Goal: Task Accomplishment & Management: Use online tool/utility

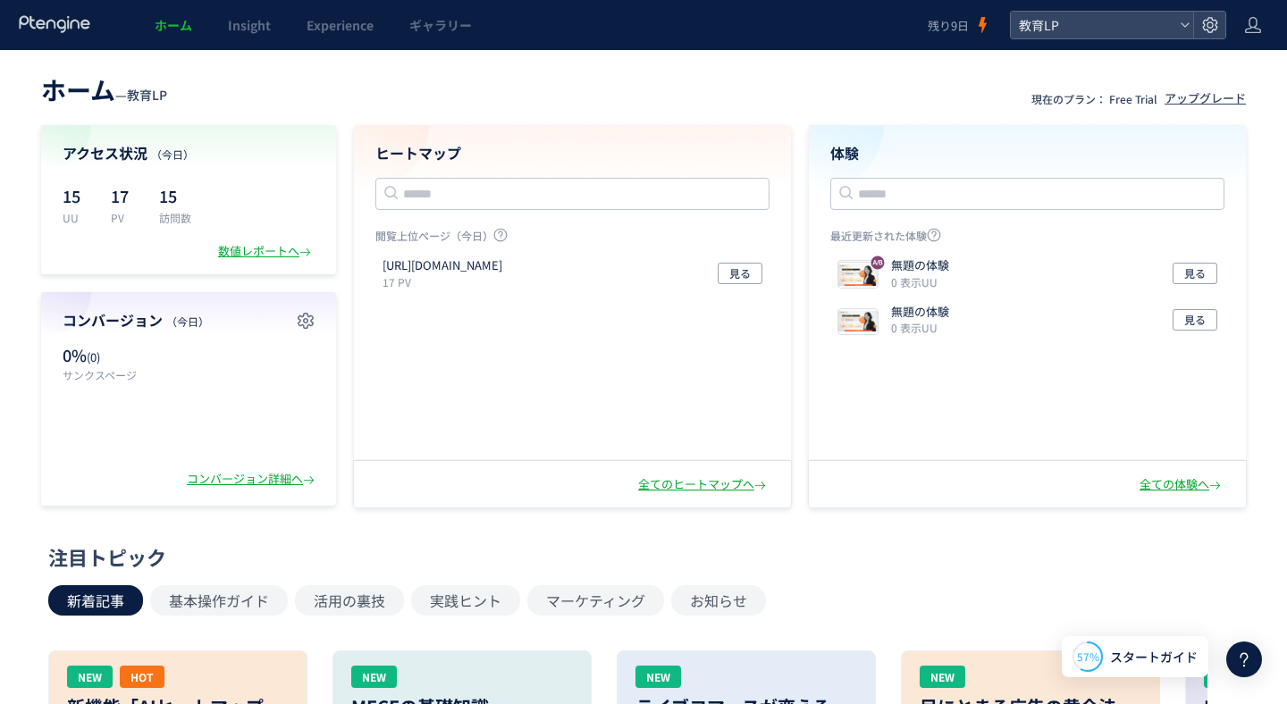
click at [55, 22] on use at bounding box center [54, 23] width 71 height 17
click at [1170, 490] on div "全ての体験へ" at bounding box center [1181, 484] width 85 height 17
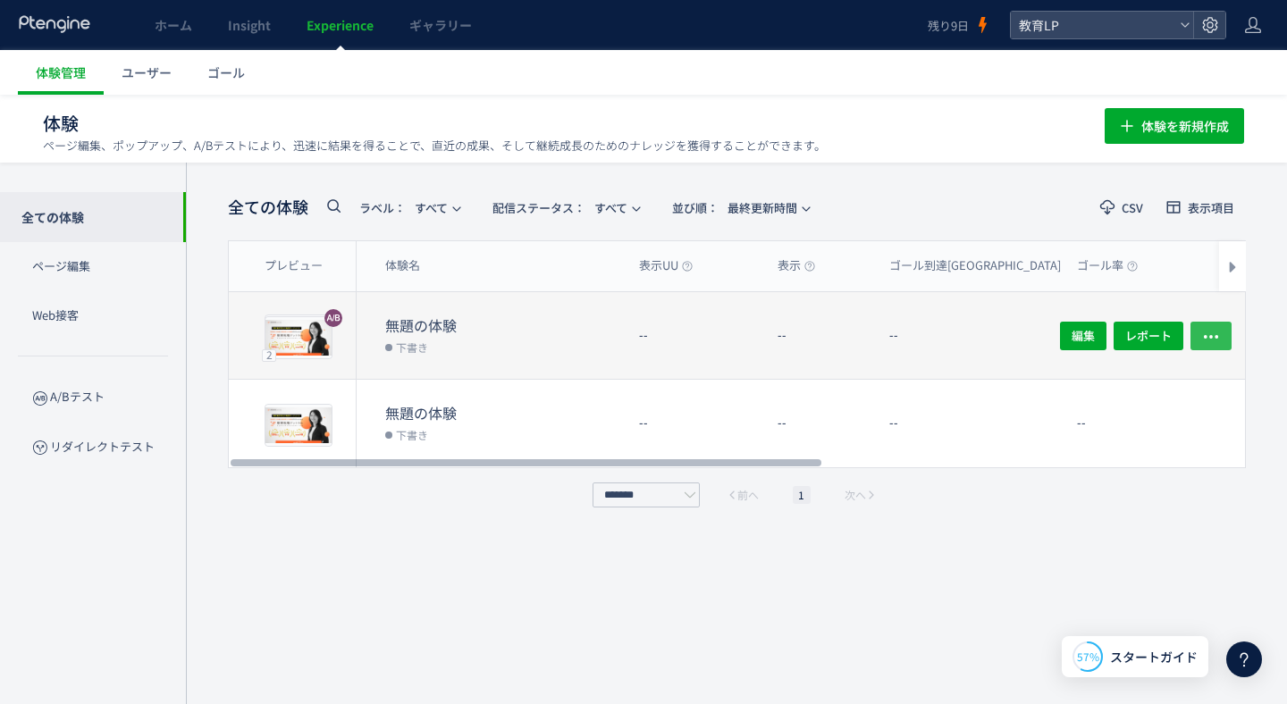
click at [1207, 337] on icon "button" at bounding box center [1211, 336] width 18 height 18
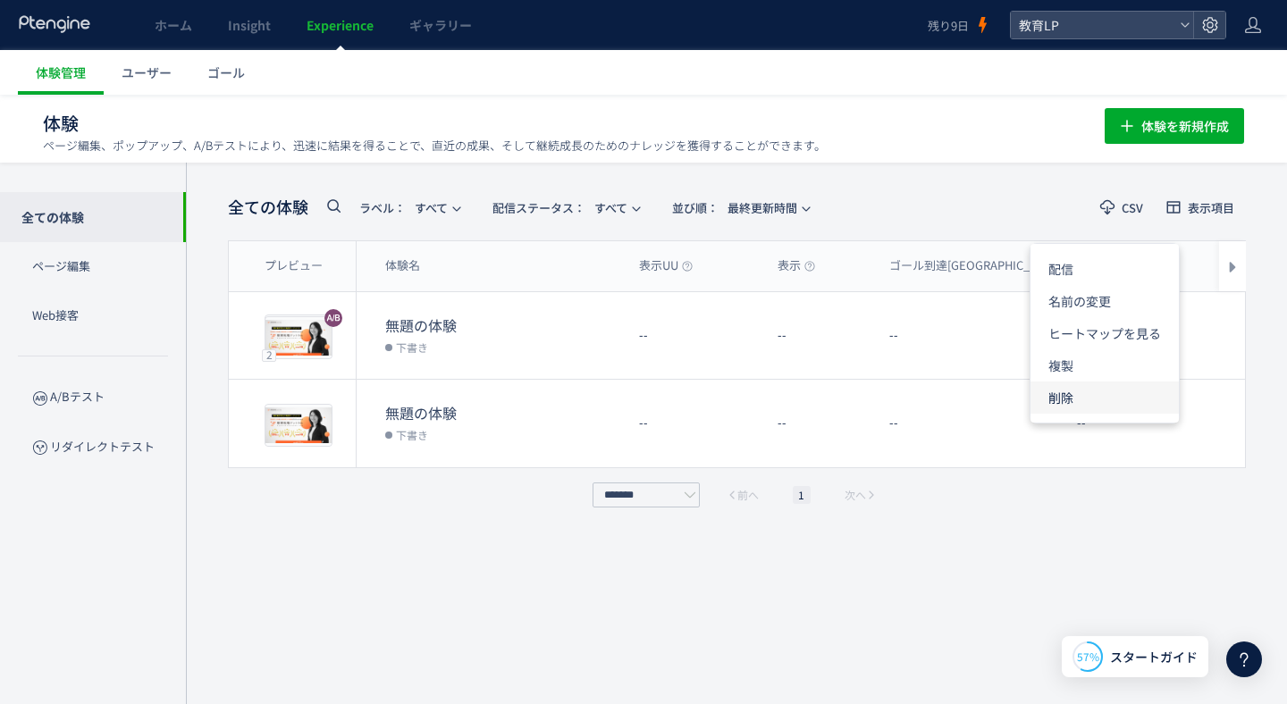
click at [1122, 393] on li "削除" at bounding box center [1104, 398] width 148 height 32
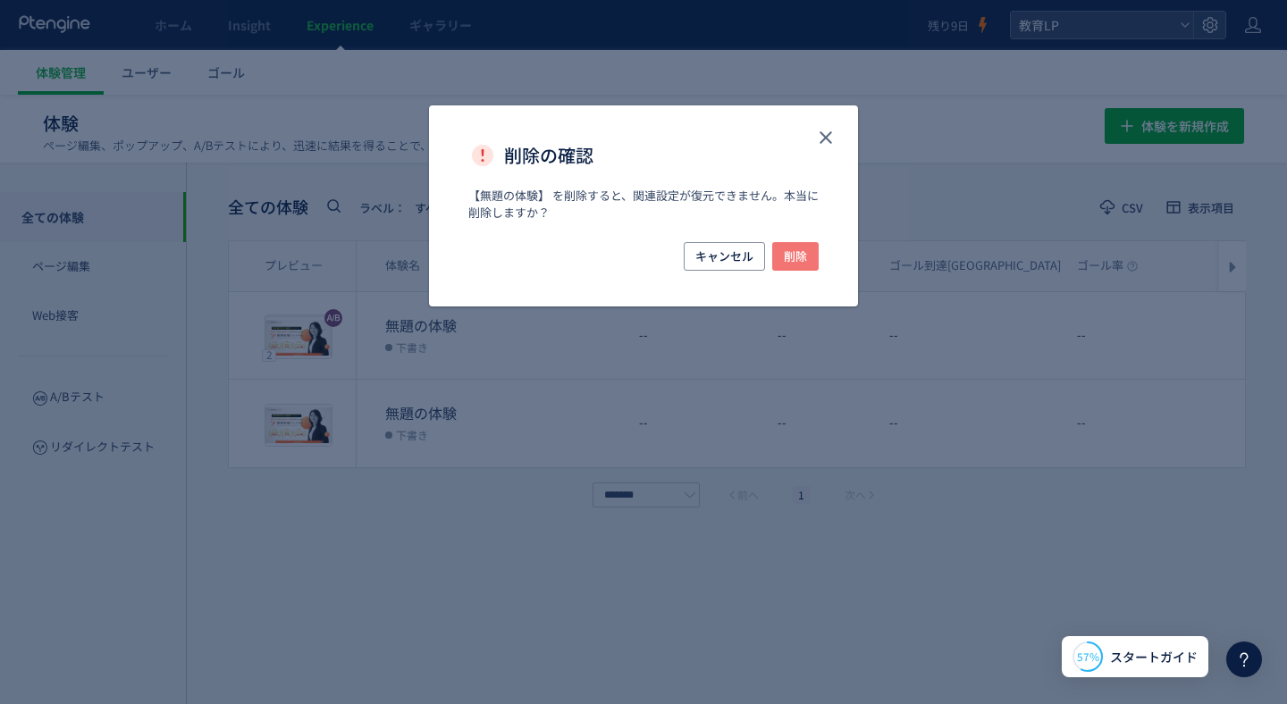
click at [812, 249] on button "削除" at bounding box center [795, 256] width 46 height 29
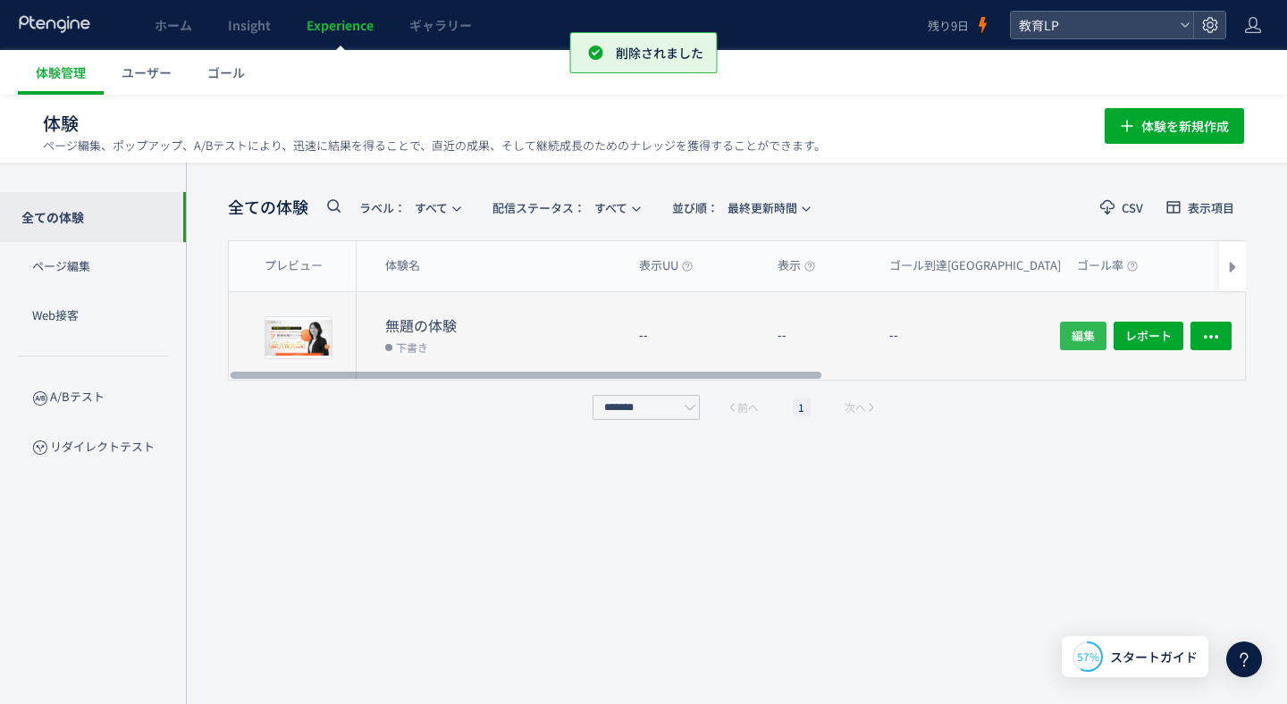
click at [1090, 340] on span "編集" at bounding box center [1082, 336] width 23 height 29
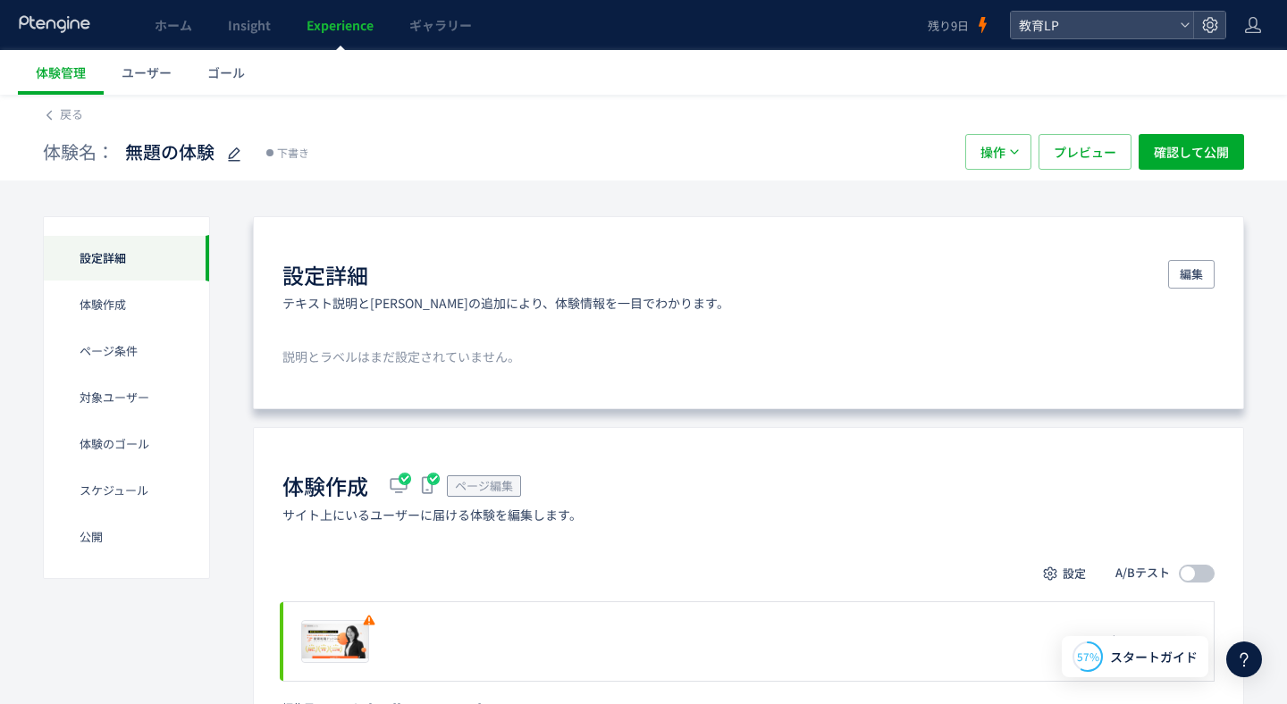
click at [365, 267] on h1 "設定詳細" at bounding box center [325, 275] width 86 height 30
click at [344, 273] on h1 "設定詳細" at bounding box center [325, 275] width 86 height 30
click at [1184, 274] on span "編集" at bounding box center [1190, 274] width 23 height 29
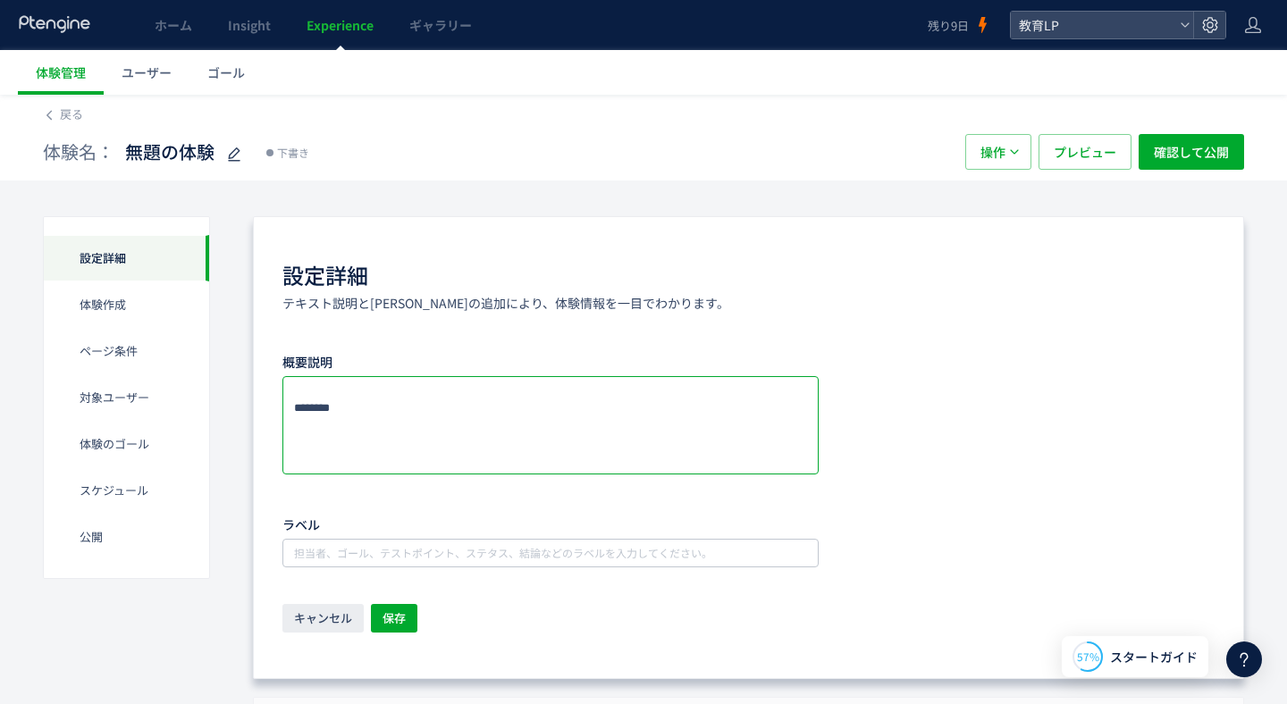
click at [355, 415] on textarea at bounding box center [550, 425] width 536 height 98
type textarea "*********"
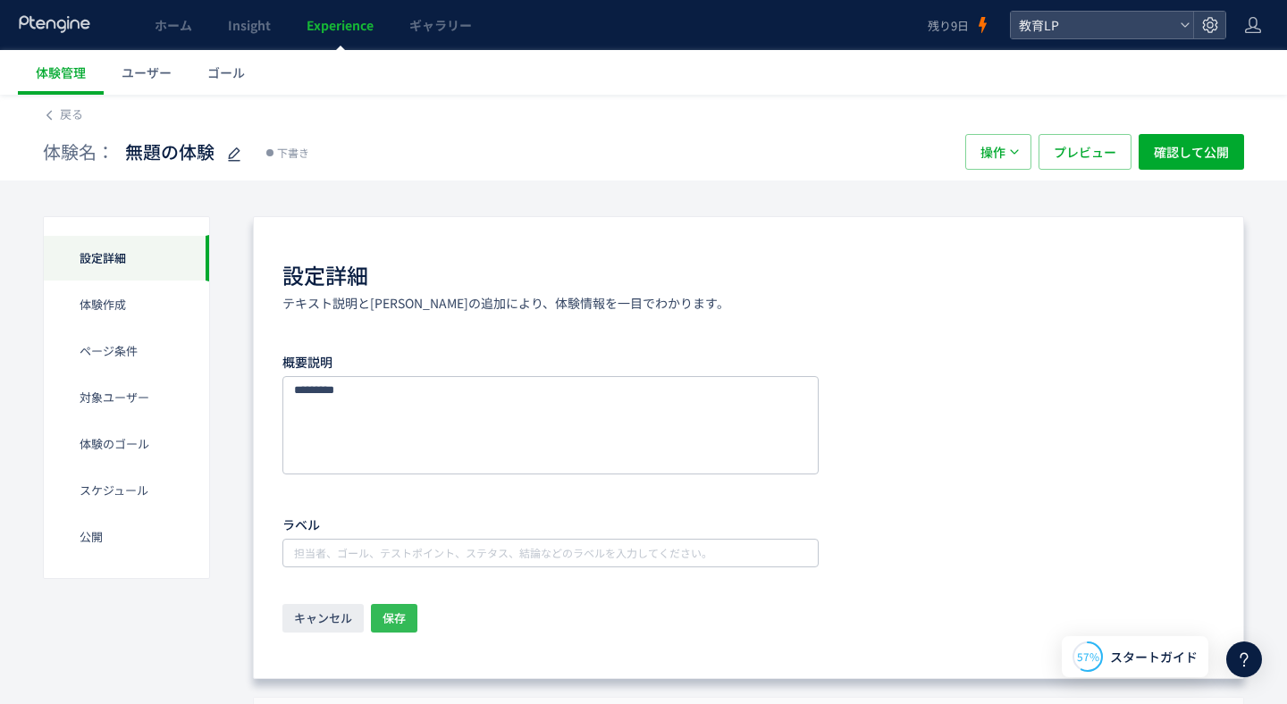
click at [391, 625] on span "保存" at bounding box center [393, 618] width 23 height 29
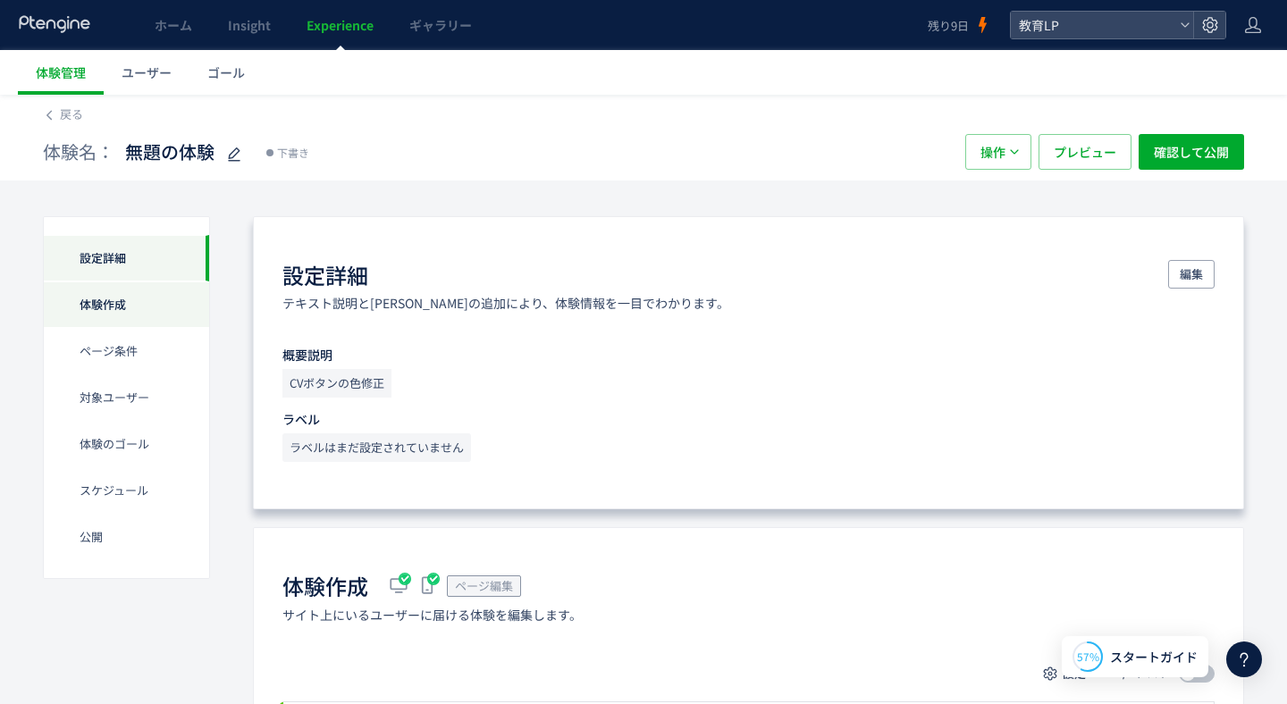
click at [126, 304] on div "体験作成" at bounding box center [126, 304] width 165 height 46
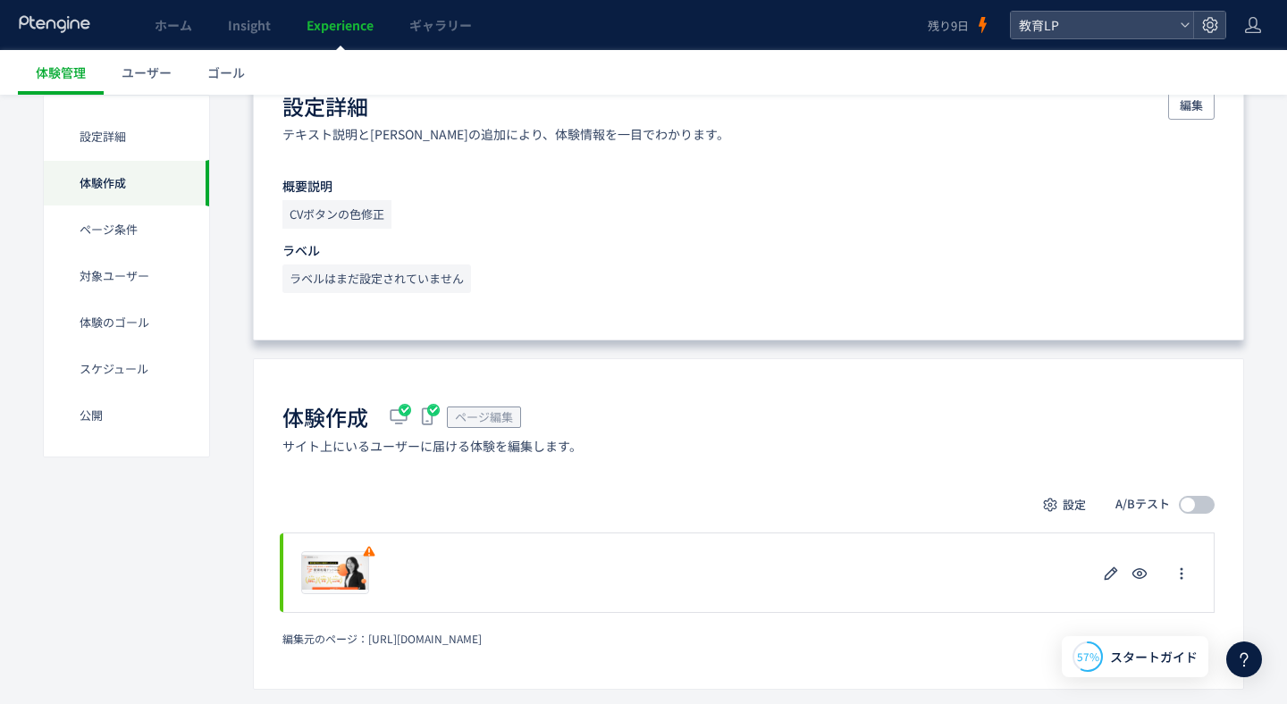
scroll to position [281, 0]
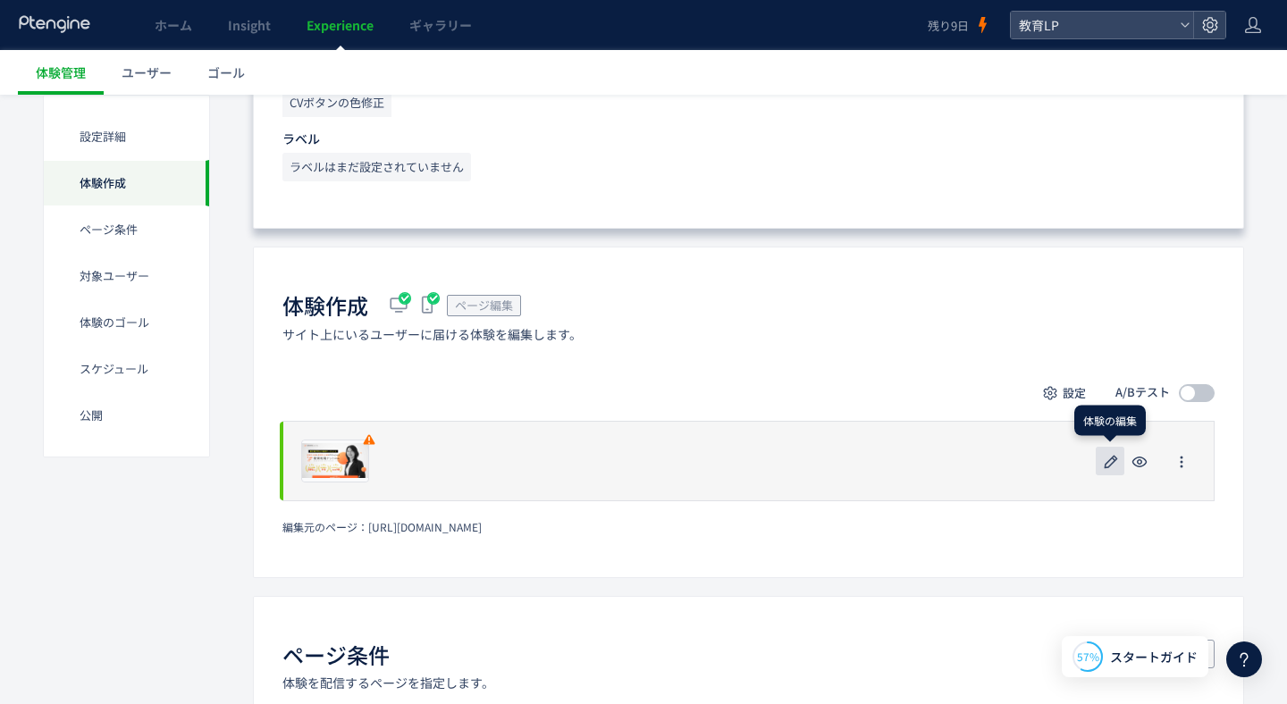
click at [1111, 459] on icon "button" at bounding box center [1110, 461] width 21 height 21
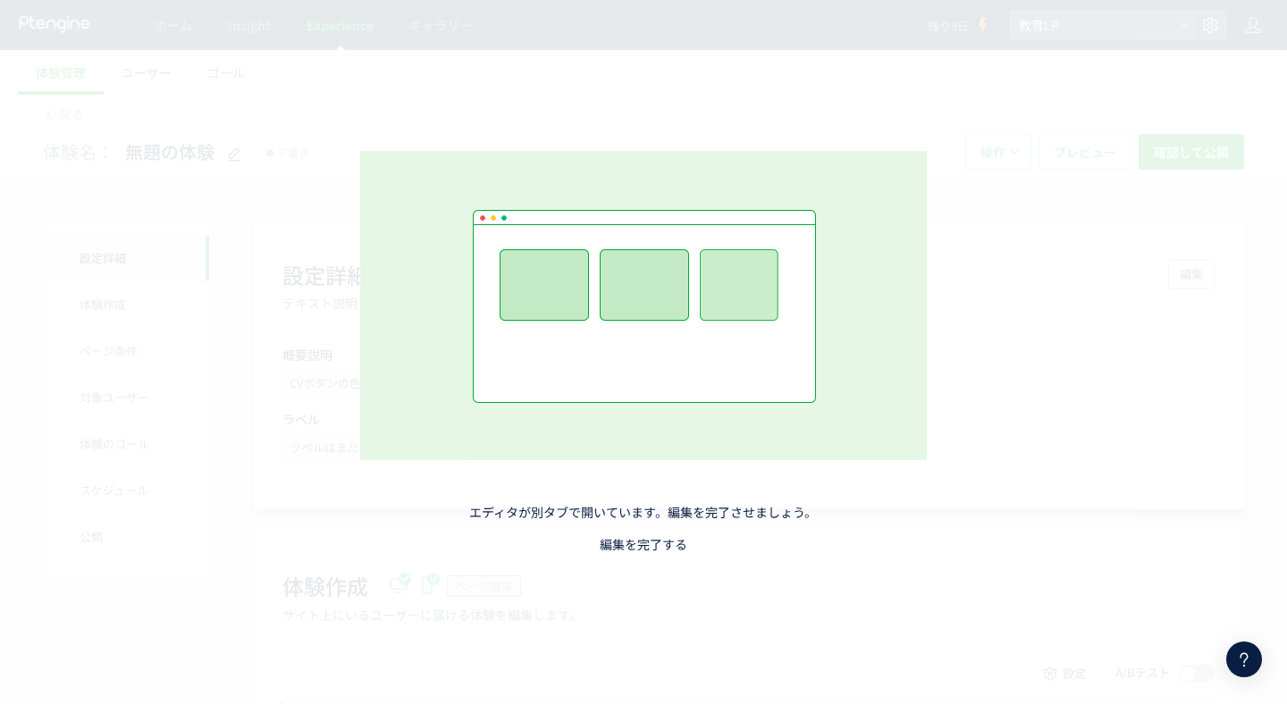
click at [626, 543] on link "編集を完了する" at bounding box center [644, 544] width 88 height 18
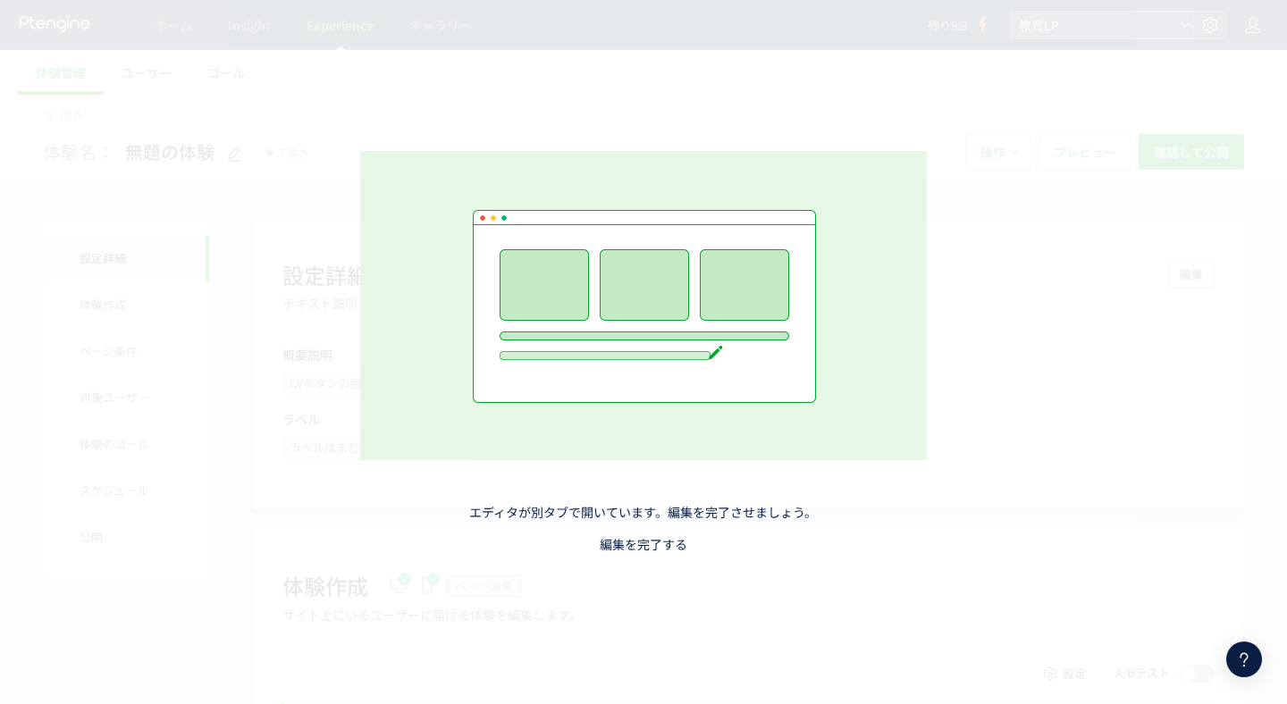
click at [649, 549] on link "編集を完了する" at bounding box center [644, 544] width 88 height 18
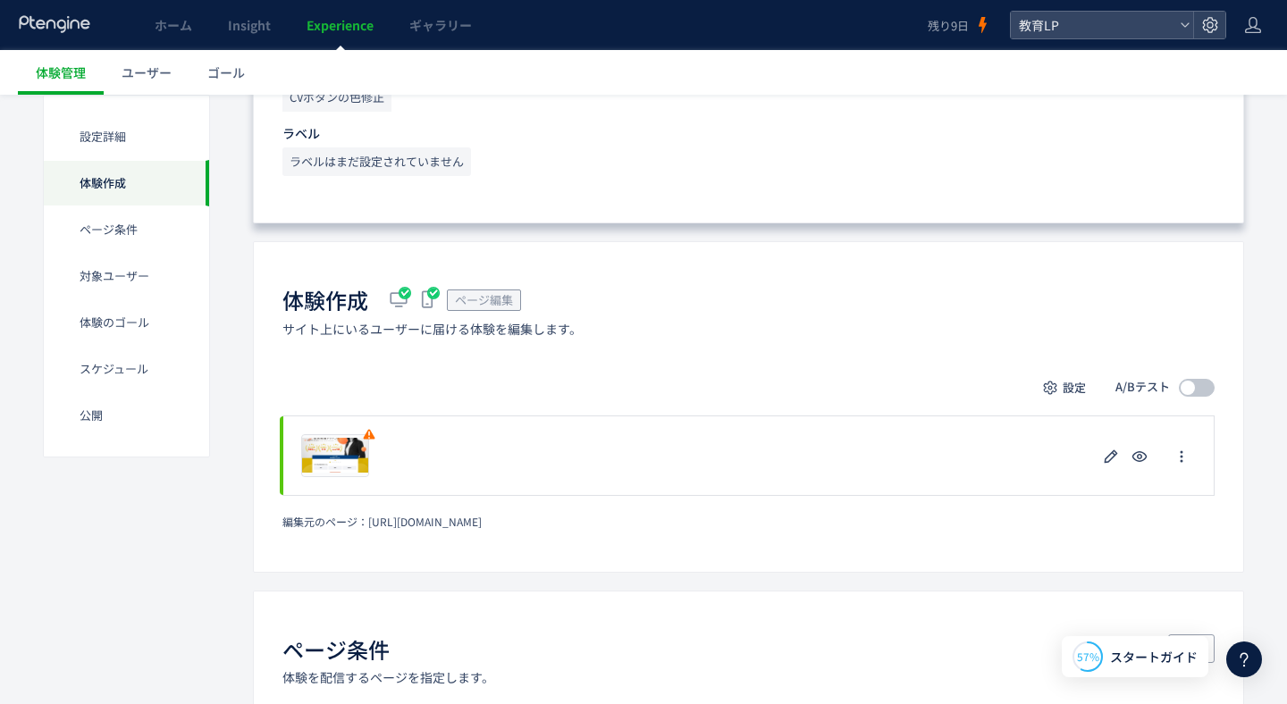
scroll to position [347, 0]
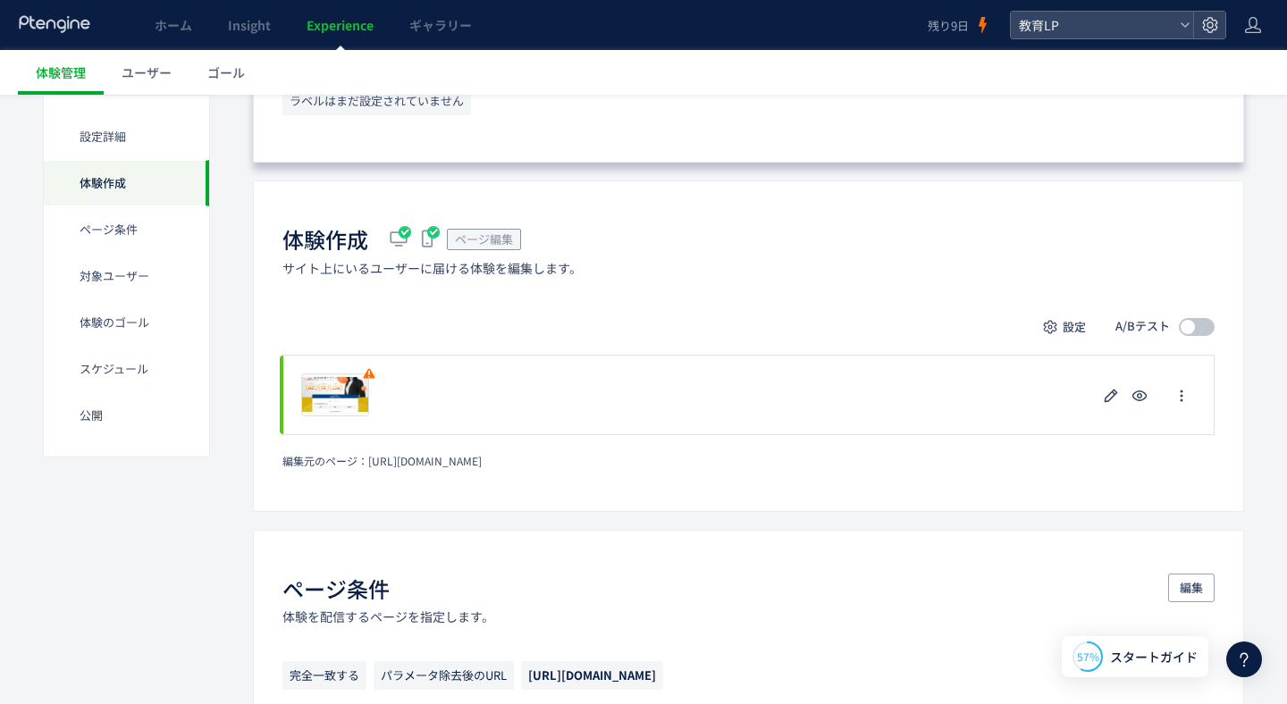
click at [1256, 657] on div at bounding box center [1244, 660] width 36 height 36
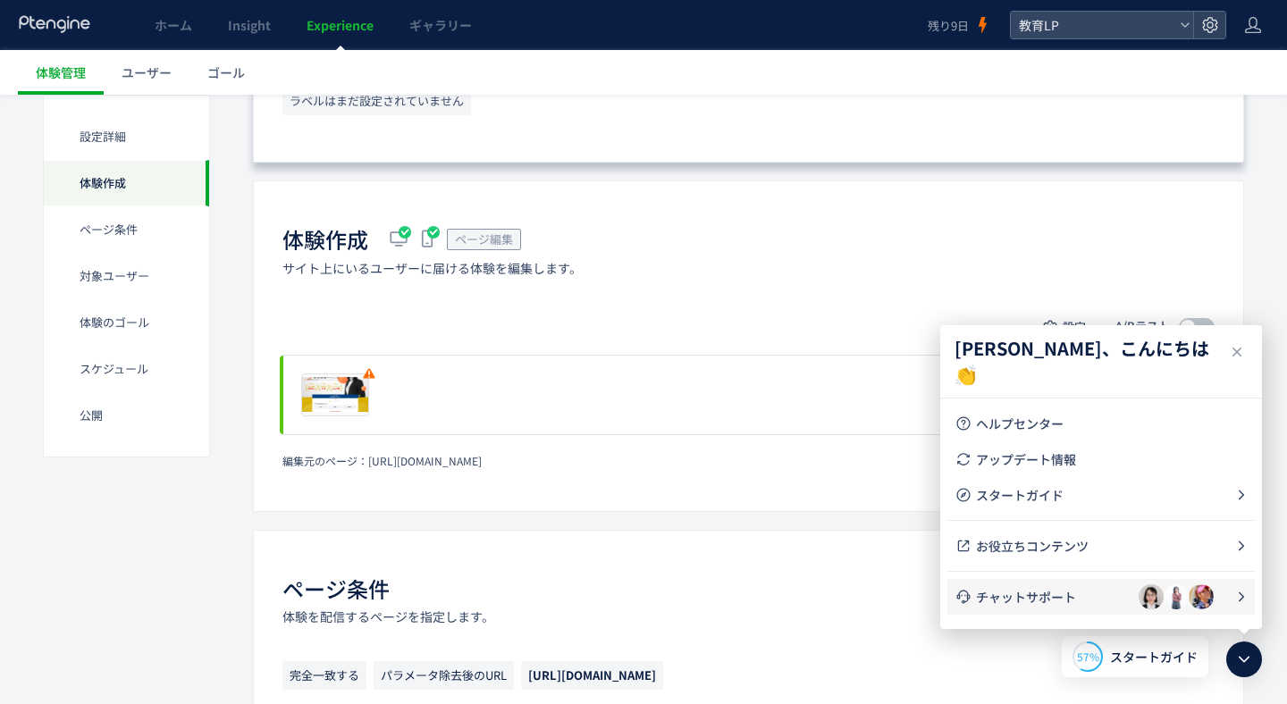
click at [1041, 597] on span "チャットサポート" at bounding box center [1057, 597] width 163 height 18
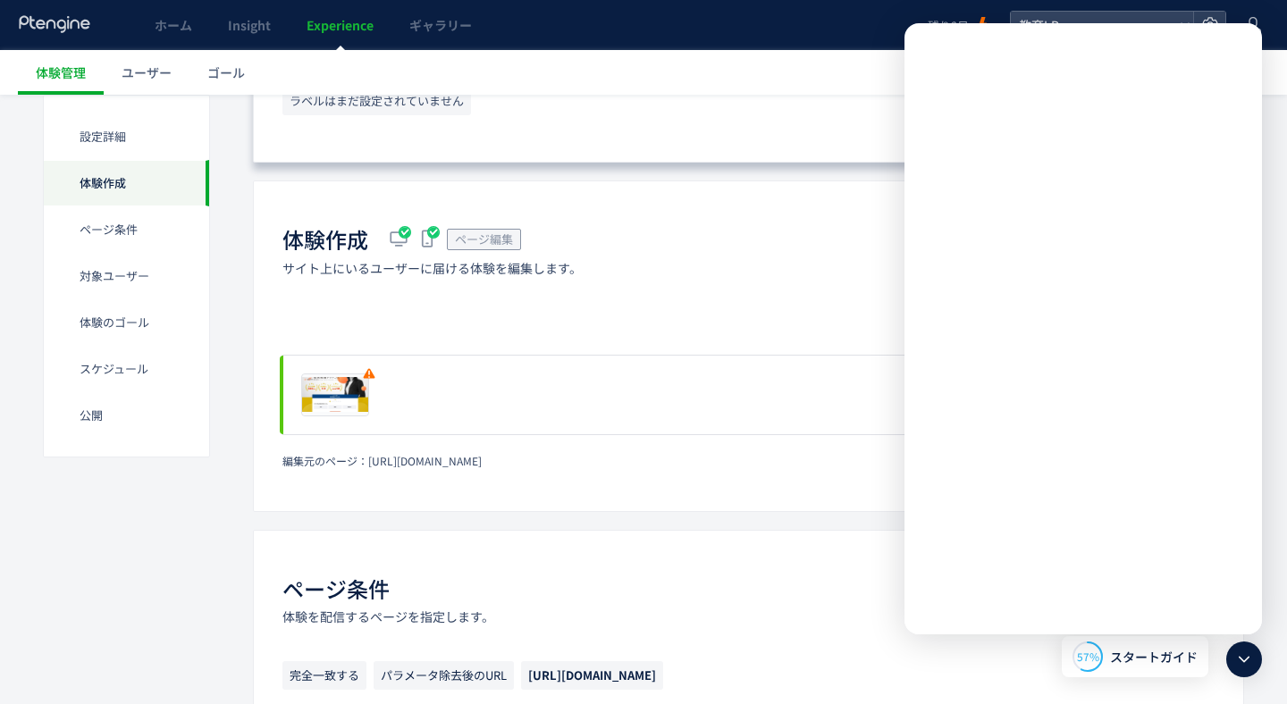
scroll to position [0, 0]
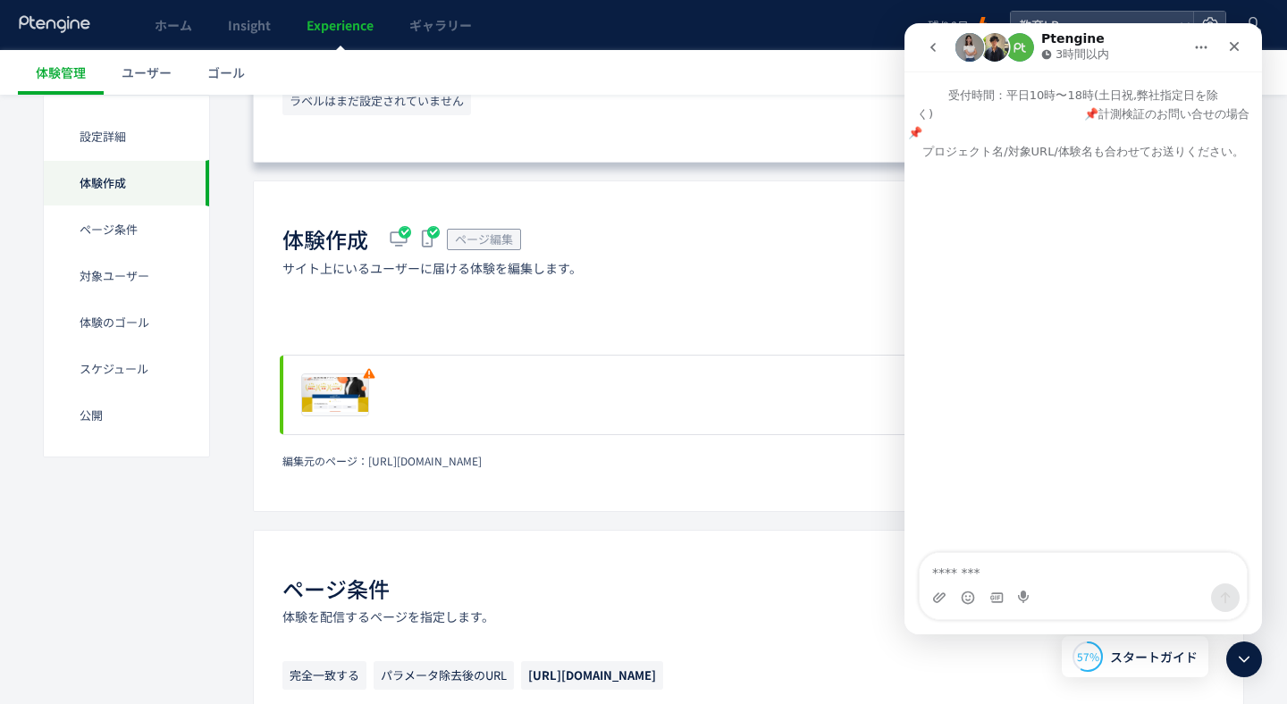
click at [981, 581] on textarea "メッセージ..." at bounding box center [1082, 568] width 327 height 30
type textarea "*"
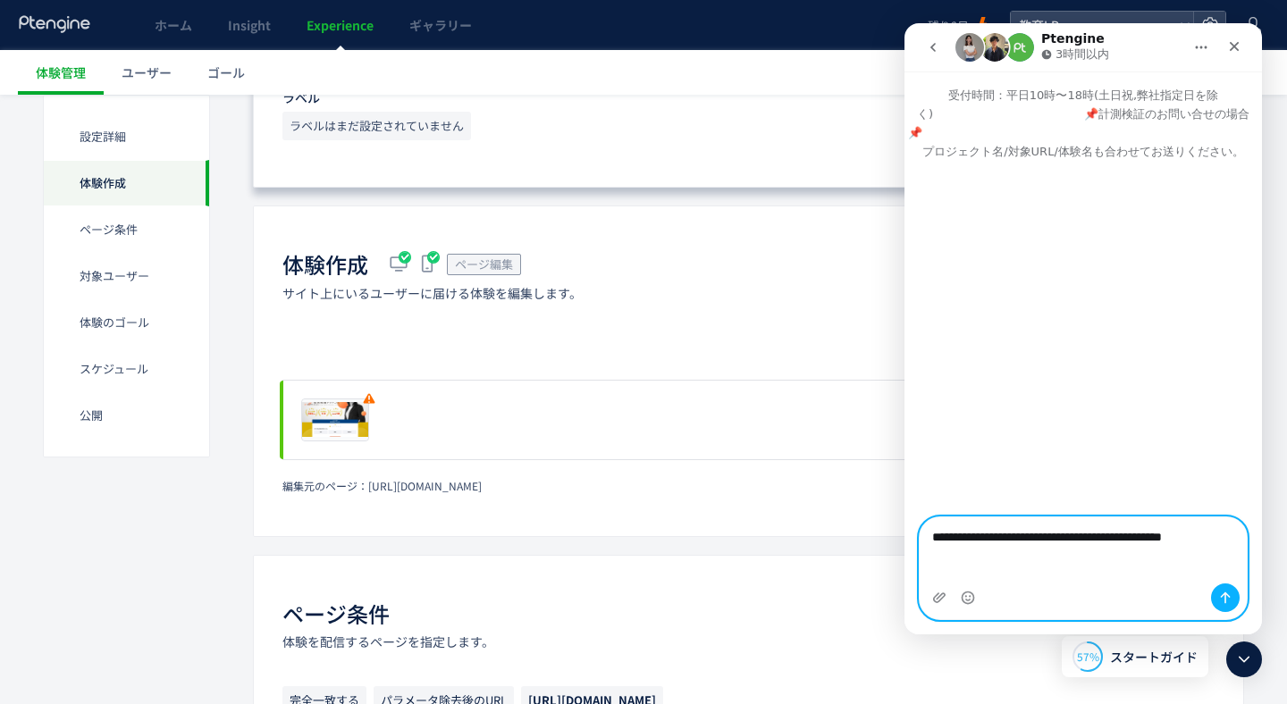
scroll to position [510, 0]
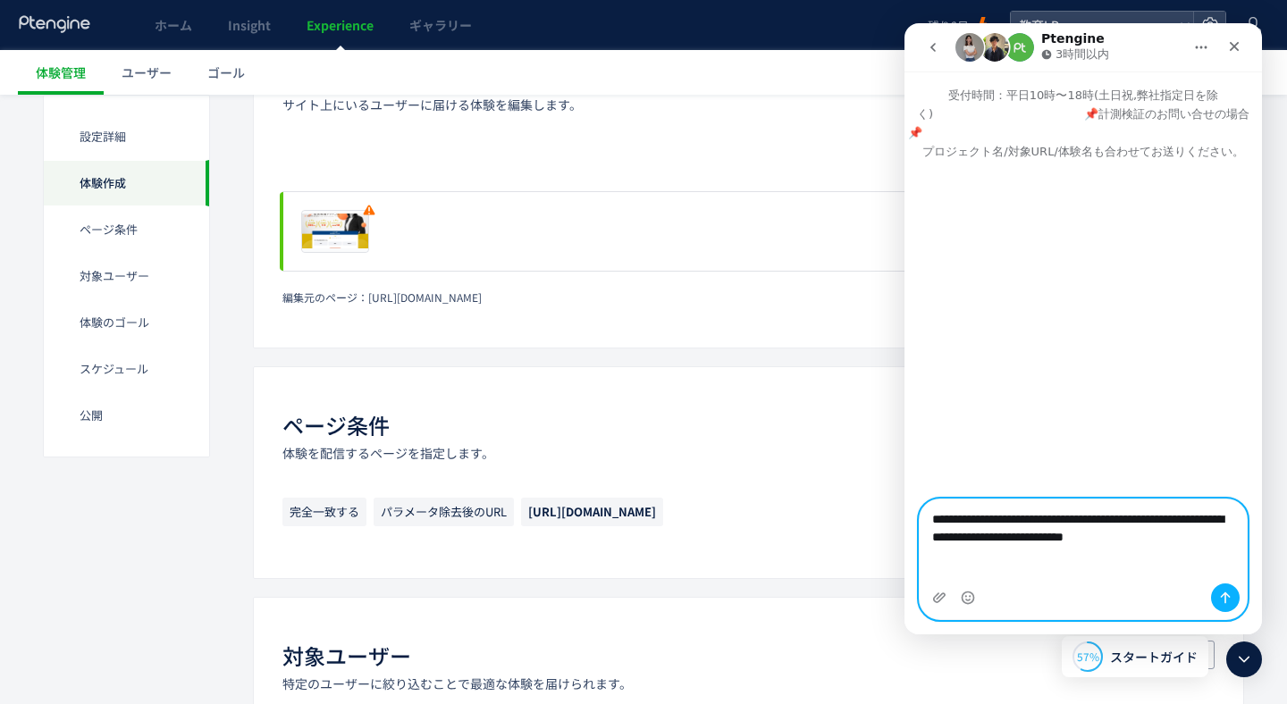
type textarea "**********"
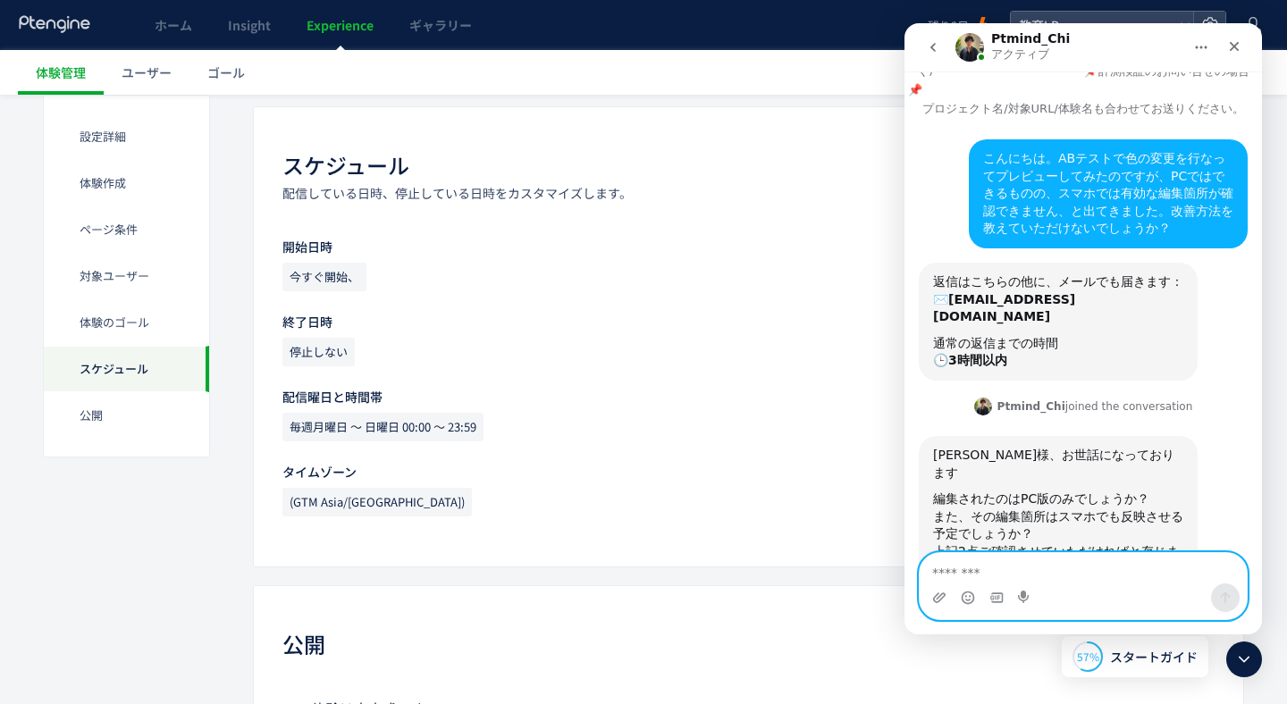
scroll to position [81, 0]
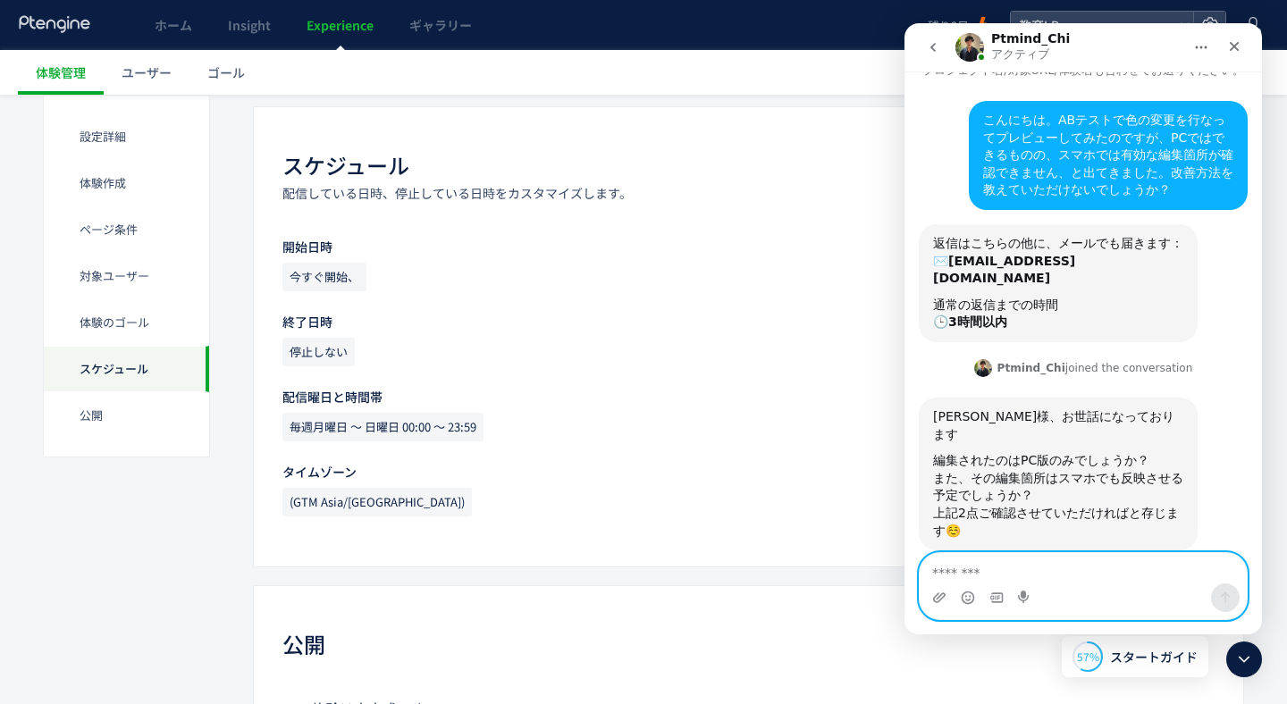
click at [973, 564] on textarea "メッセージ..." at bounding box center [1082, 568] width 327 height 30
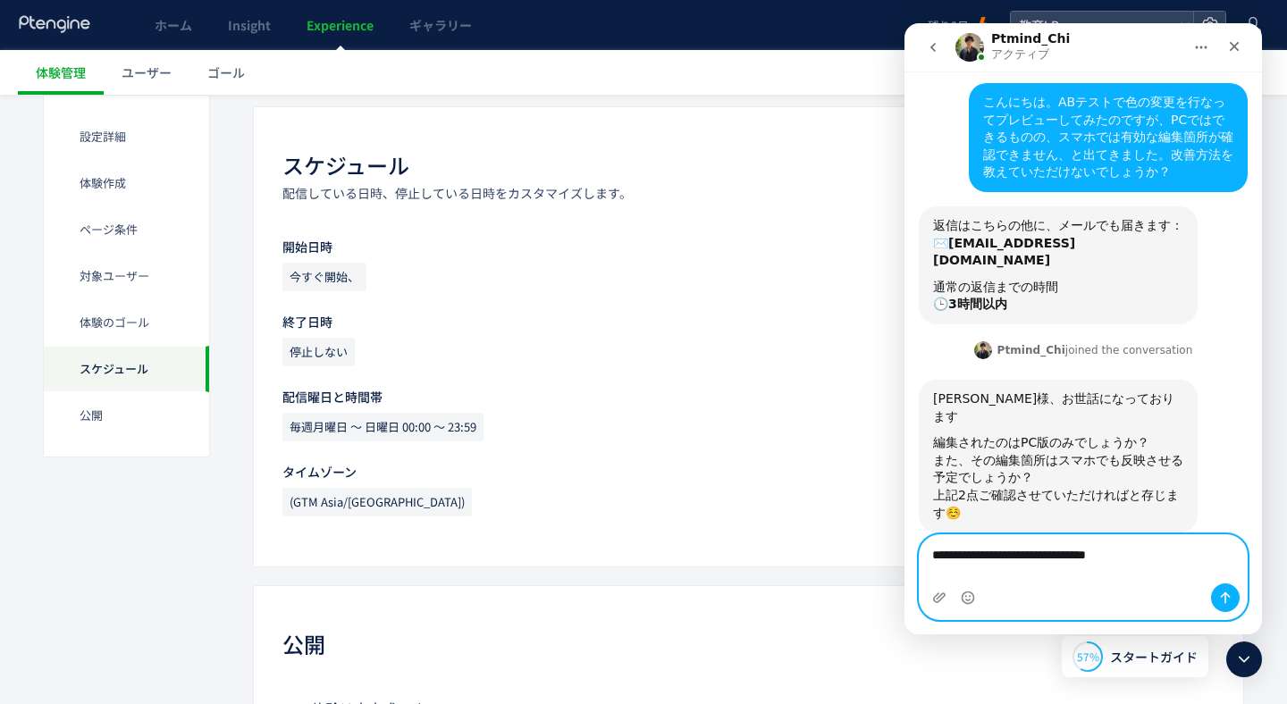
scroll to position [117, 0]
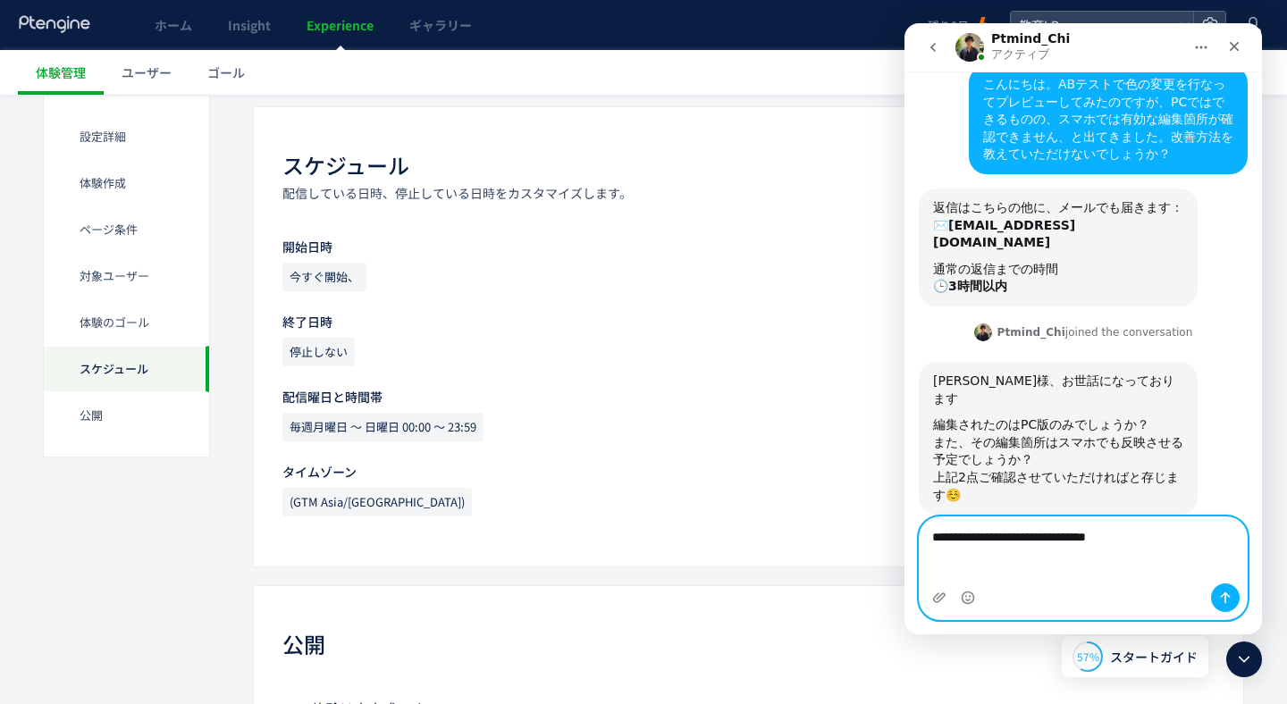
type textarea "**********"
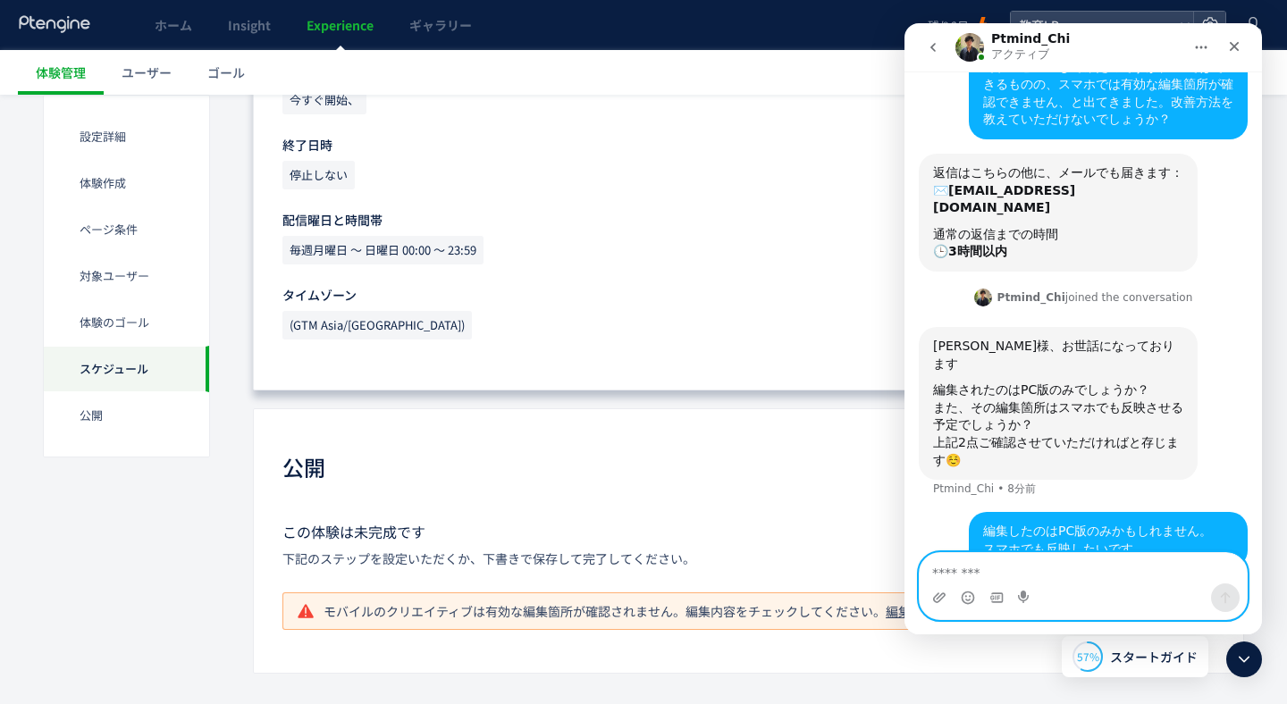
scroll to position [1695, 0]
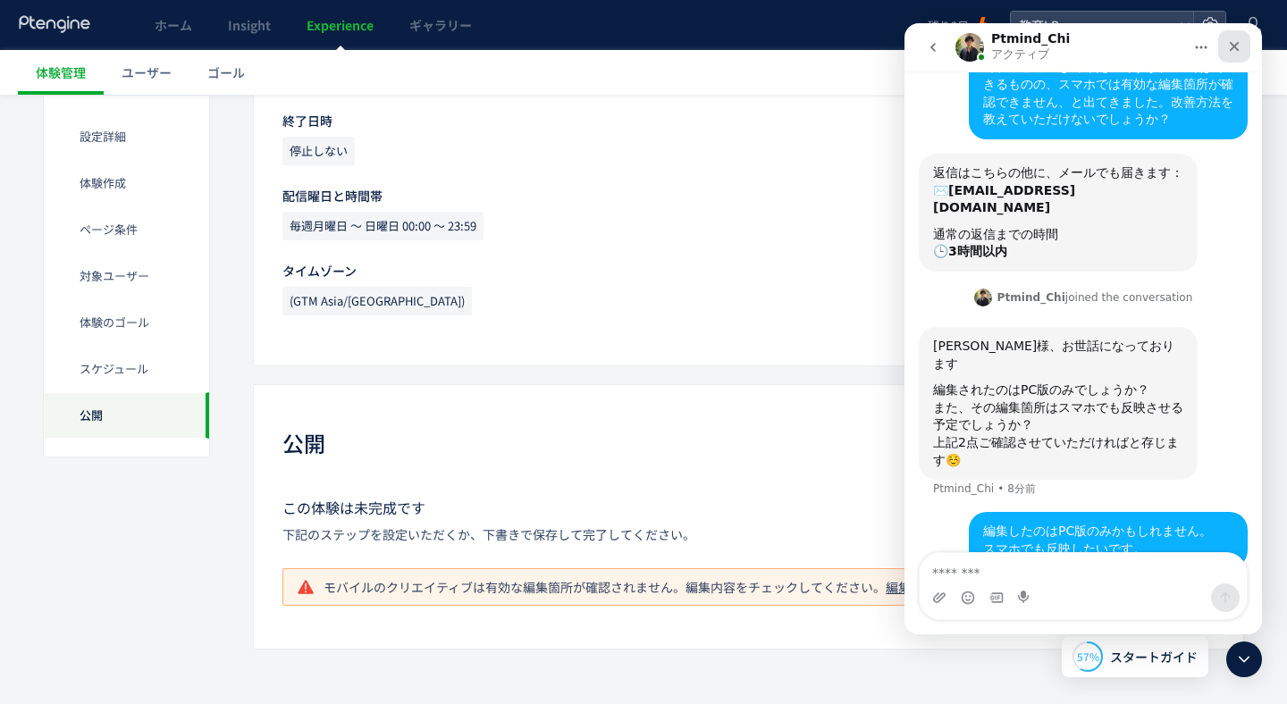
click at [1243, 43] on div "クローズ" at bounding box center [1234, 46] width 32 height 32
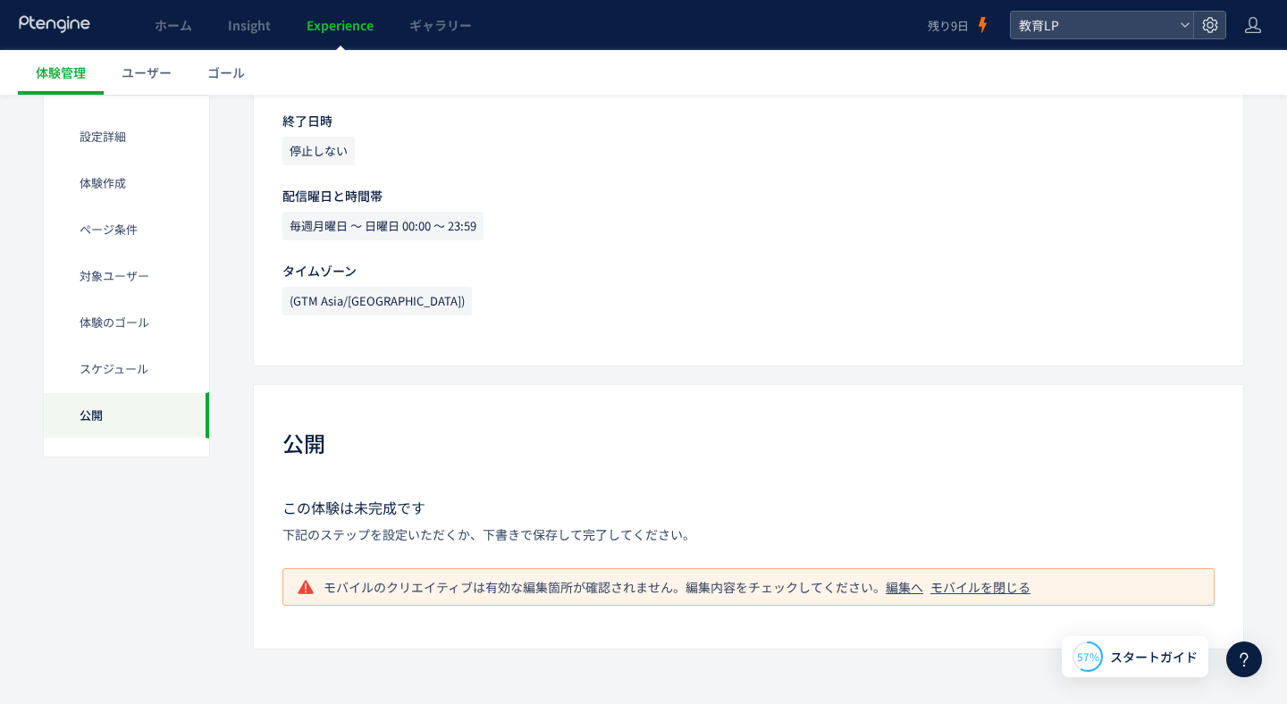
scroll to position [152, 0]
click at [904, 588] on div "編集へ" at bounding box center [904, 587] width 38 height 18
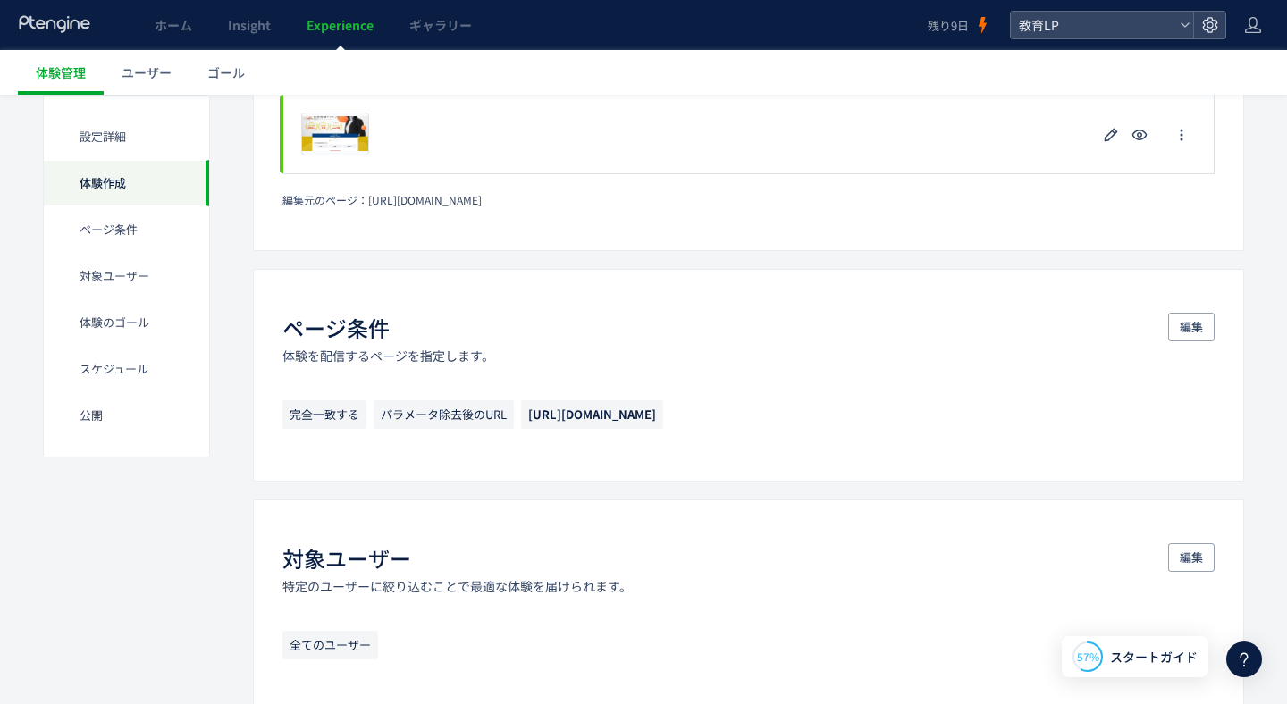
scroll to position [628, 0]
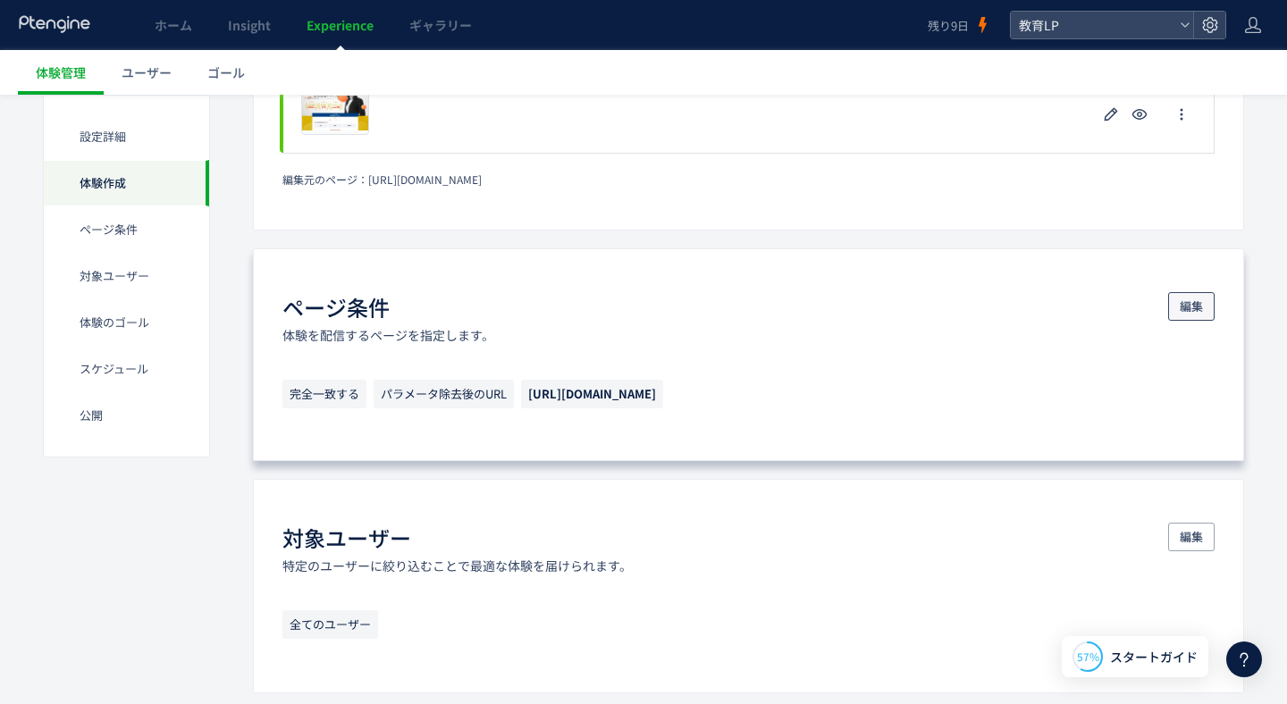
click at [1201, 315] on span "編集" at bounding box center [1190, 306] width 23 height 29
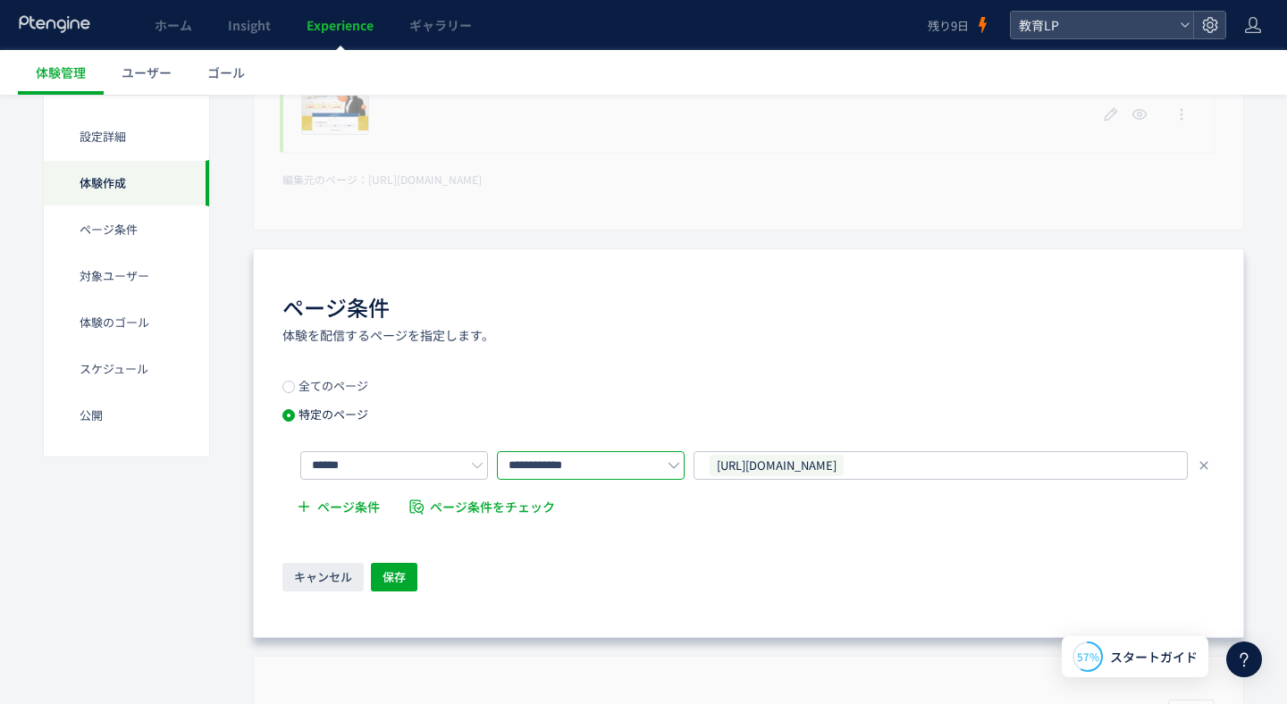
click at [663, 460] on input "**********" at bounding box center [591, 465] width 188 height 29
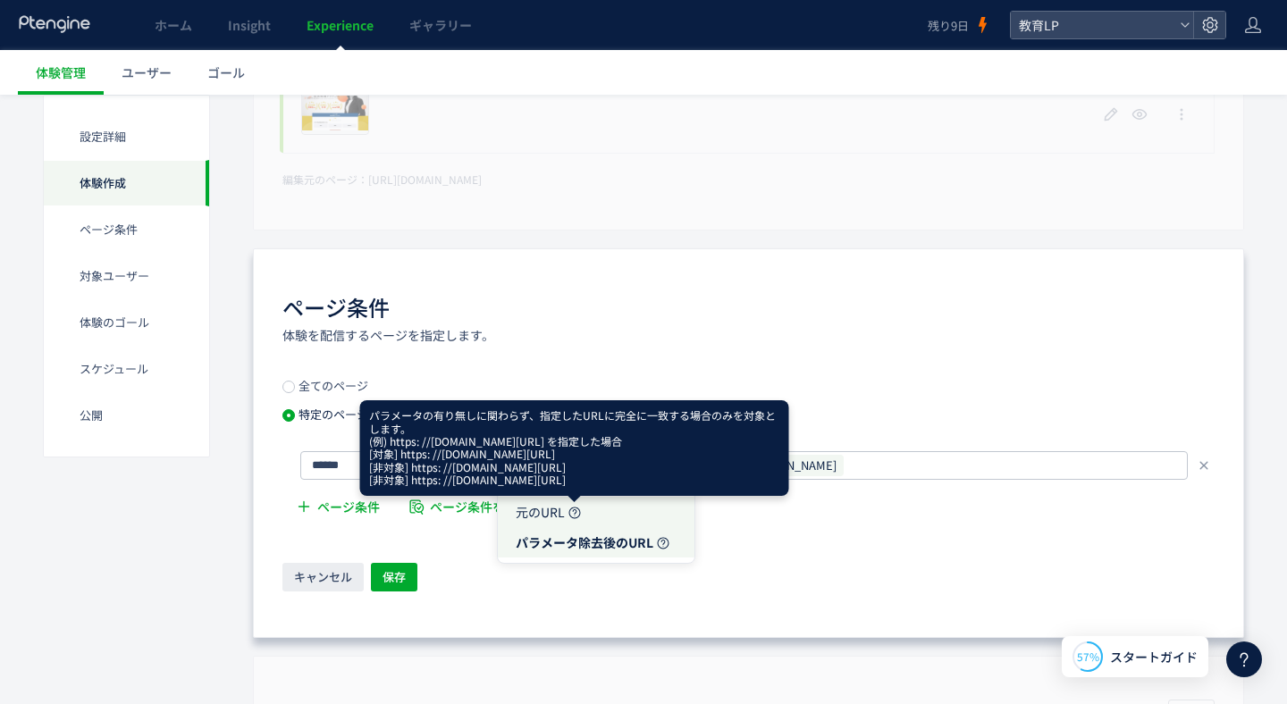
scroll to position [221, 0]
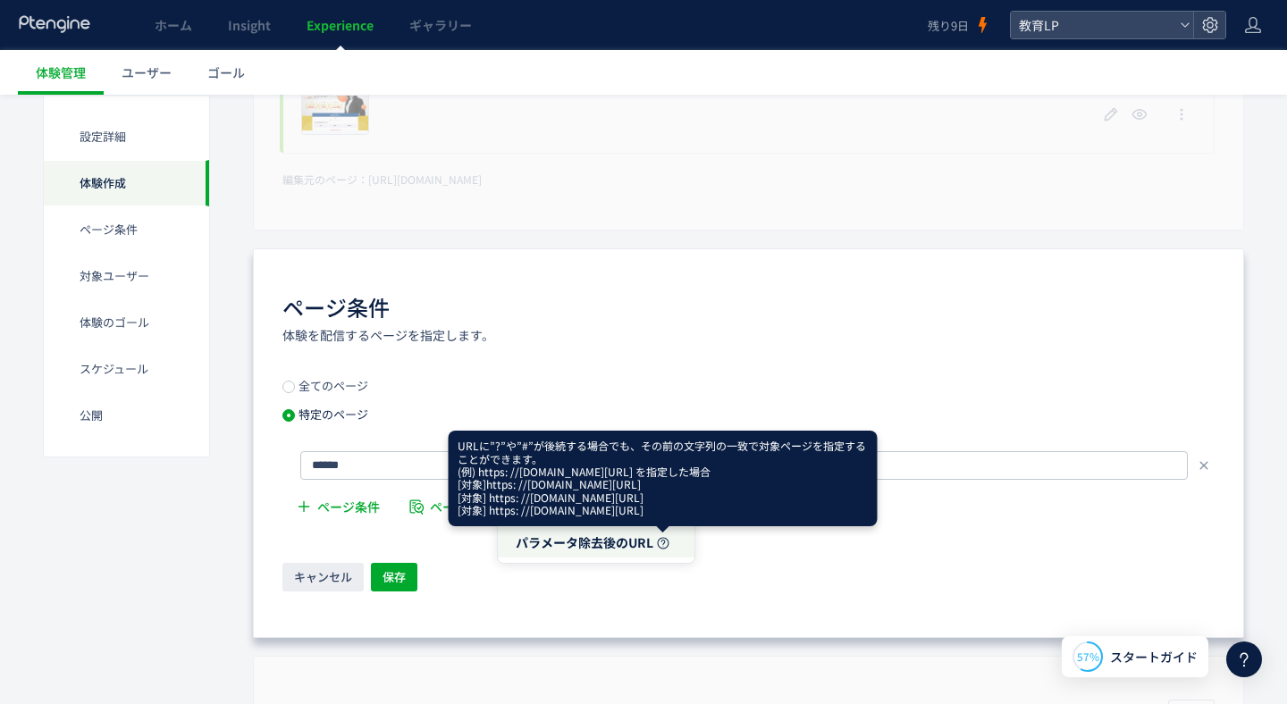
click at [621, 600] on div "**********" at bounding box center [748, 443] width 991 height 390
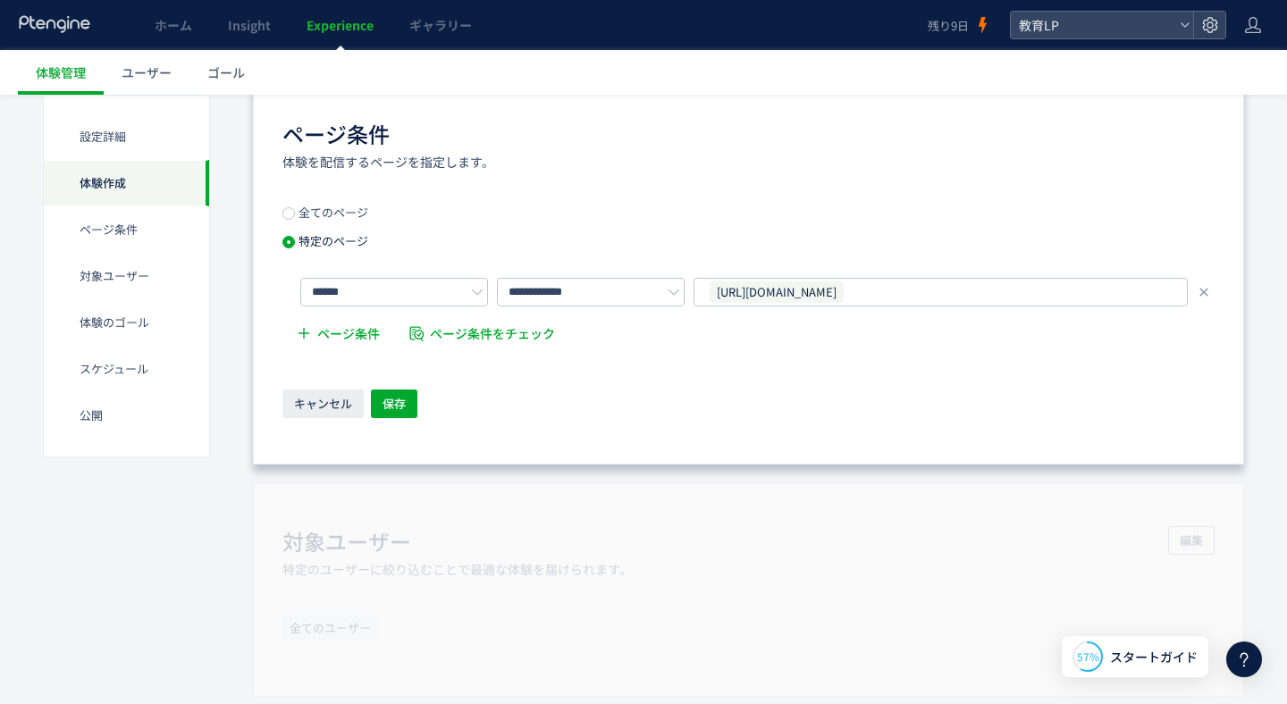
scroll to position [855, 0]
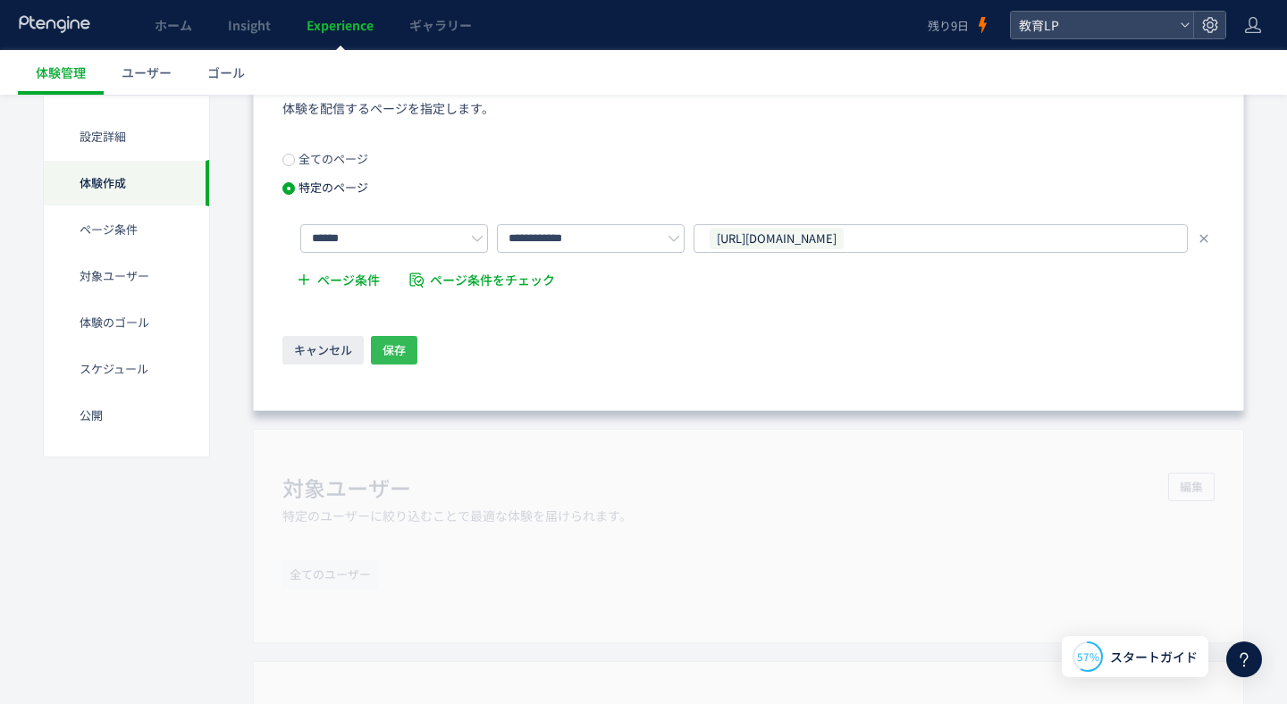
click at [396, 339] on span "保存" at bounding box center [393, 350] width 23 height 29
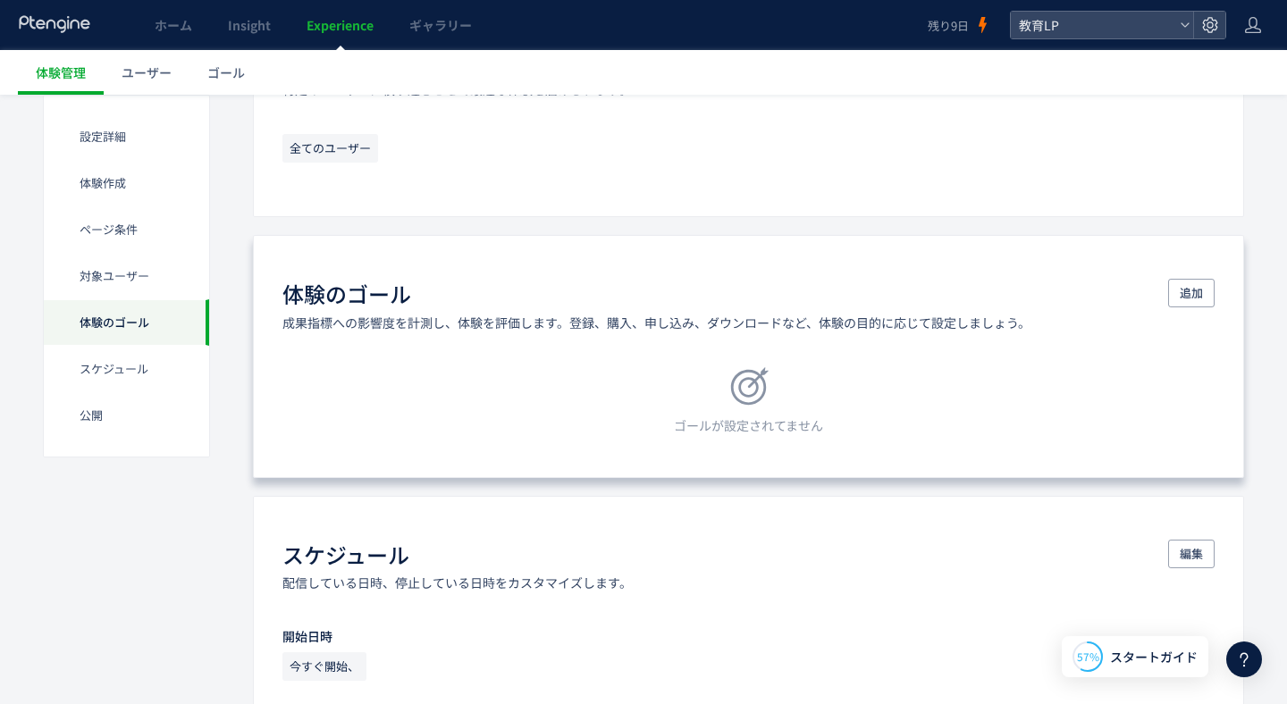
scroll to position [198, 0]
click at [1187, 302] on span "追加" at bounding box center [1190, 293] width 23 height 29
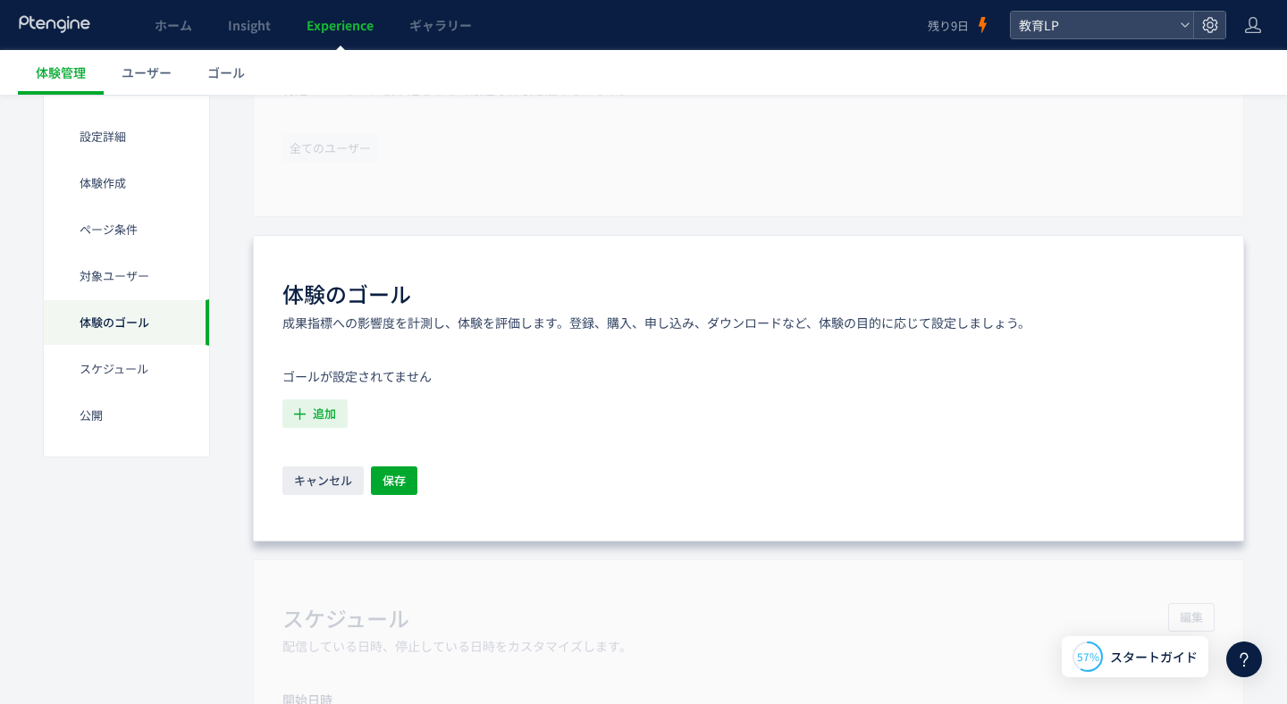
click at [332, 415] on span "追加" at bounding box center [324, 413] width 23 height 29
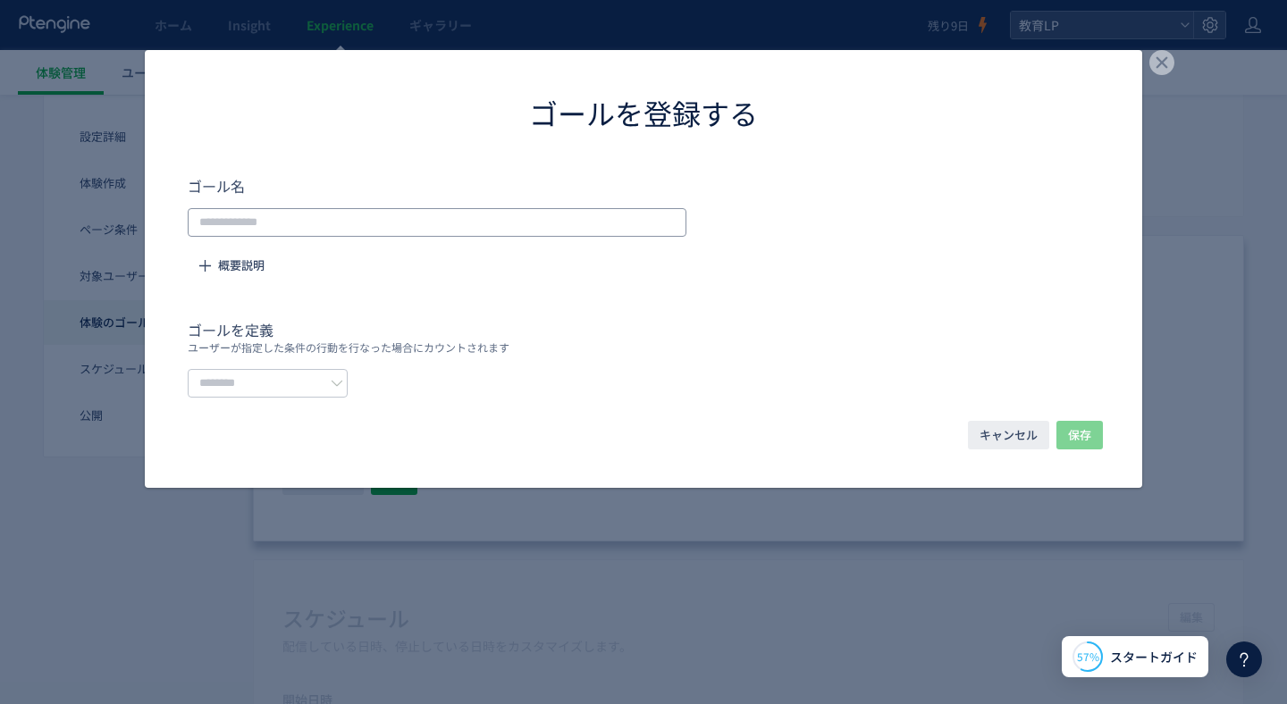
click at [437, 223] on input "dialog" at bounding box center [437, 222] width 499 height 29
type input "********"
click at [343, 370] on span "dialog" at bounding box center [337, 383] width 13 height 29
click at [299, 413] on li "URLで指定する" at bounding box center [273, 426] width 168 height 30
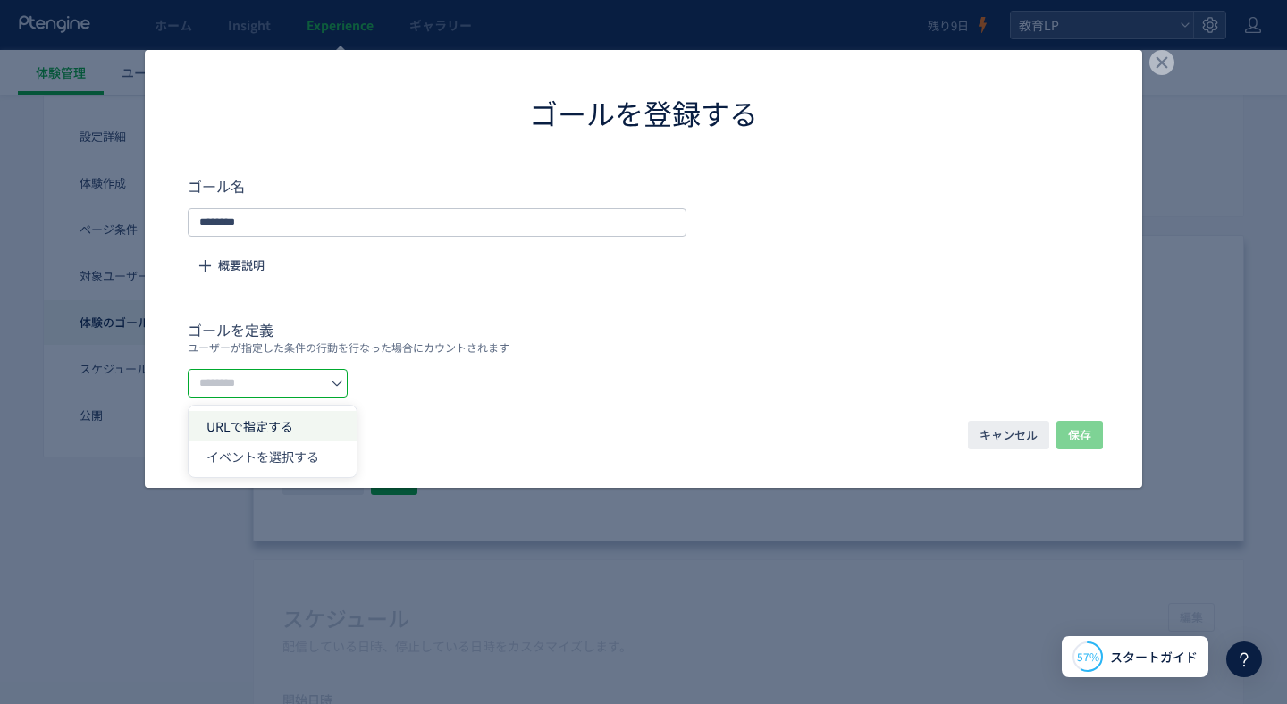
type input "********"
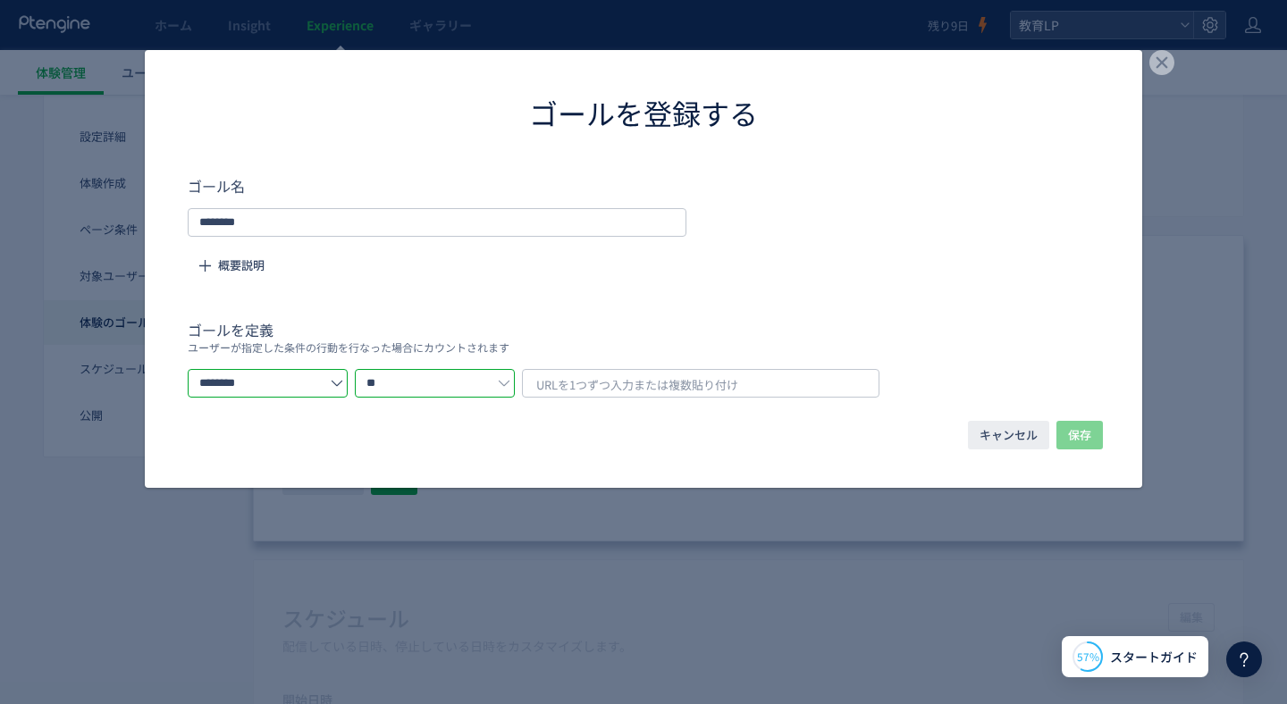
click at [470, 382] on input "**" at bounding box center [435, 383] width 160 height 29
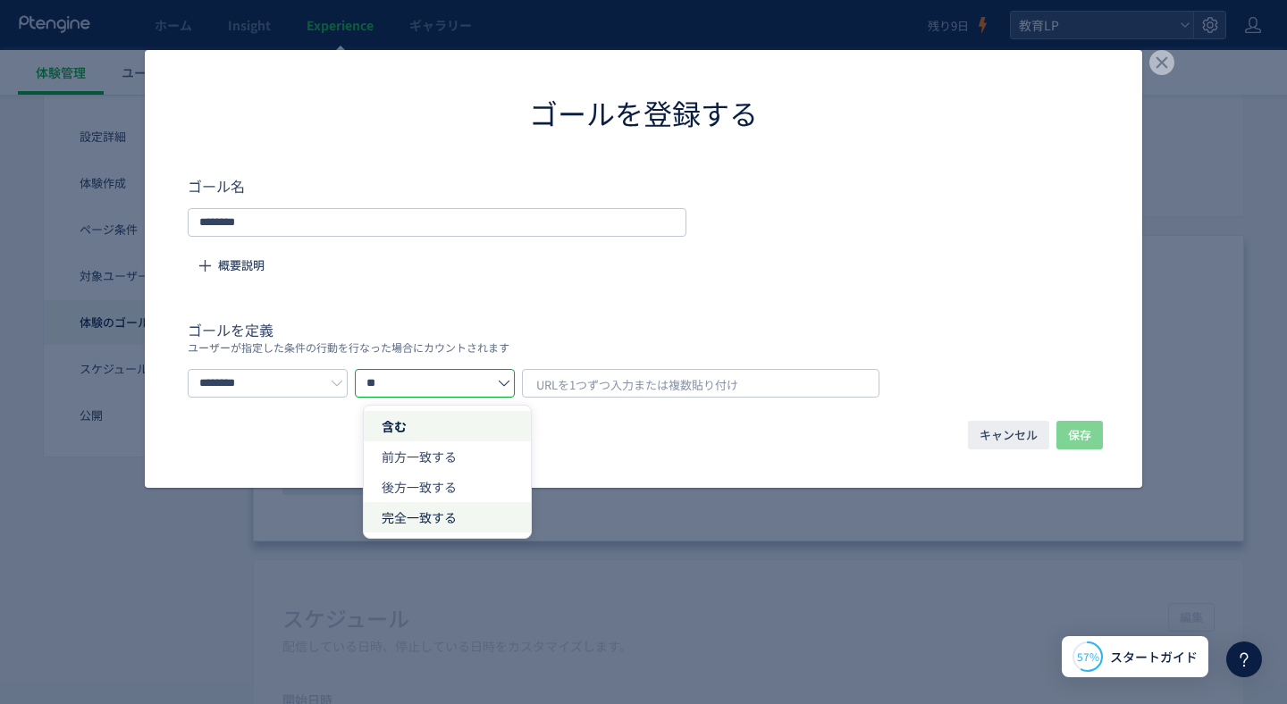
click at [427, 508] on span "完全一致する" at bounding box center [419, 517] width 75 height 18
type input "******"
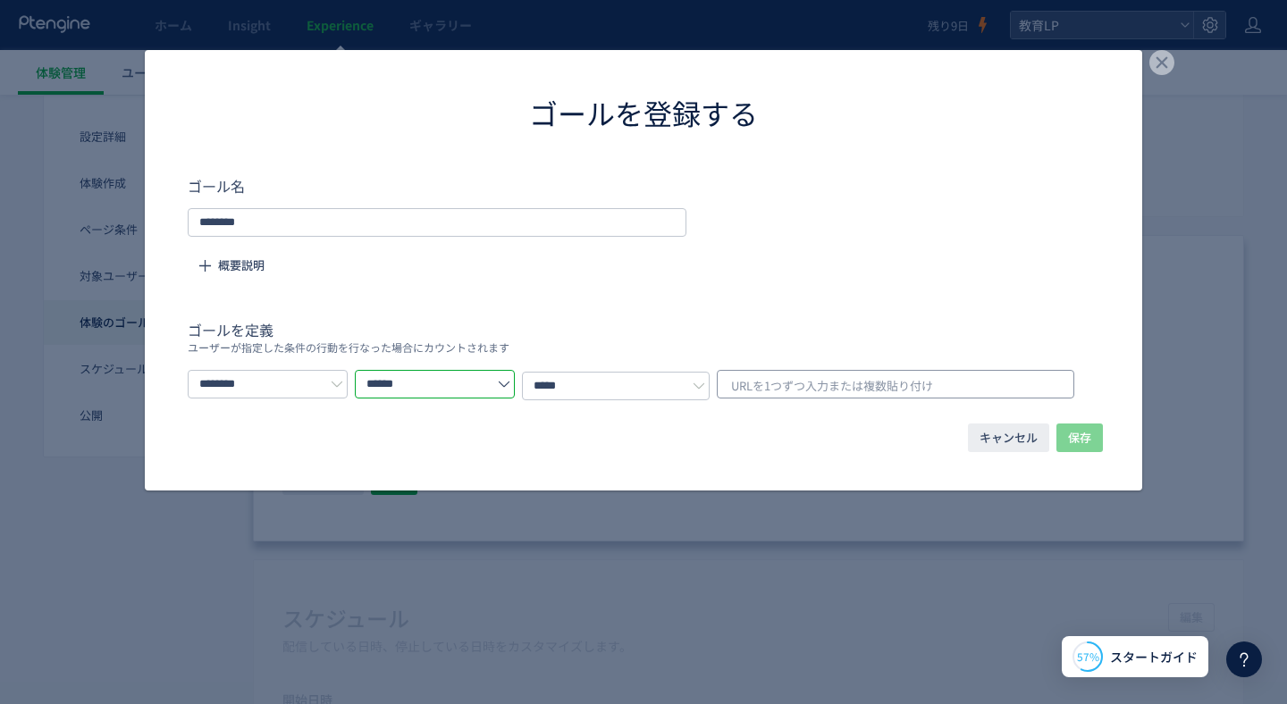
click at [795, 375] on span "URLを1つずつ入力または複数貼り付け" at bounding box center [832, 386] width 202 height 27
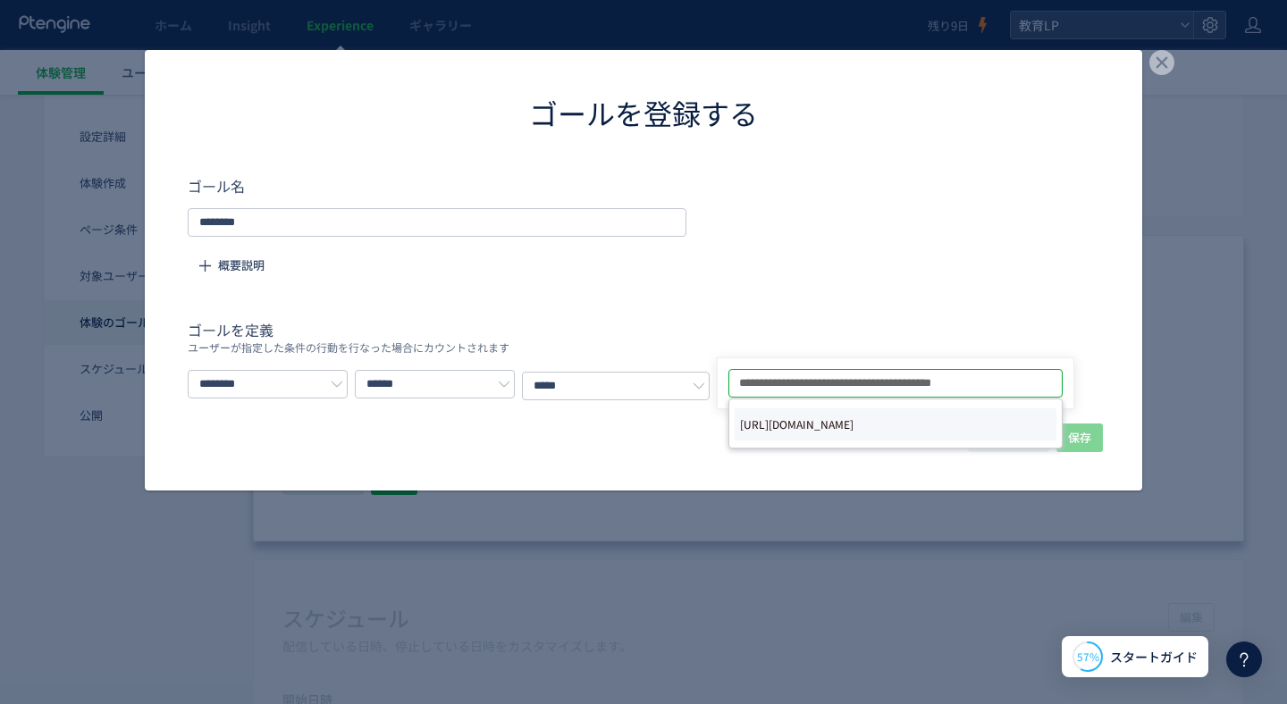
type input "**********"
click at [853, 423] on span "[URL][DOMAIN_NAME]" at bounding box center [796, 424] width 113 height 25
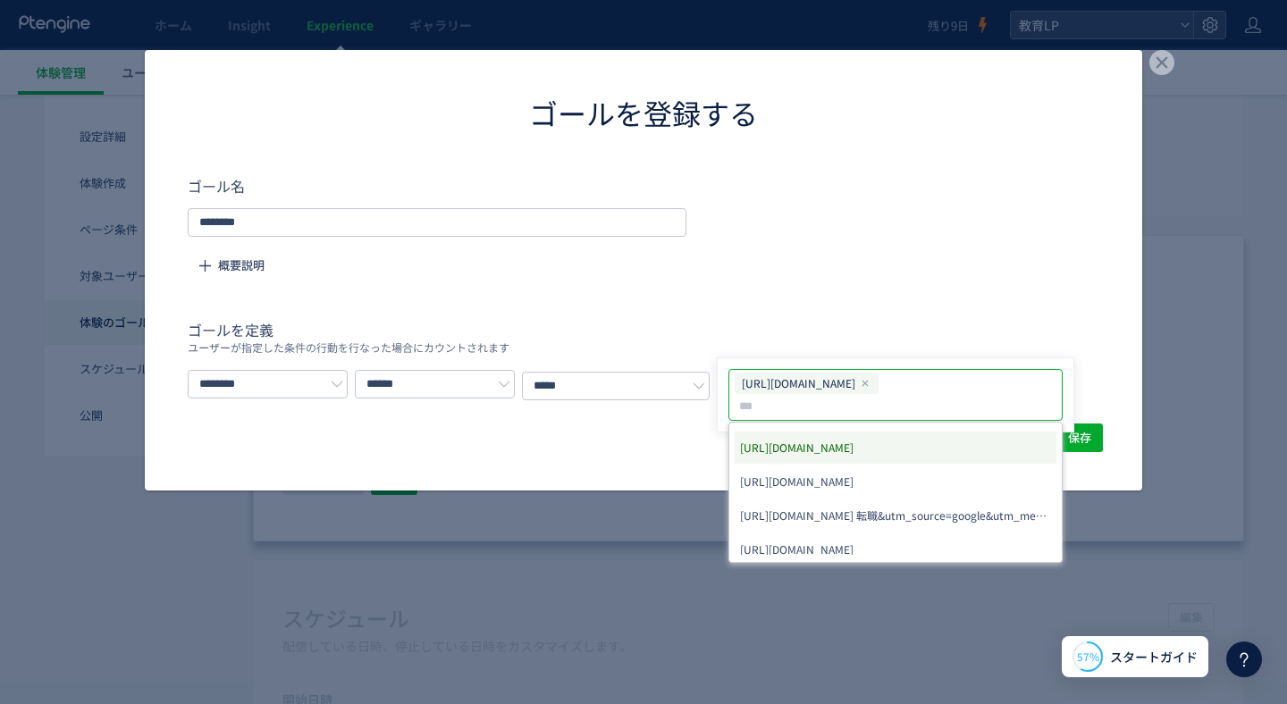
click at [1127, 331] on div "ゴール名 ******** 概要説明 ゴールを定義 ユーザーが指定した条件の行動を行なった場合にカウントされます ******** ****** ***** …" at bounding box center [643, 287] width 997 height 225
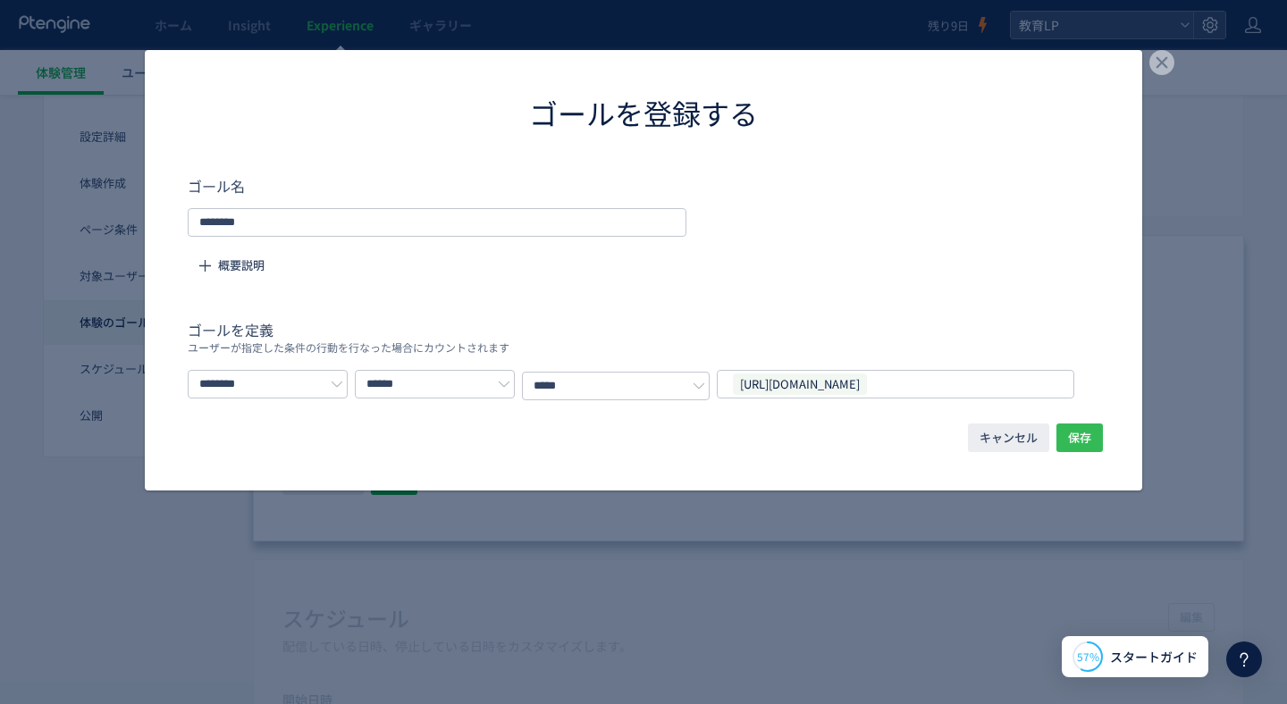
click at [1079, 436] on span "保存" at bounding box center [1079, 437] width 23 height 29
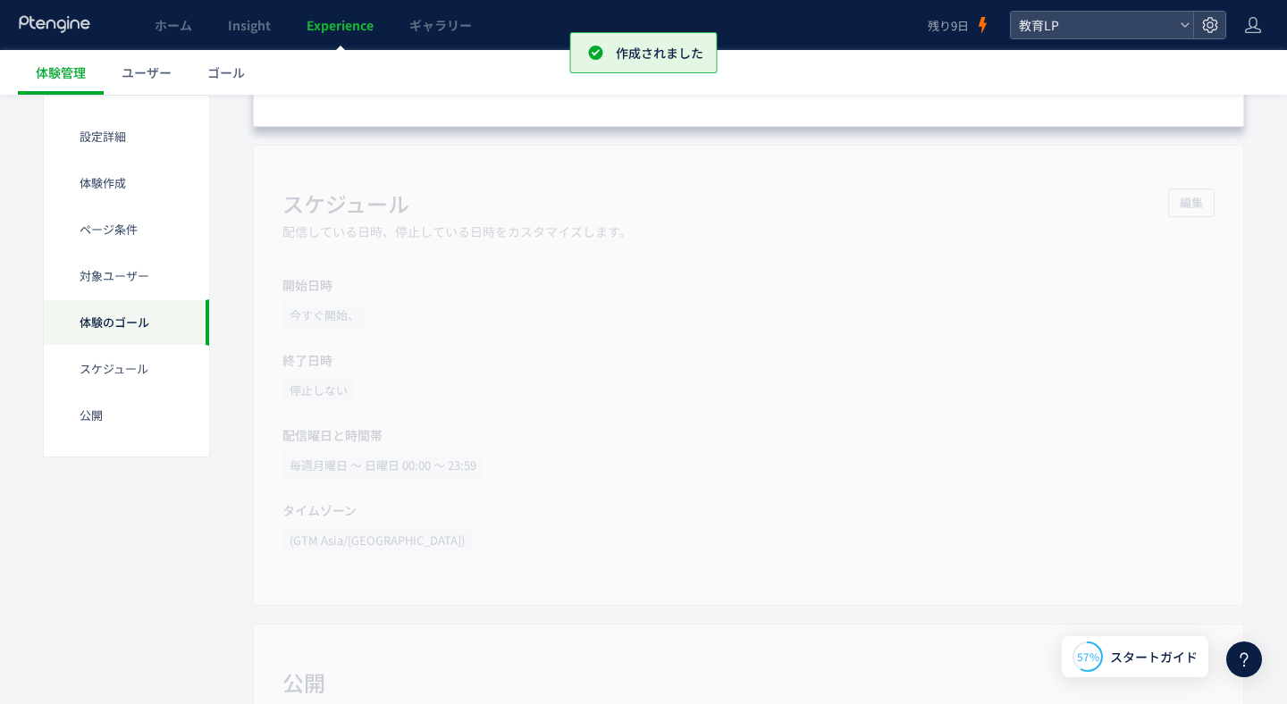
scroll to position [1542, 0]
click at [691, 374] on div "スケジュール​ 配信している日時、停止している日時をカスタマイズします。 編集 開始日時 今すぐ開始、 終了日時 停止しない 配信曜日と時間帯 毎週[DATE…" at bounding box center [748, 377] width 991 height 461
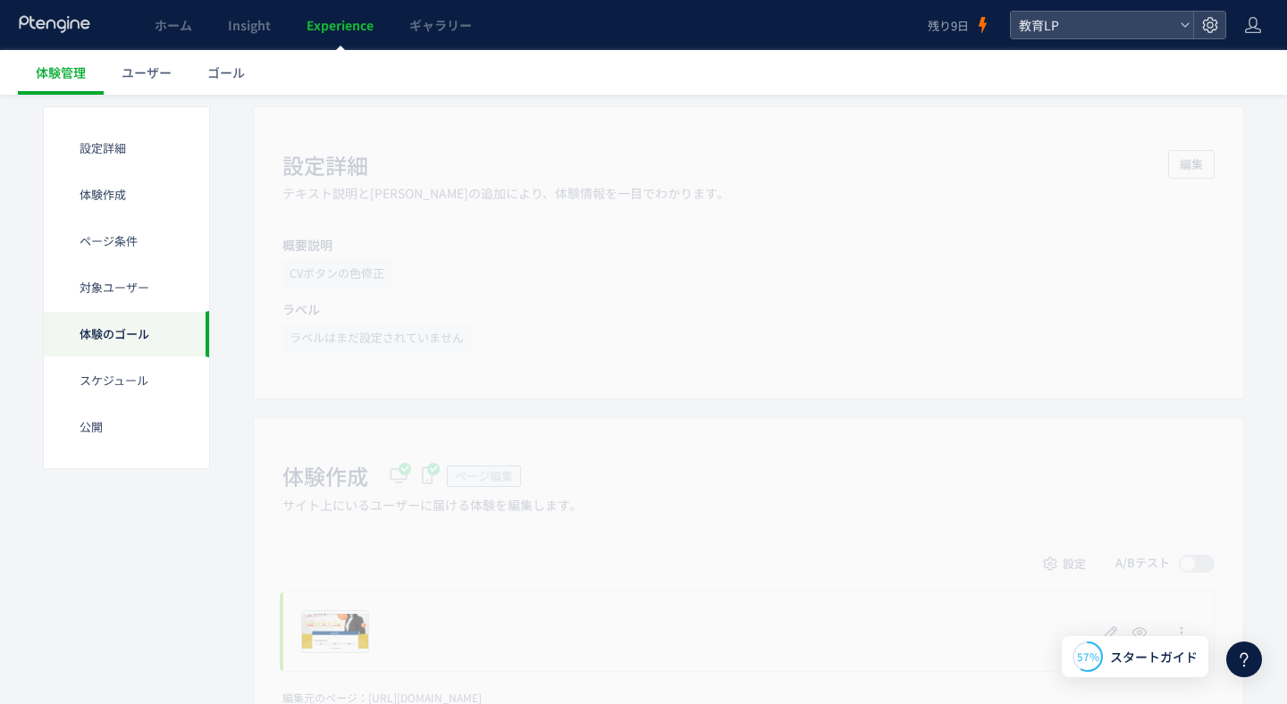
scroll to position [0, 0]
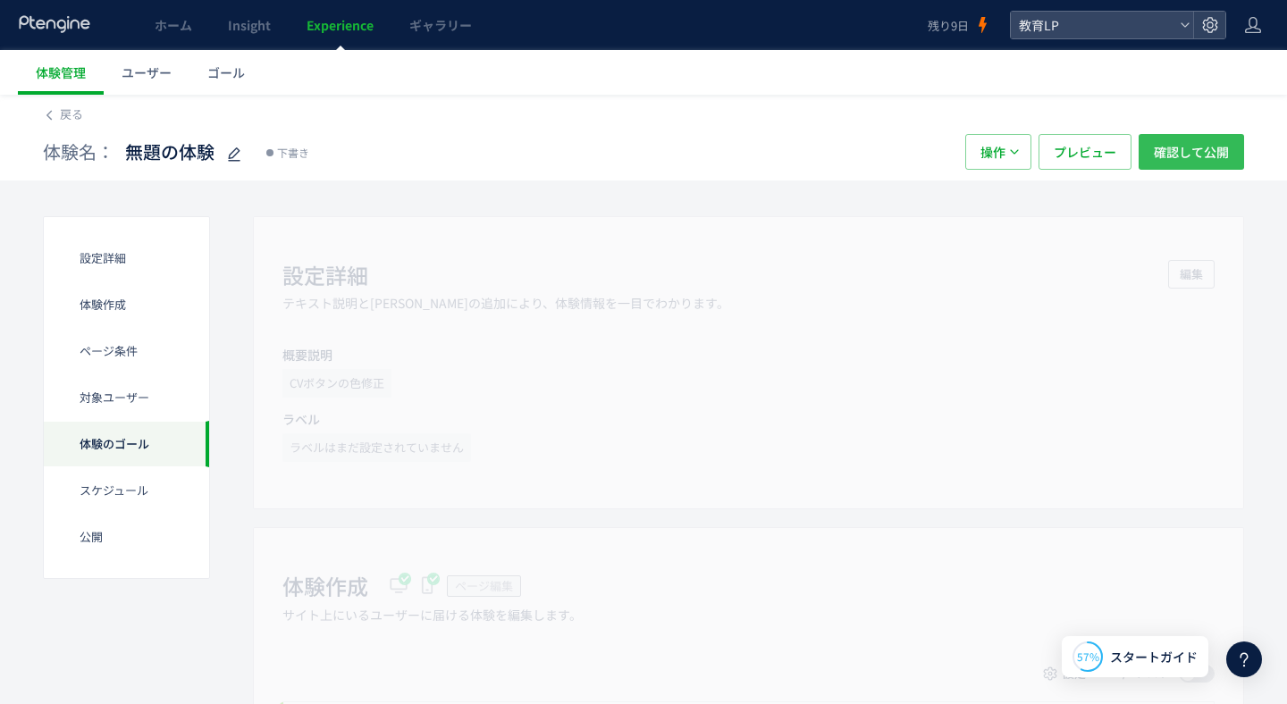
click at [1171, 151] on span "確認して公開" at bounding box center [1190, 152] width 75 height 36
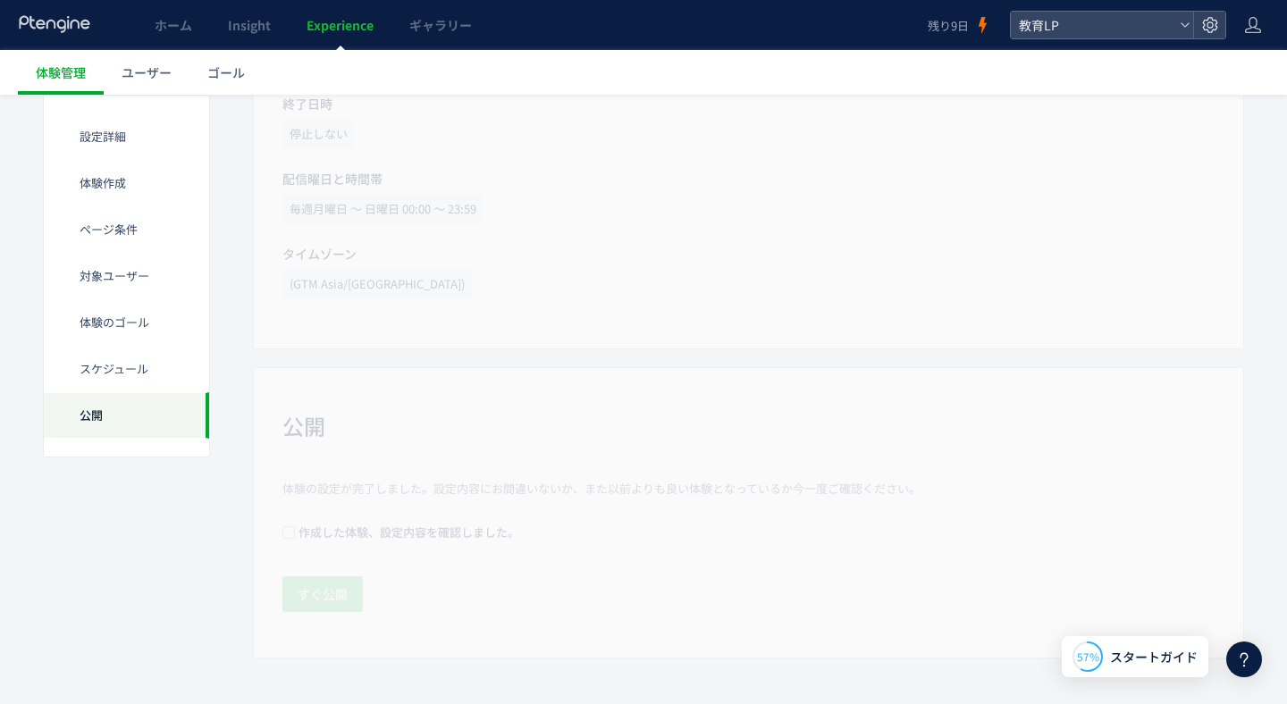
scroll to position [1808, 0]
click at [165, 408] on div "公開" at bounding box center [126, 415] width 165 height 46
click at [304, 456] on div "公開 体験の設定が完了しました。設定内容にお間違いないか、また以前よりも良い体験となっているか今一度ご確認ください。 作成した体験、設定内容を確認しました。 …" at bounding box center [748, 504] width 991 height 291
click at [393, 496] on div "公開 体験の設定が完了しました。設定内容にお間違いないか、また以前よりも良い体験となっているか今一度ご確認ください。 作成した体験、設定内容を確認しました。 …" at bounding box center [748, 504] width 991 height 291
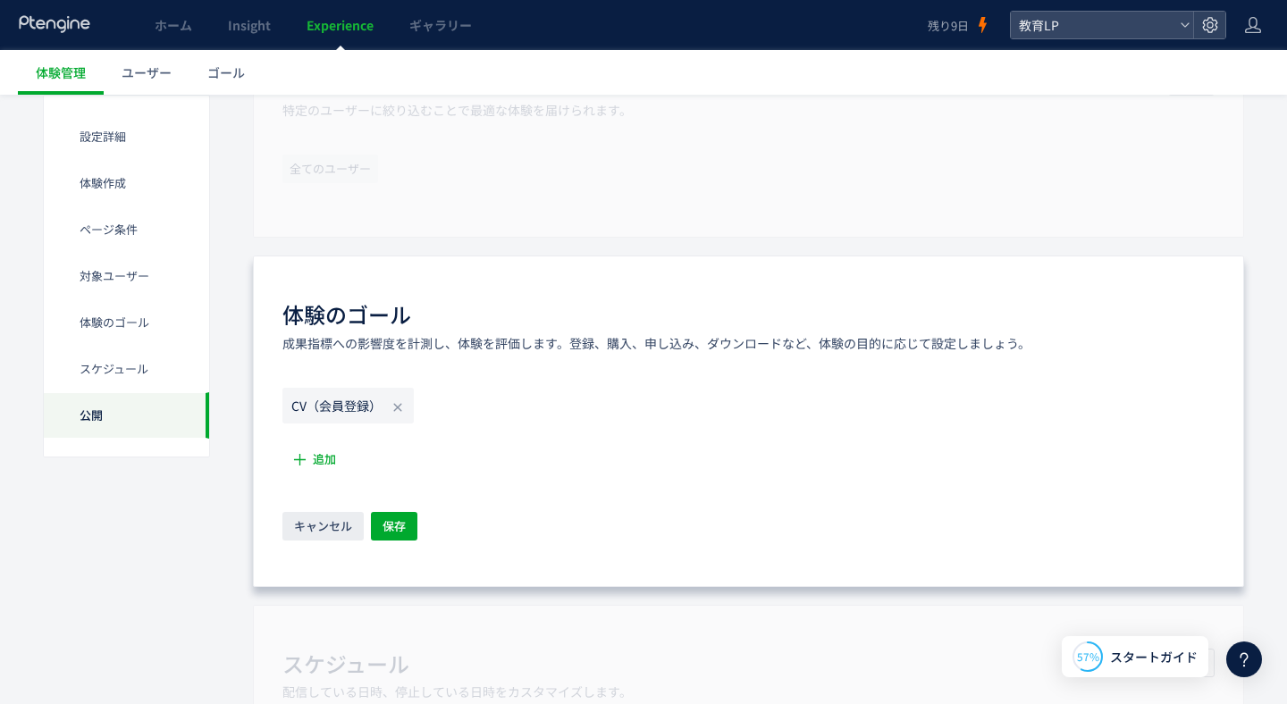
scroll to position [1080, 0]
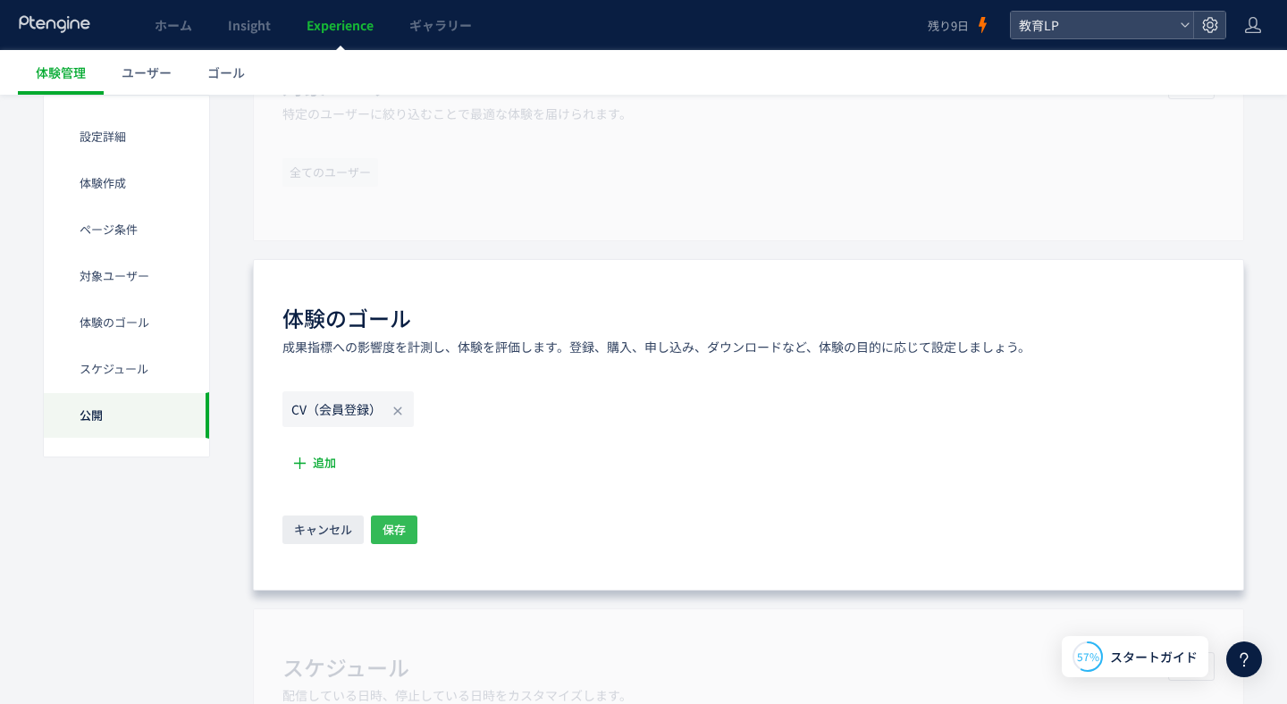
click at [392, 524] on span "保存" at bounding box center [393, 530] width 23 height 29
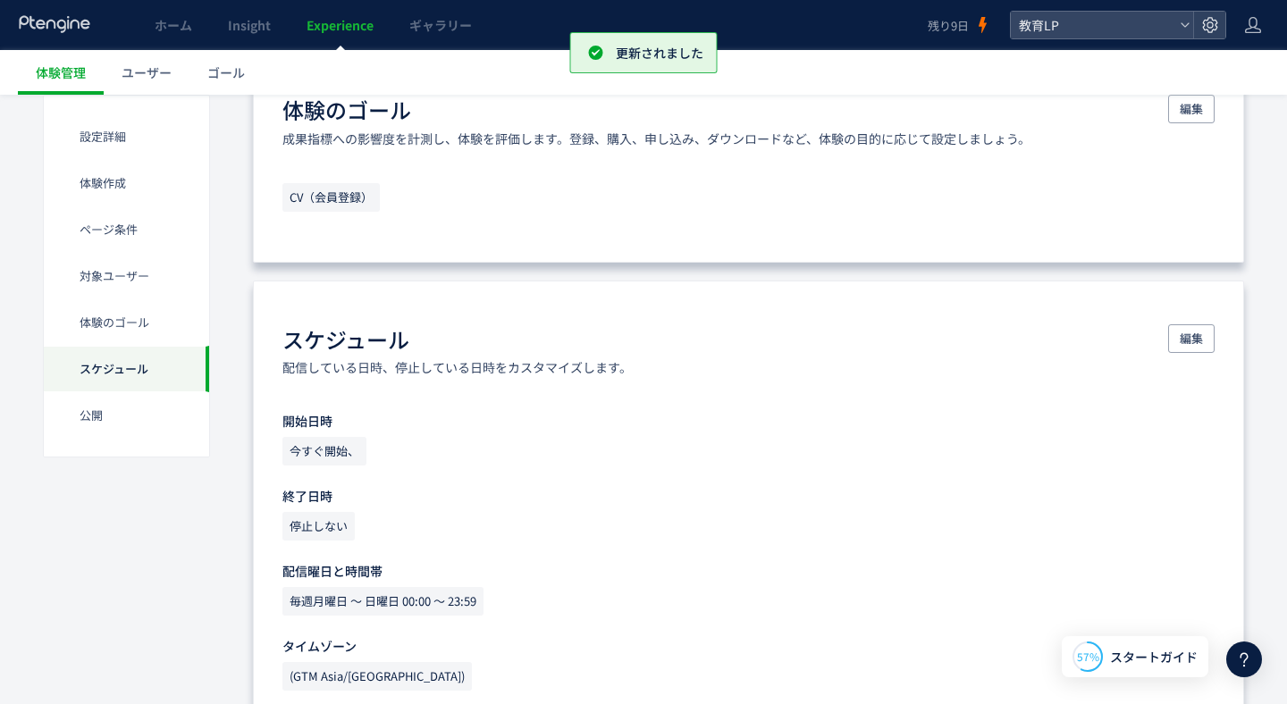
scroll to position [1293, 0]
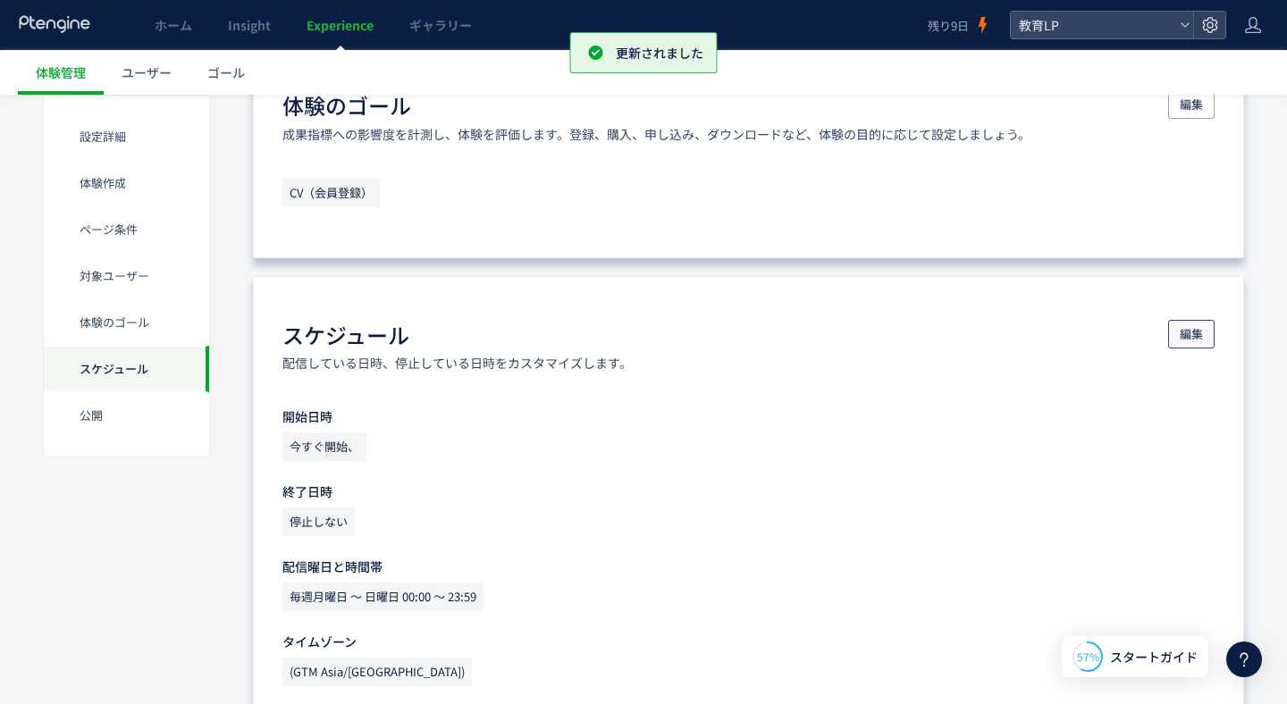
click at [1176, 332] on button "編集" at bounding box center [1191, 334] width 46 height 29
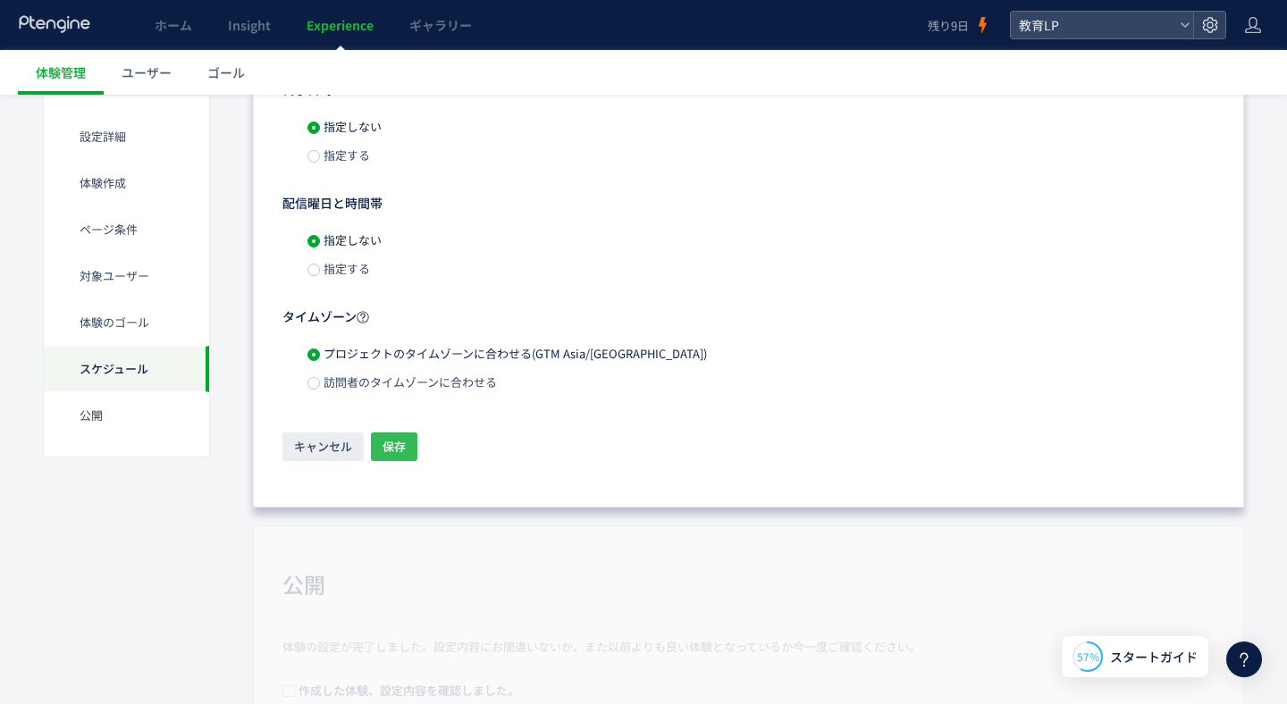
click at [393, 449] on span "保存" at bounding box center [393, 446] width 23 height 29
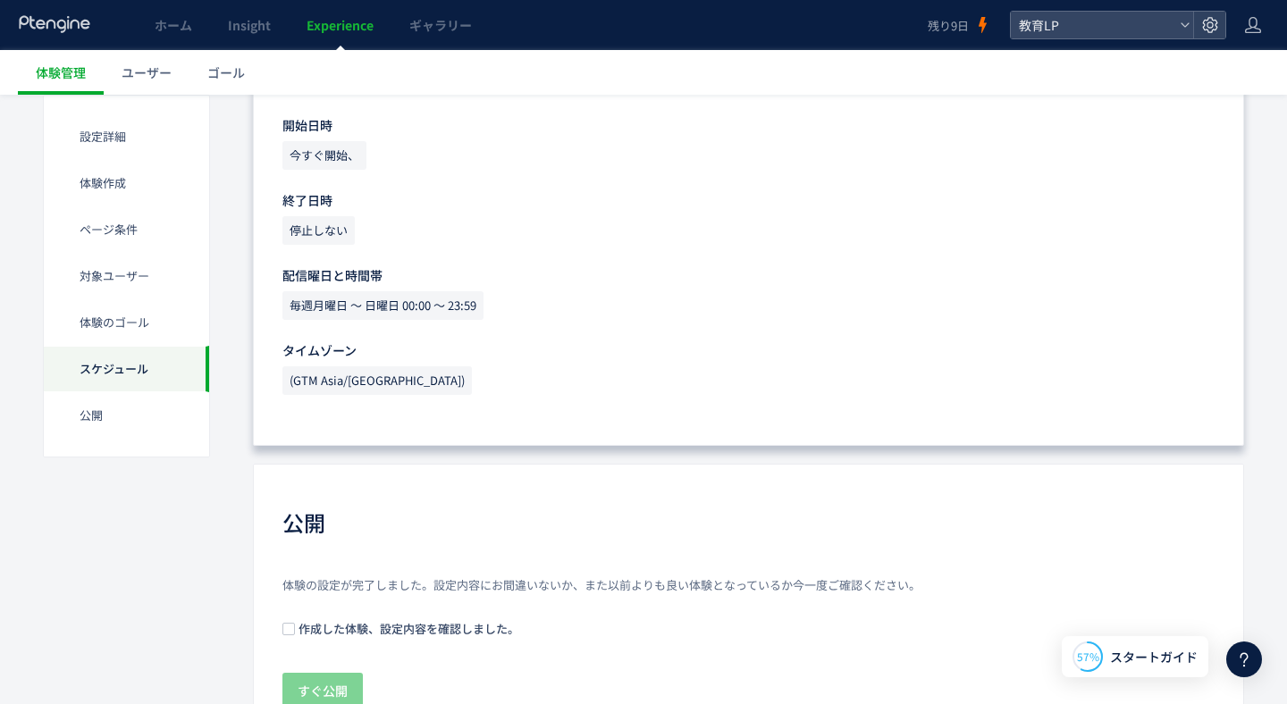
scroll to position [1689, 0]
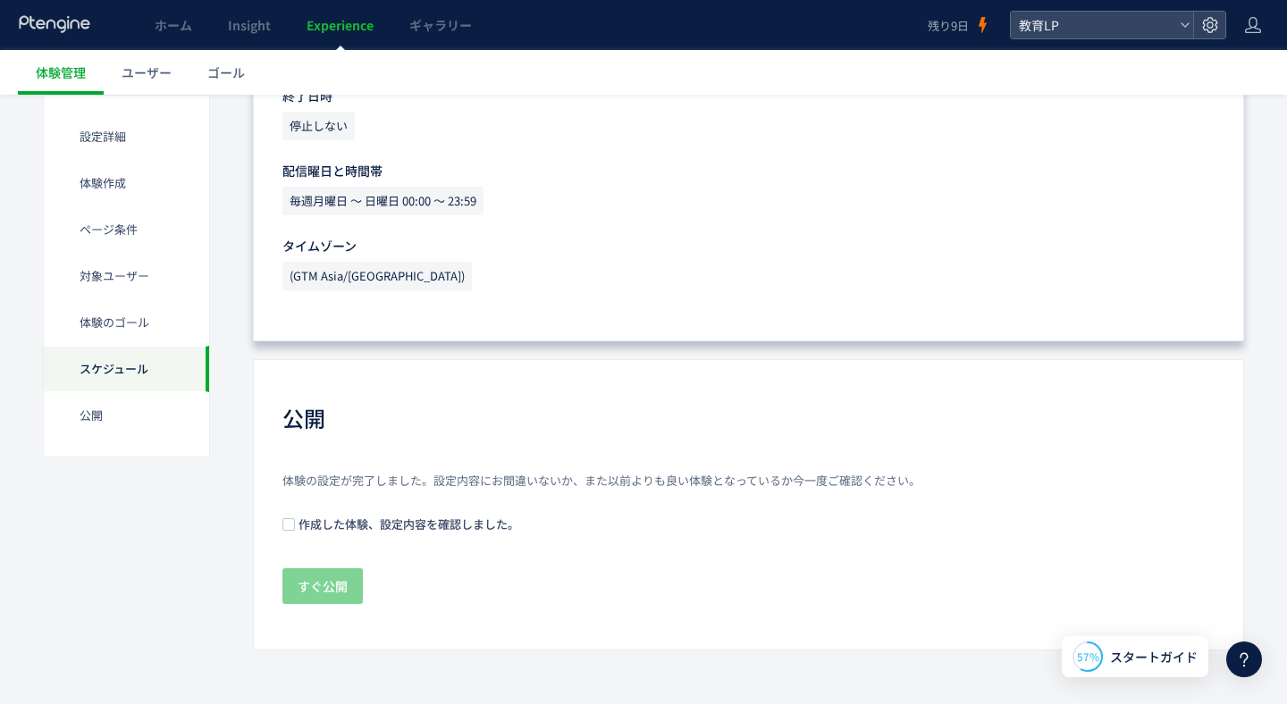
click at [1236, 640] on div "公開 体験の設定が完了しました。設定内容にお間違いないか、また以前よりも良い体験となっているか今一度ご確認ください。 作成した体験、設定内容を確認しました。 …" at bounding box center [748, 504] width 991 height 291
click at [1240, 654] on use at bounding box center [1244, 660] width 8 height 14
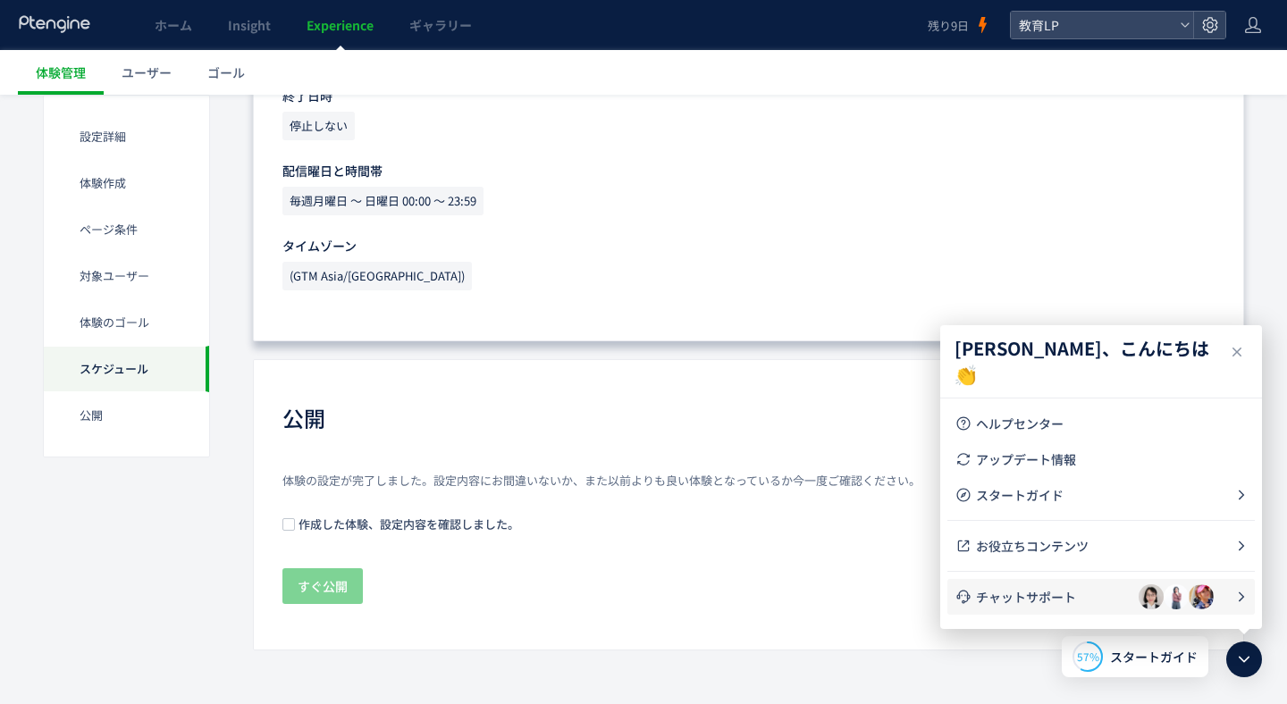
click at [1047, 584] on li "チャットサポート" at bounding box center [1100, 597] width 307 height 36
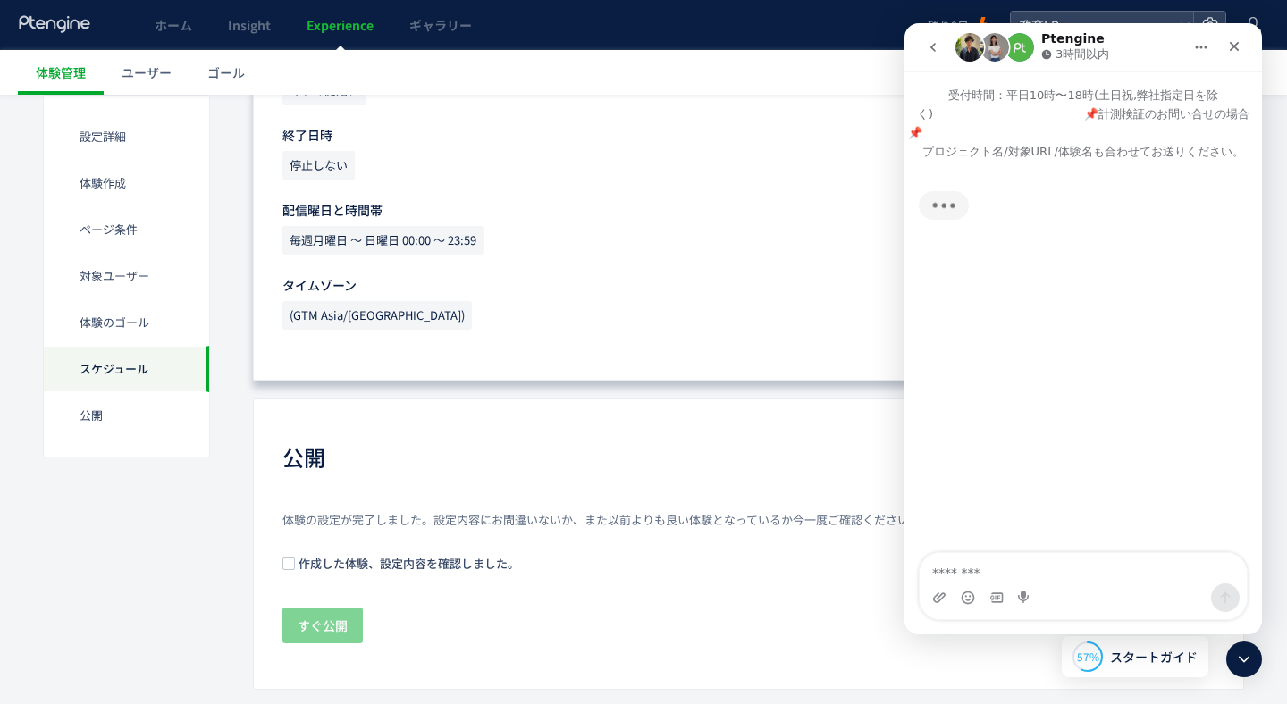
scroll to position [1656, 0]
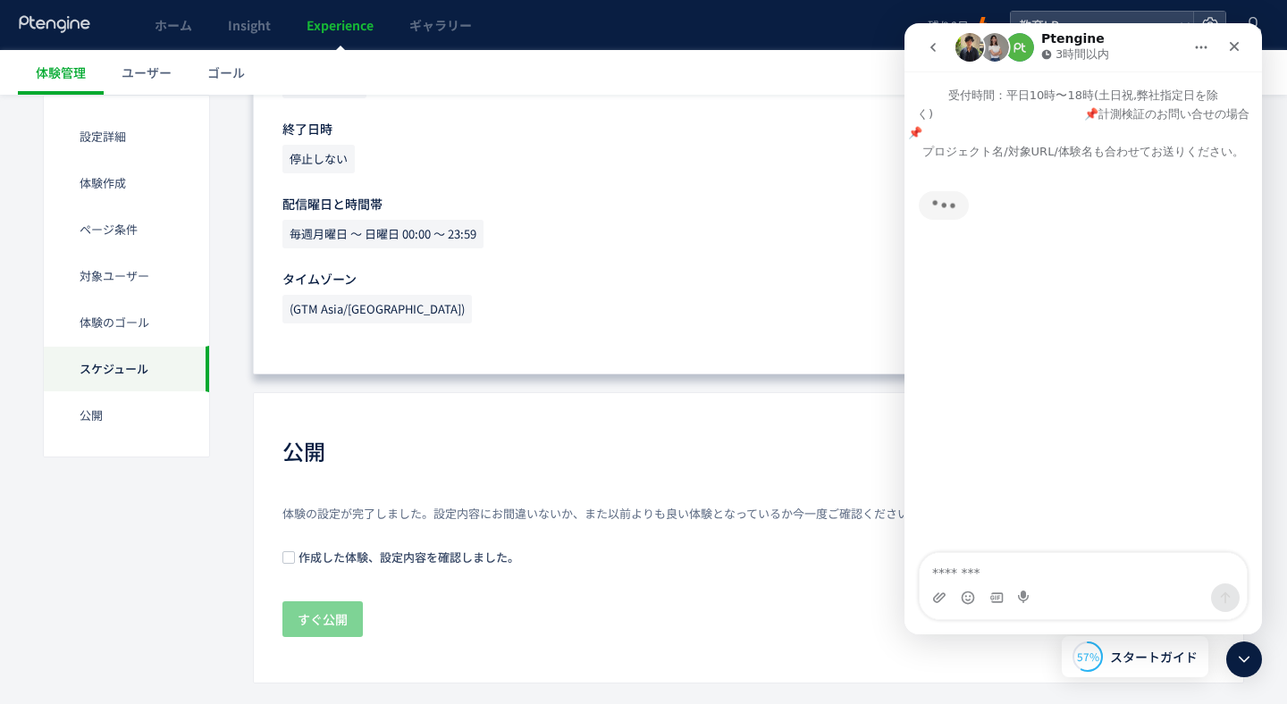
click at [986, 567] on textarea "メッセージ..." at bounding box center [1082, 568] width 327 height 30
type textarea "**********"
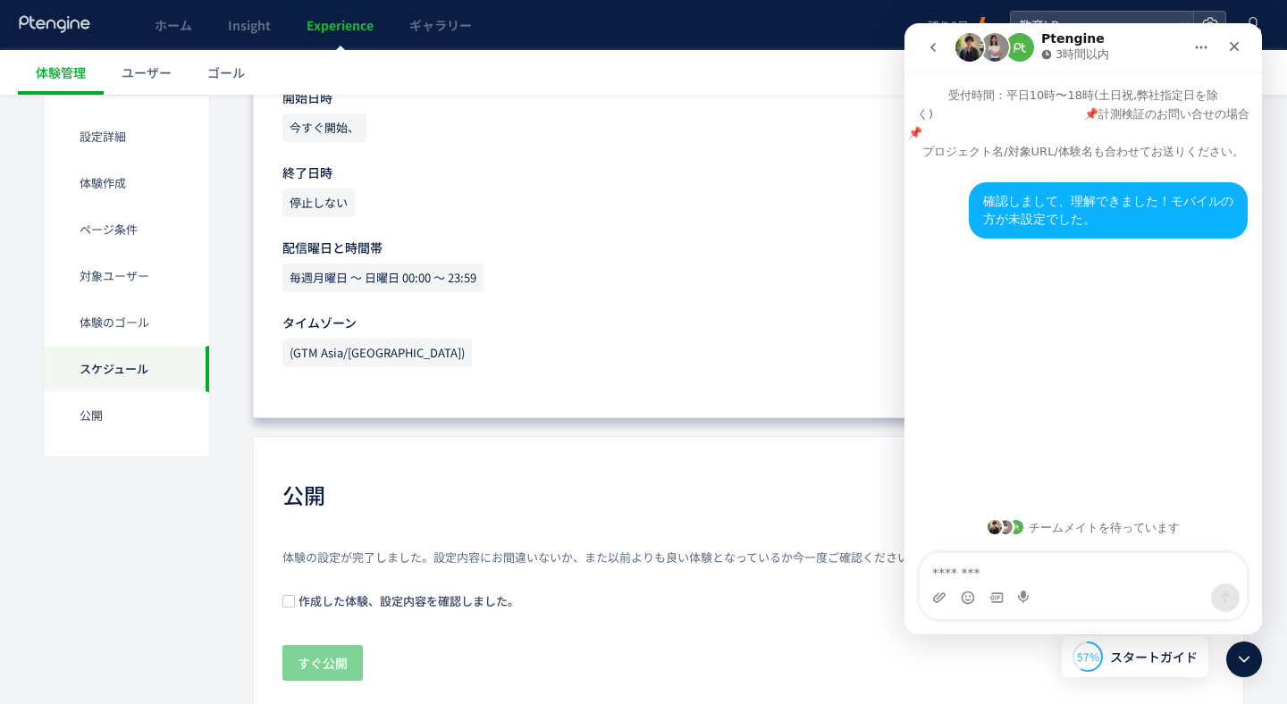
scroll to position [1689, 0]
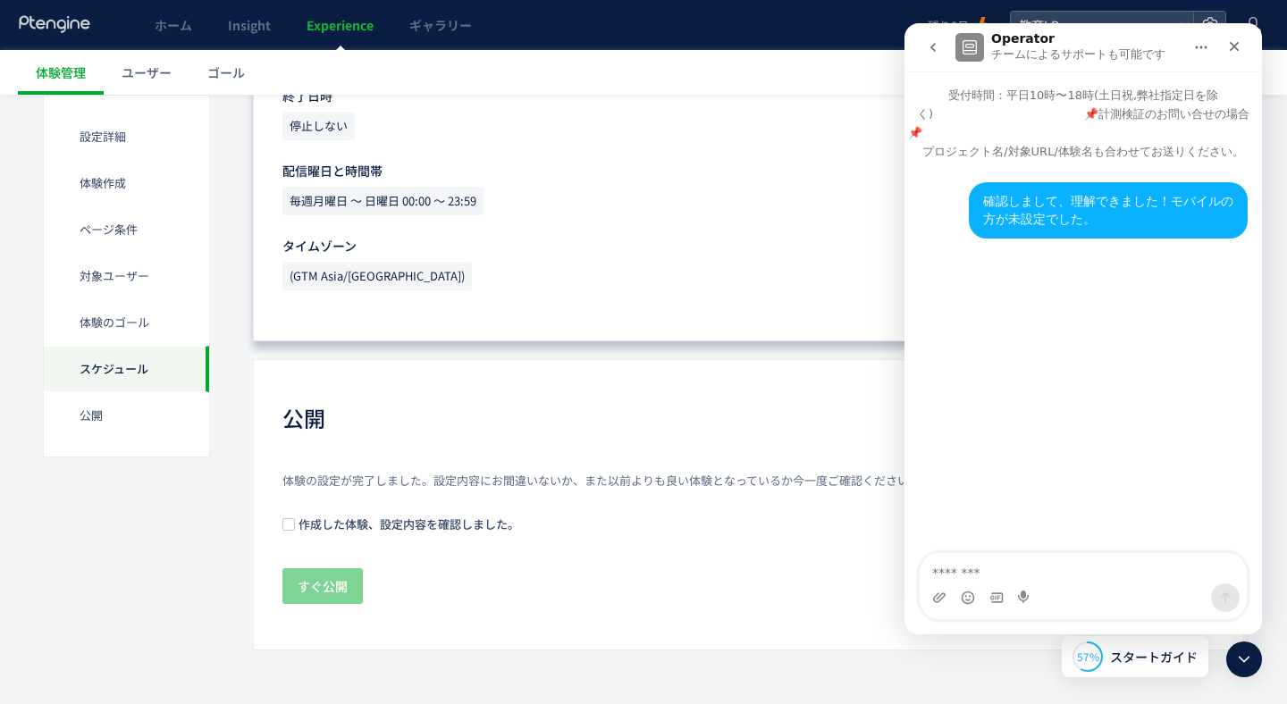
click at [933, 50] on icon "go back" at bounding box center [932, 47] width 5 height 9
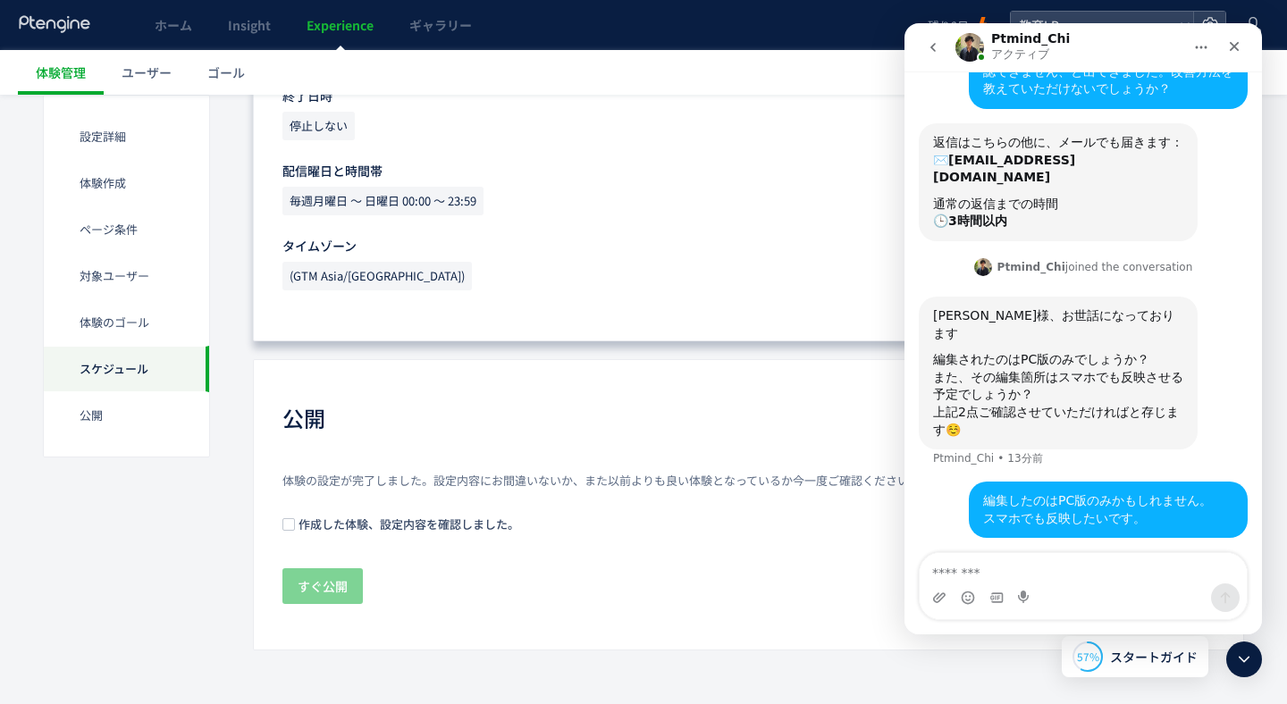
scroll to position [221, 0]
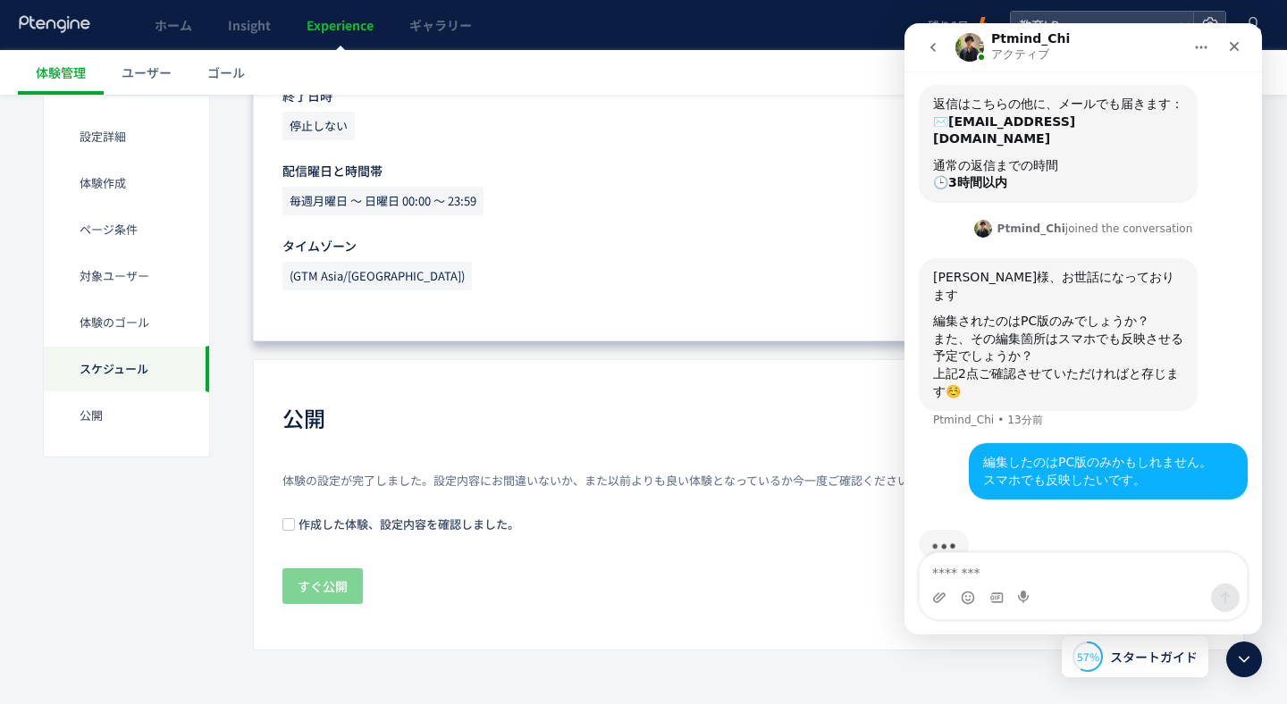
click at [991, 583] on div "Intercom Messenger" at bounding box center [996, 597] width 14 height 29
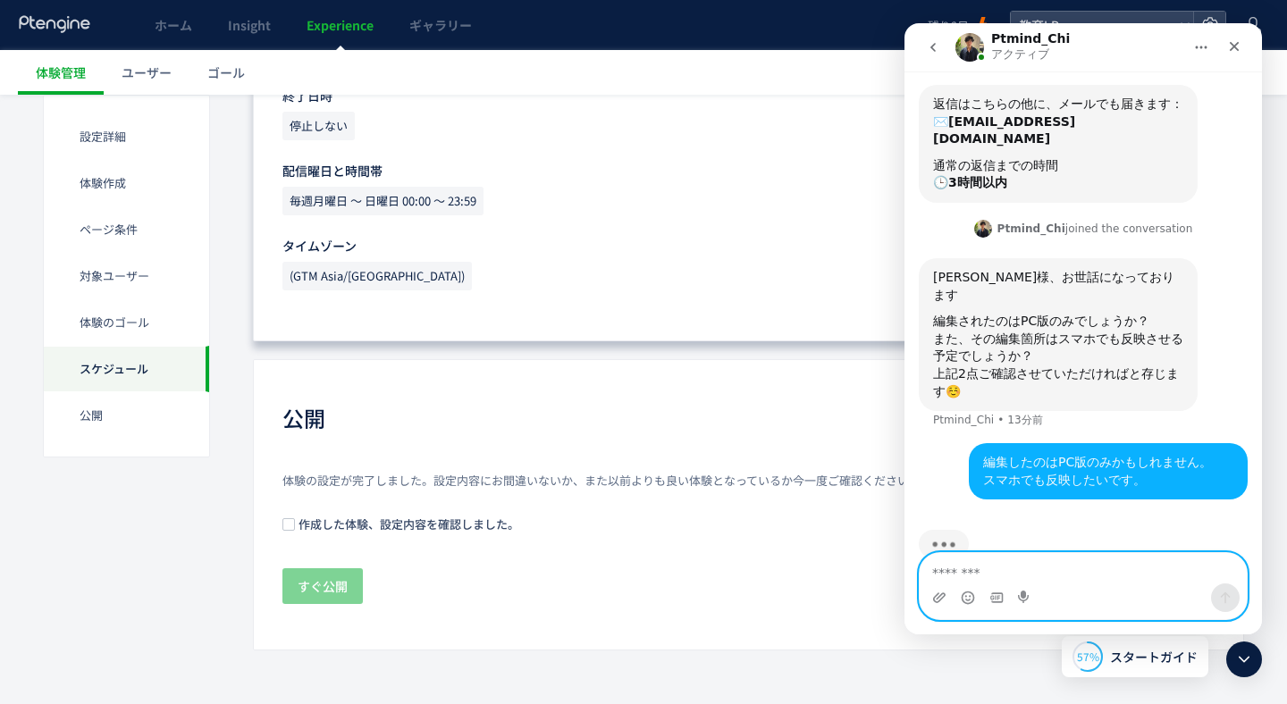
click at [973, 563] on textarea "メッセージ..." at bounding box center [1082, 568] width 327 height 30
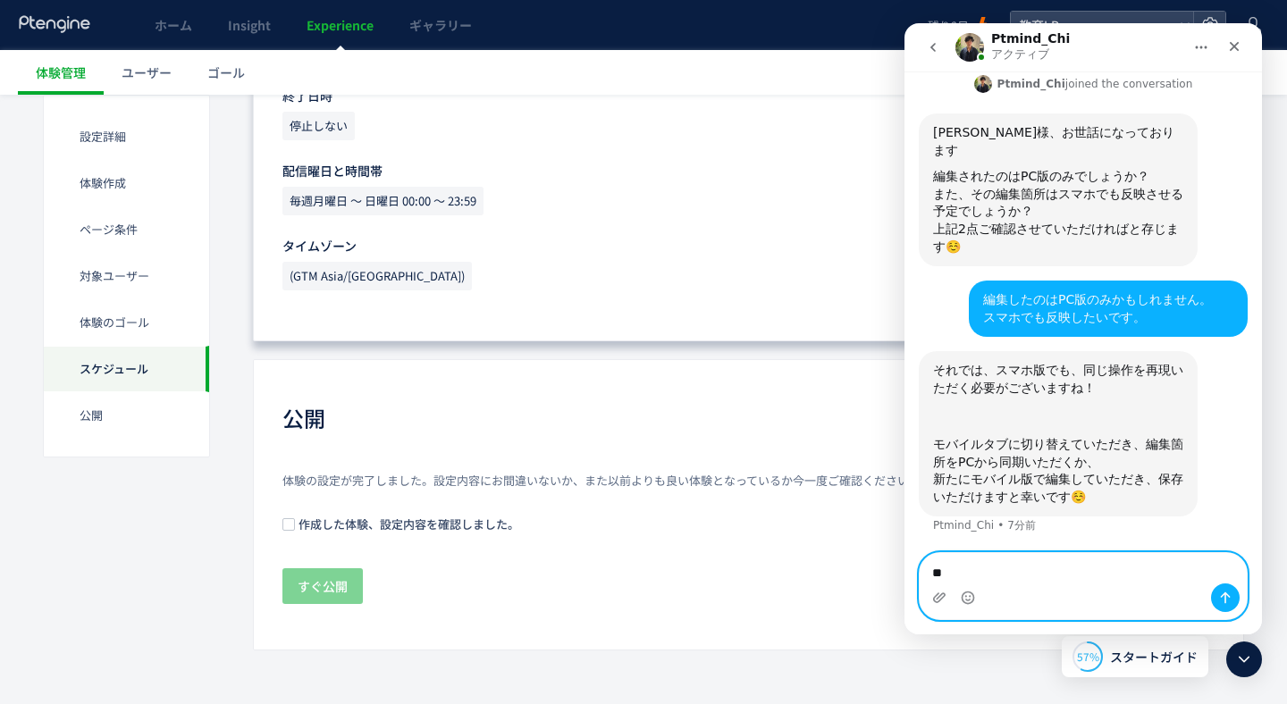
scroll to position [400, 0]
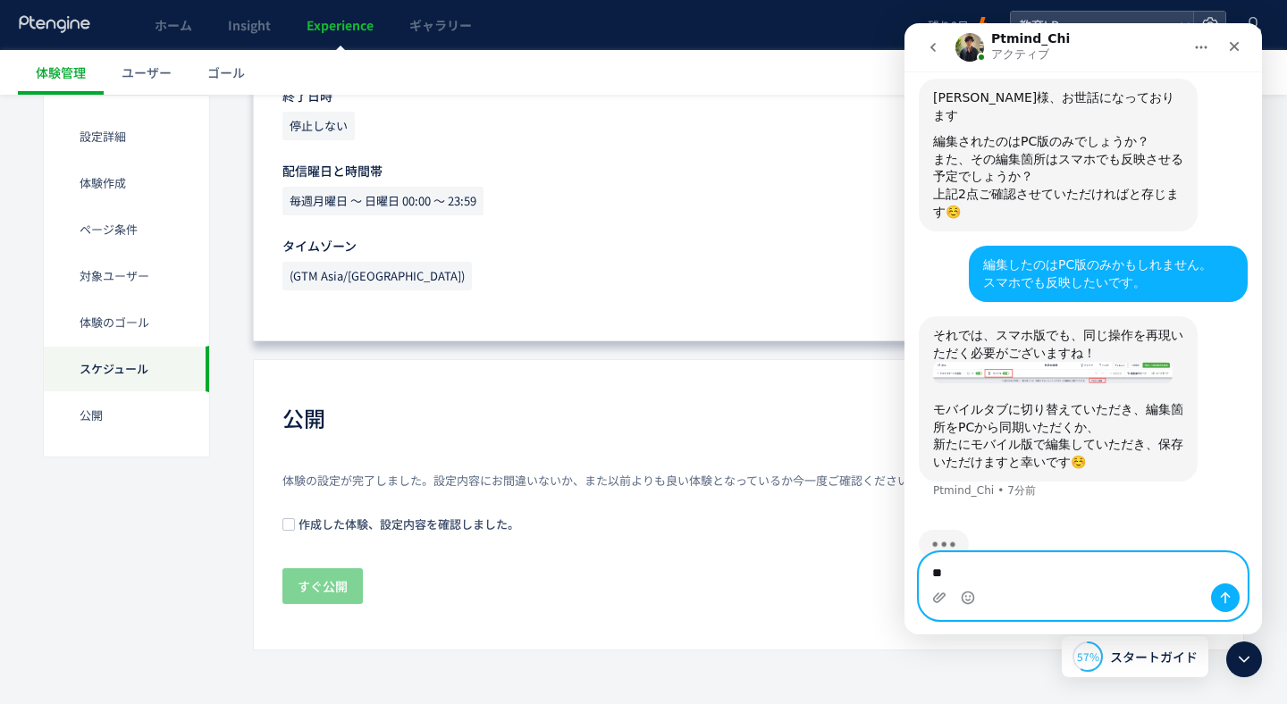
type textarea "*"
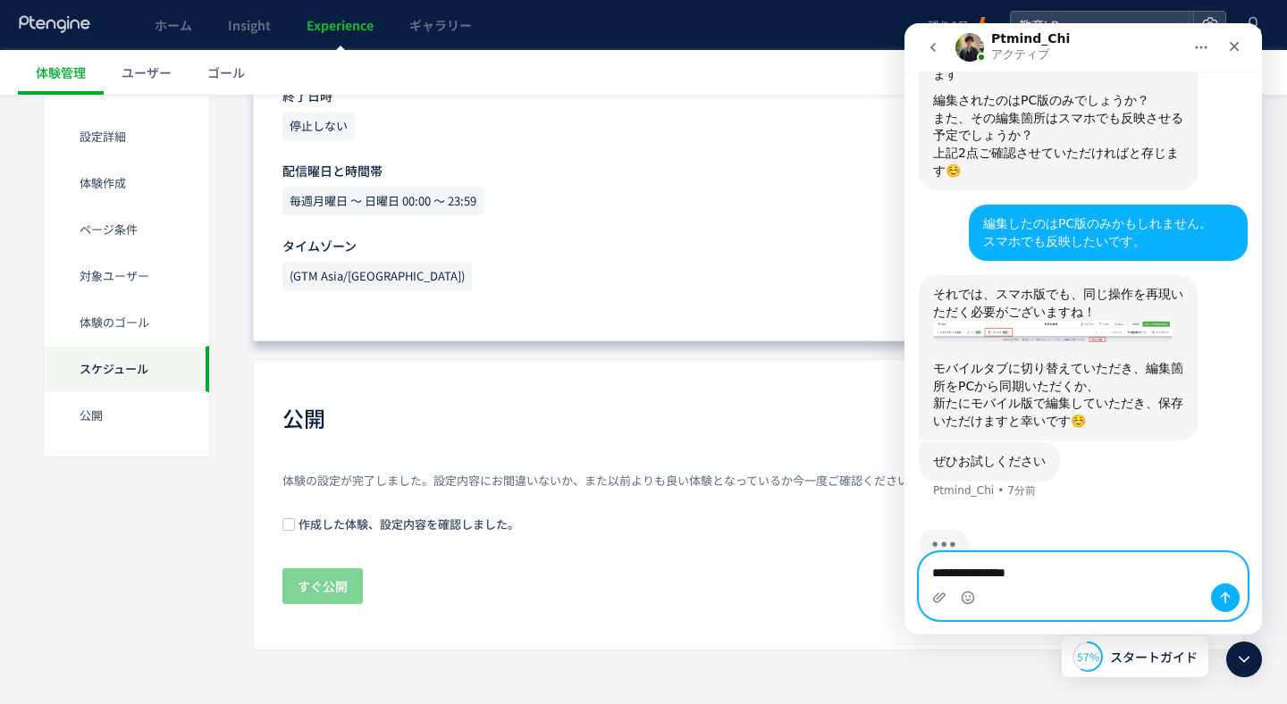
type textarea "**********"
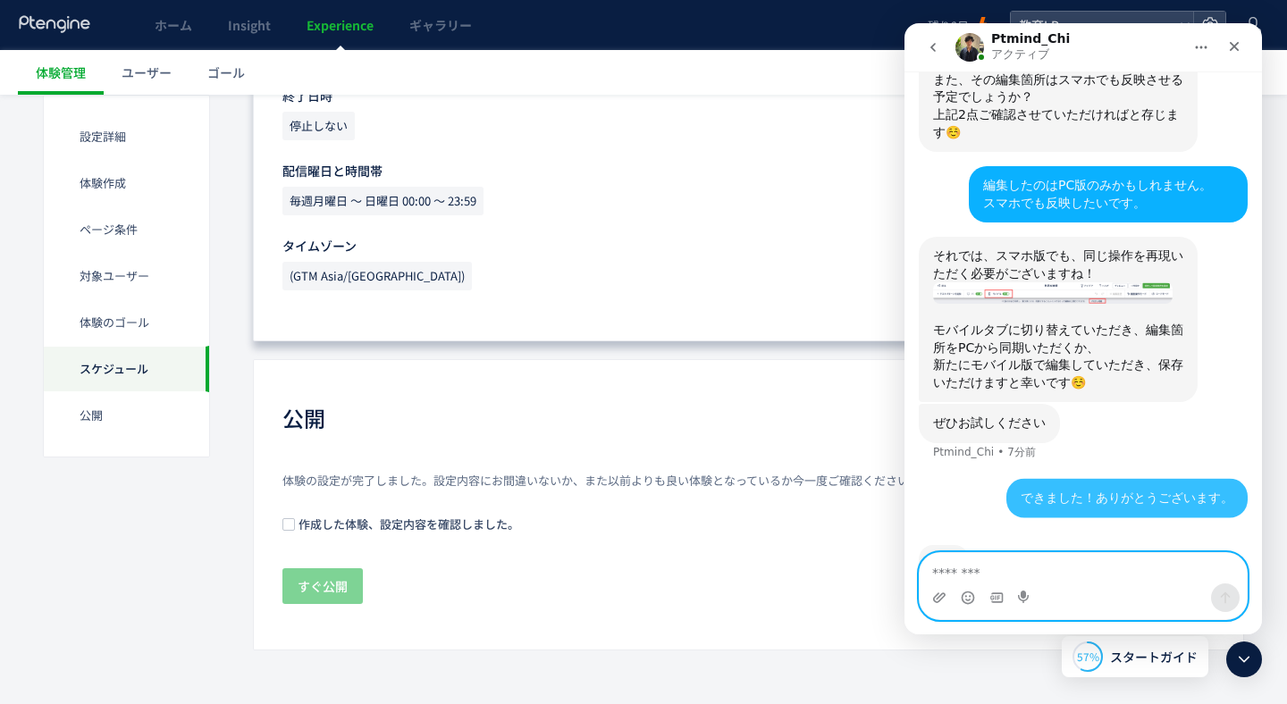
scroll to position [494, 0]
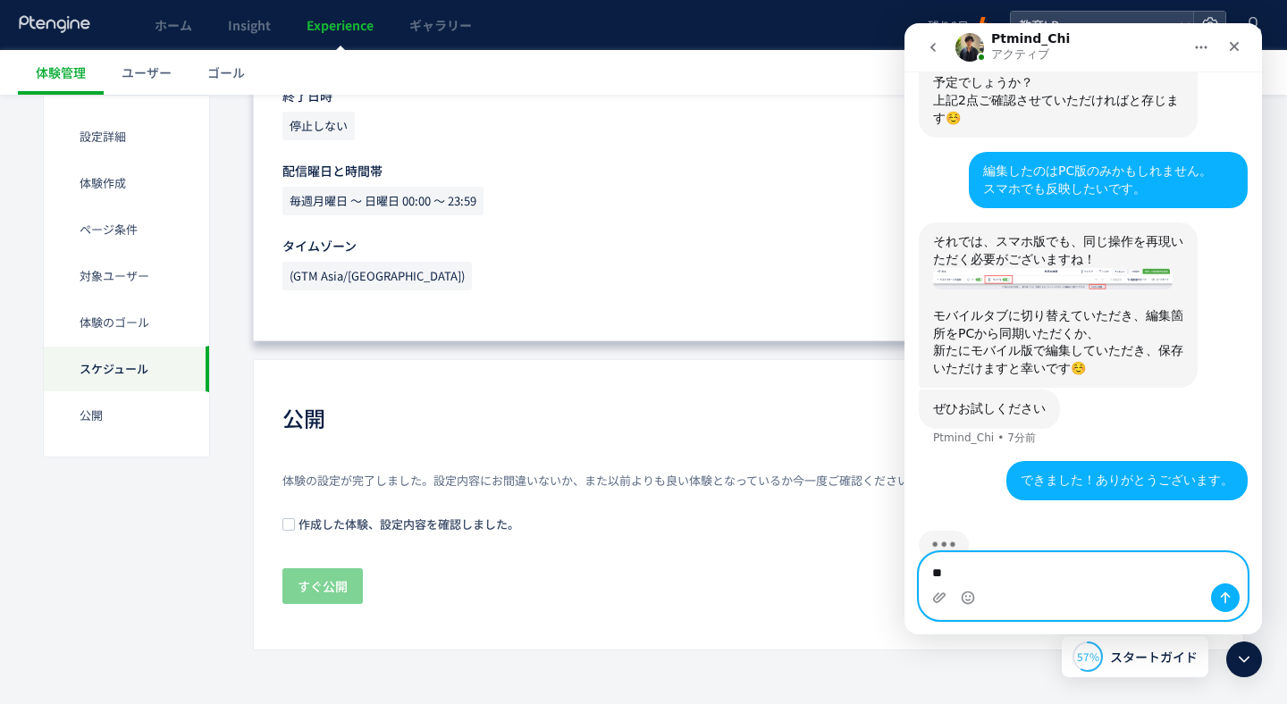
type textarea "*"
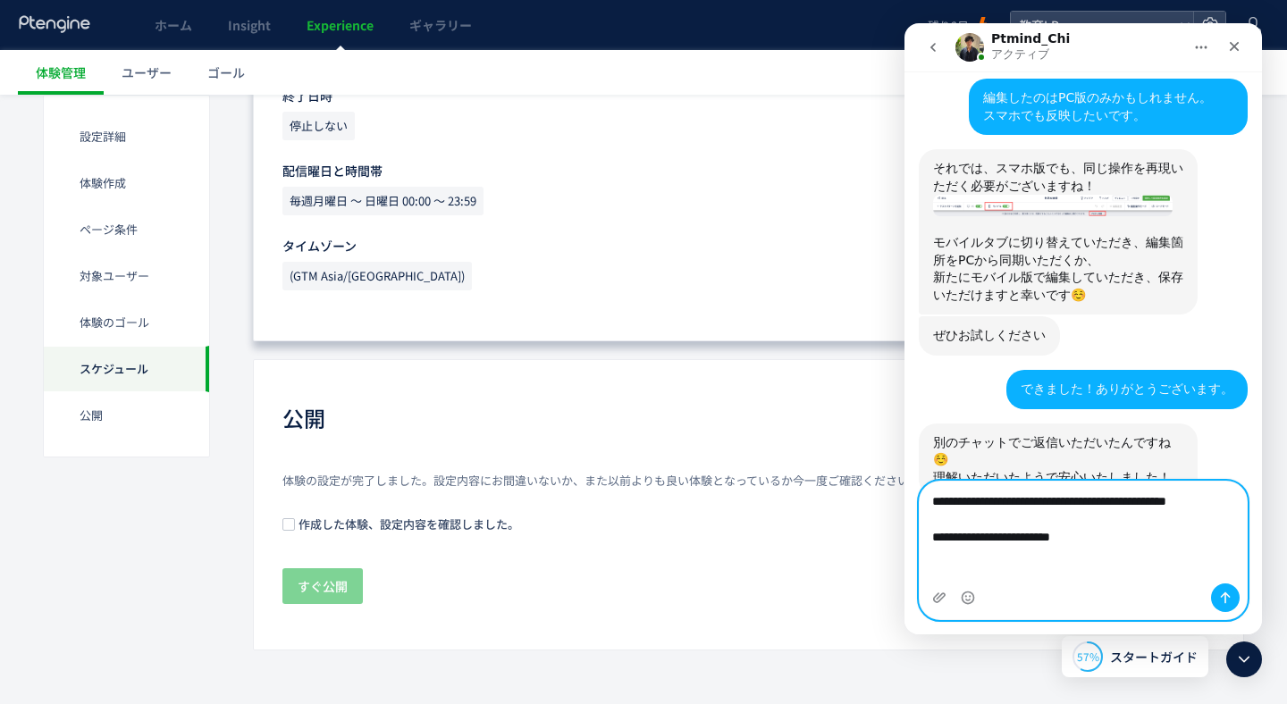
scroll to position [585, 0]
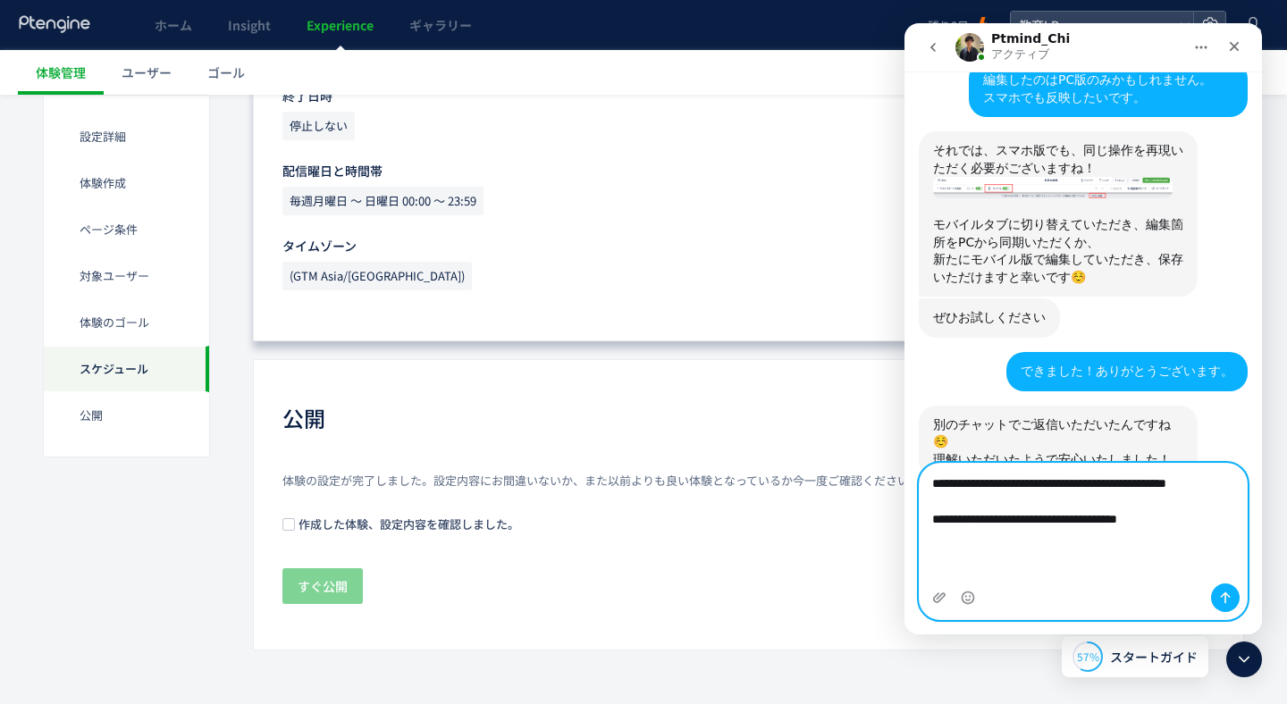
type textarea "**********"
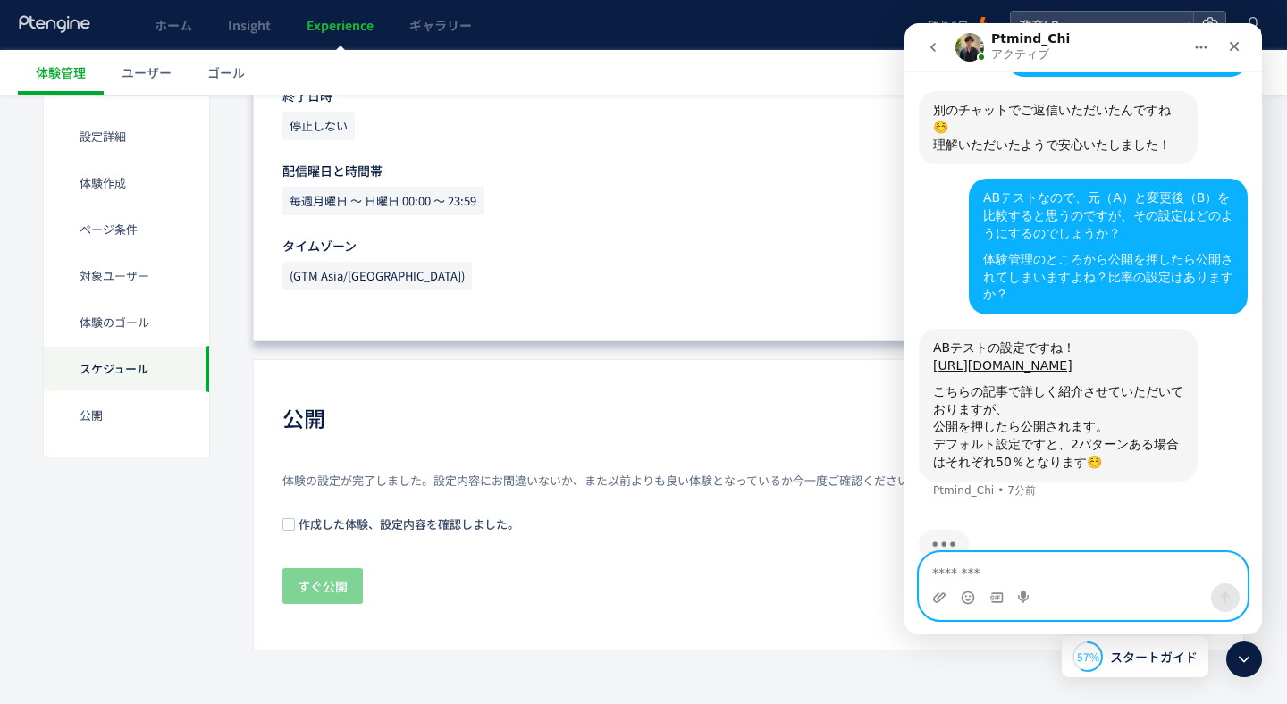
scroll to position [831, 0]
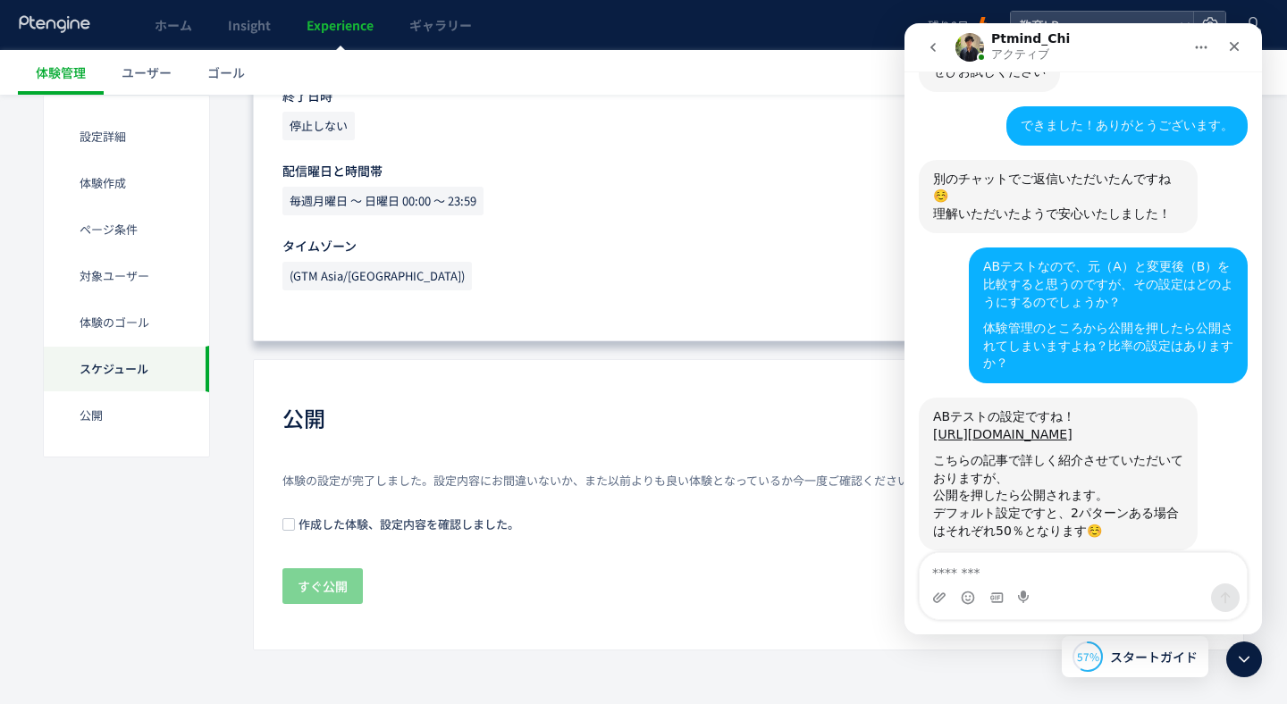
click at [298, 524] on span "作成した体験、設定内容を確認しました。" at bounding box center [407, 524] width 224 height 17
click at [321, 574] on span "すぐ公開" at bounding box center [323, 586] width 50 height 36
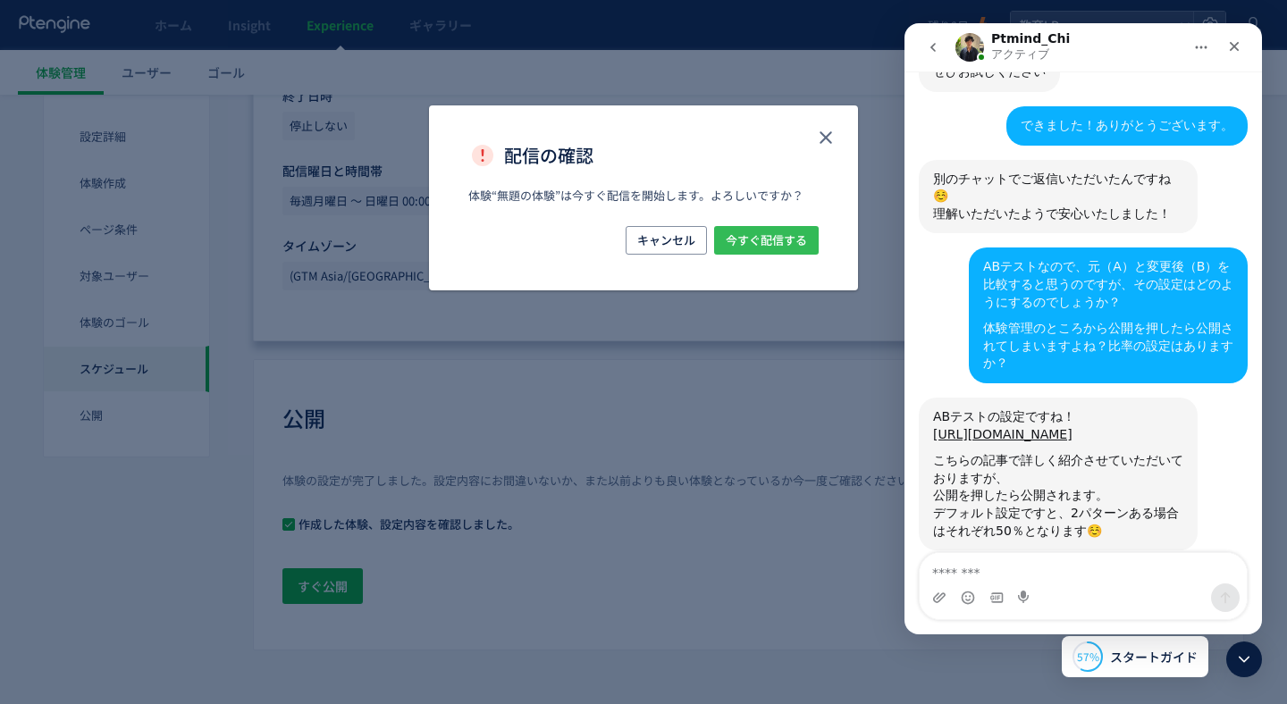
click at [763, 242] on span "今すぐ配信する" at bounding box center [765, 240] width 81 height 29
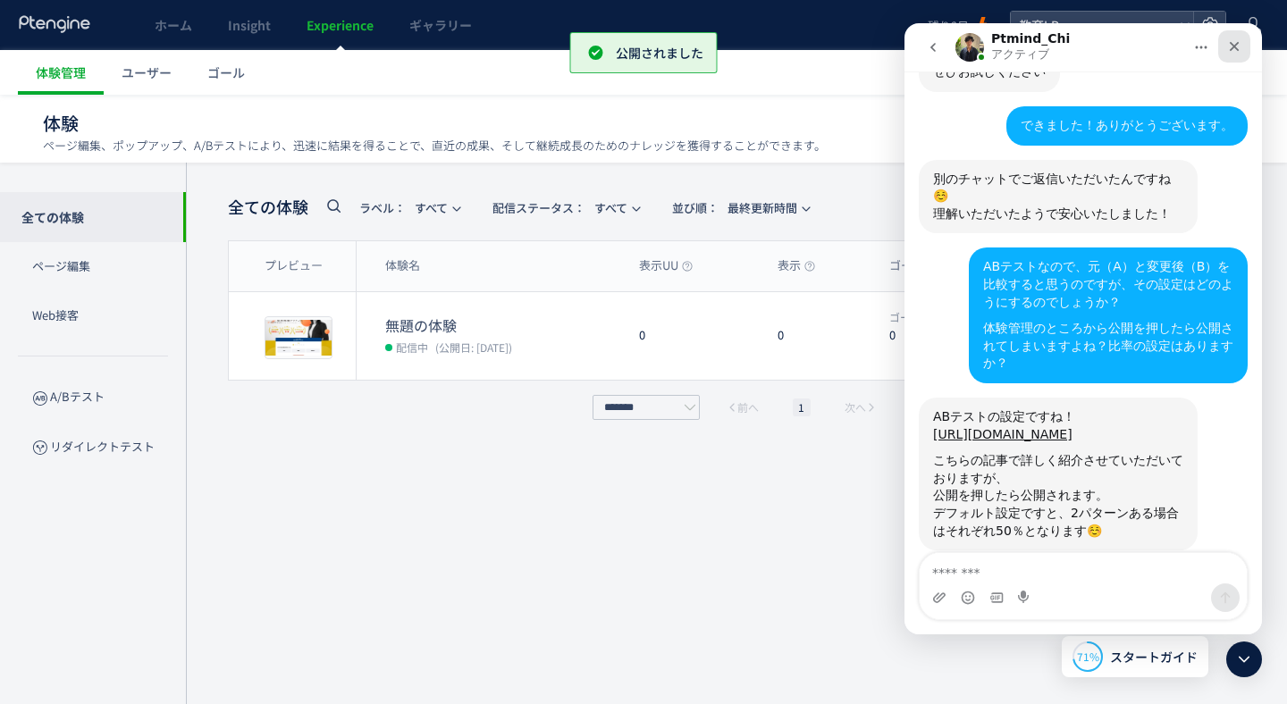
click at [1241, 38] on div "クローズ" at bounding box center [1234, 46] width 32 height 32
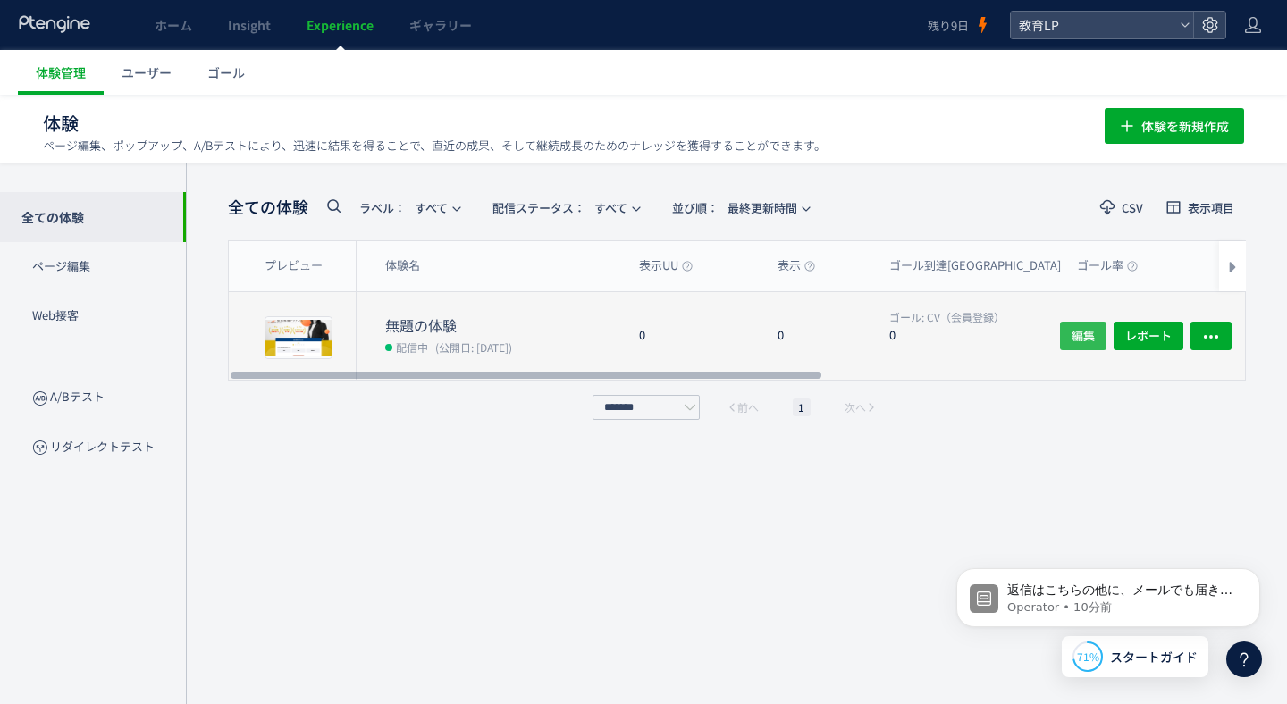
click at [1074, 327] on span "編集" at bounding box center [1082, 336] width 23 height 29
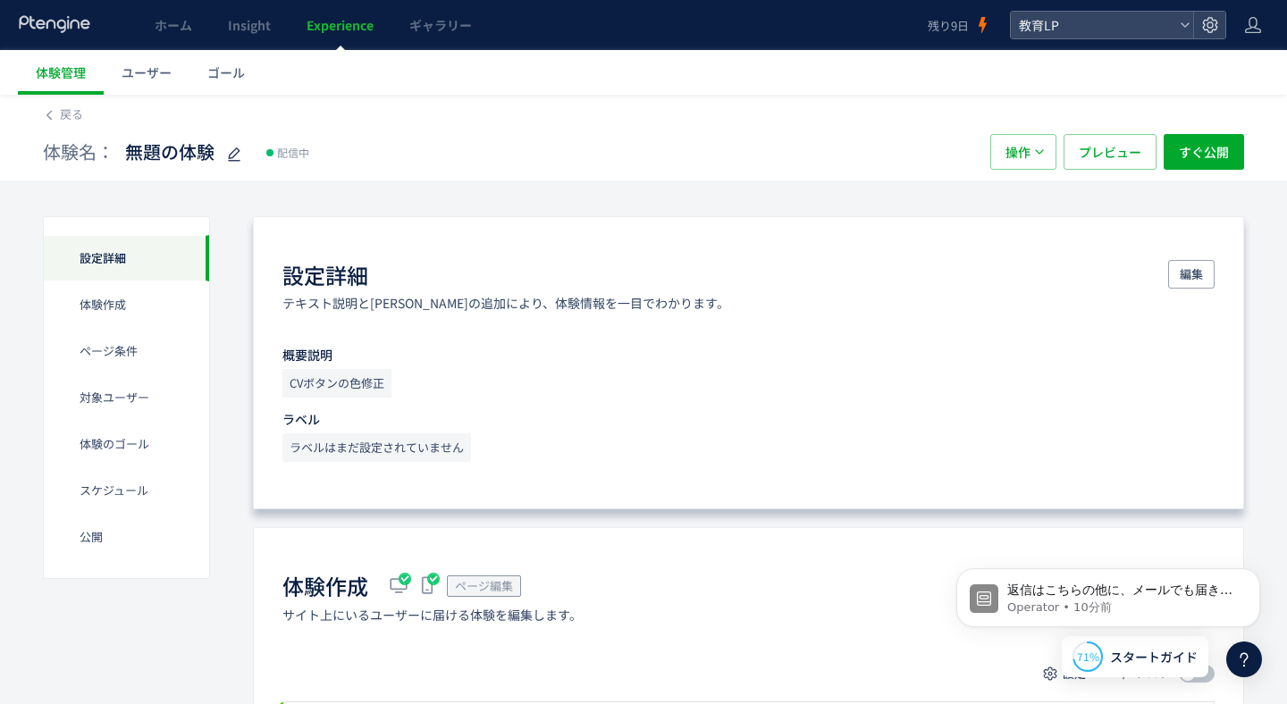
click at [357, 278] on h1 "設定詳細" at bounding box center [325, 275] width 86 height 30
click at [1198, 263] on span "編集" at bounding box center [1190, 274] width 23 height 29
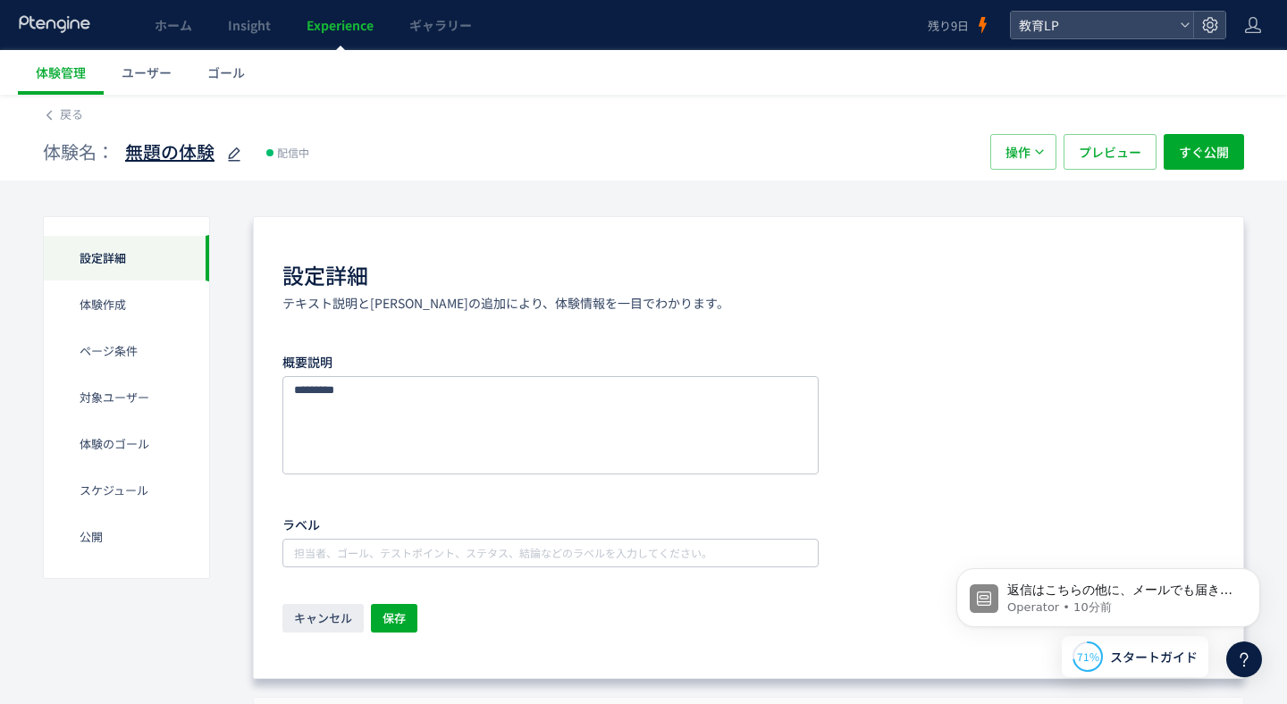
click at [235, 148] on use at bounding box center [234, 153] width 13 height 13
type input "*******"
click at [1206, 147] on span "すぐ公開" at bounding box center [1203, 152] width 50 height 36
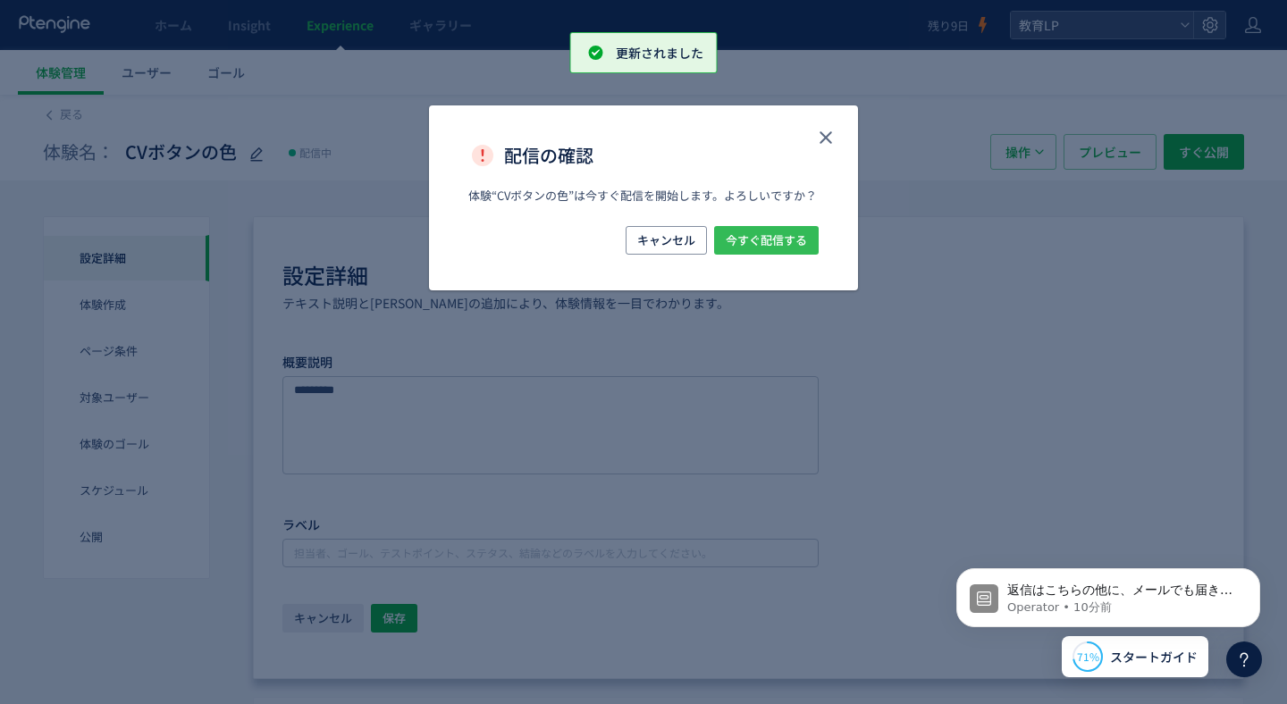
click at [771, 244] on span "今すぐ配信する" at bounding box center [765, 240] width 81 height 29
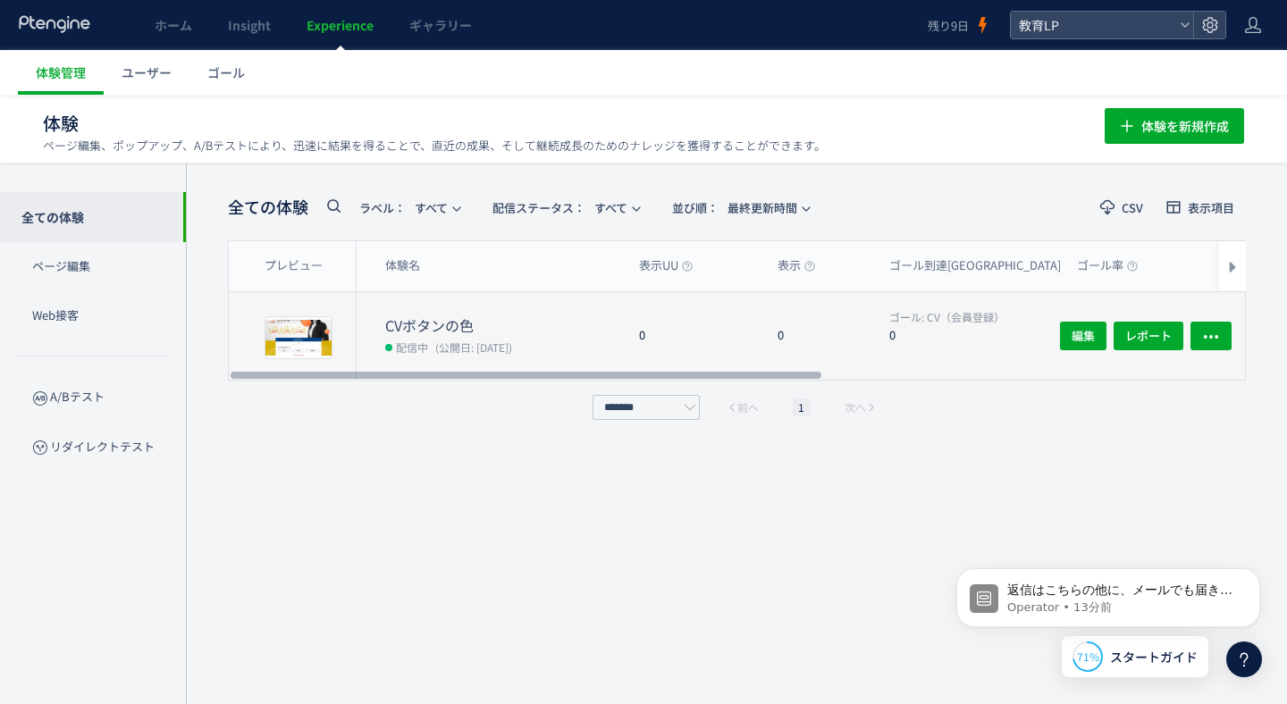
scroll to position [0, 5]
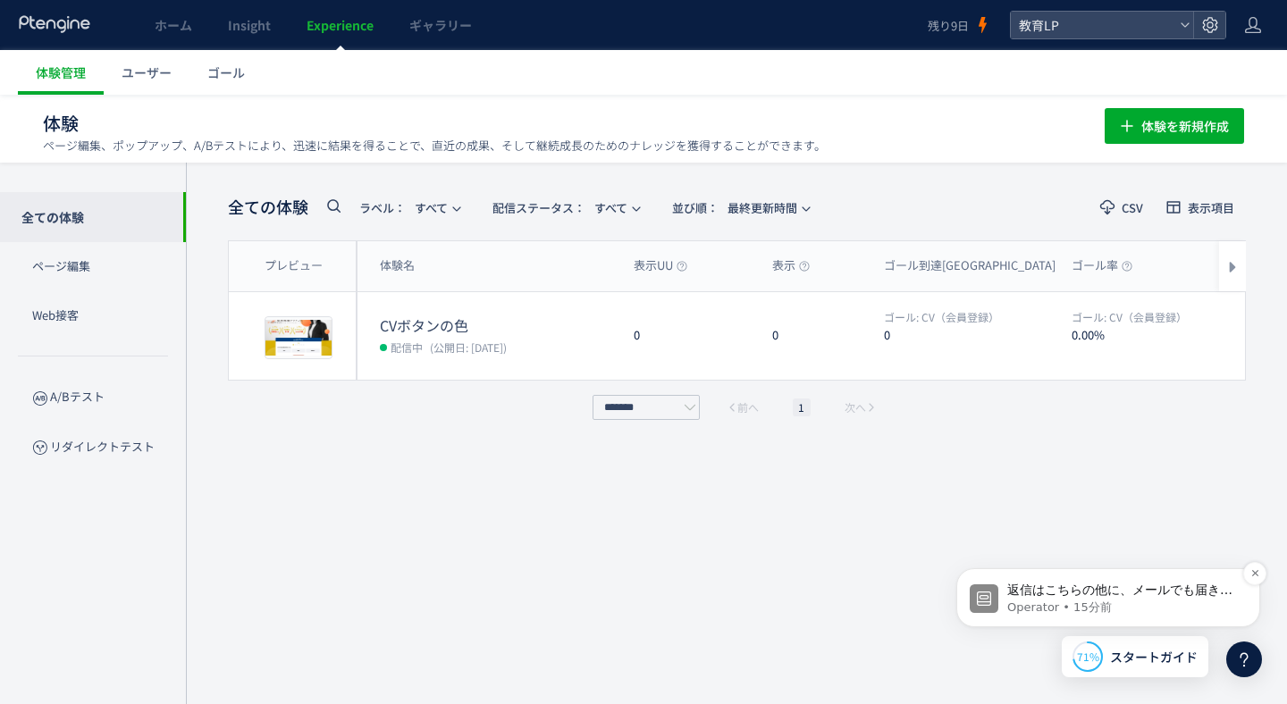
click at [1092, 594] on span "返信はこちらの他に、メールでも届きます： ✉️ [EMAIL_ADDRESS][DOMAIN_NAME] 通常の返信までの時間 🕒 3時間以内" at bounding box center [1119, 617] width 225 height 68
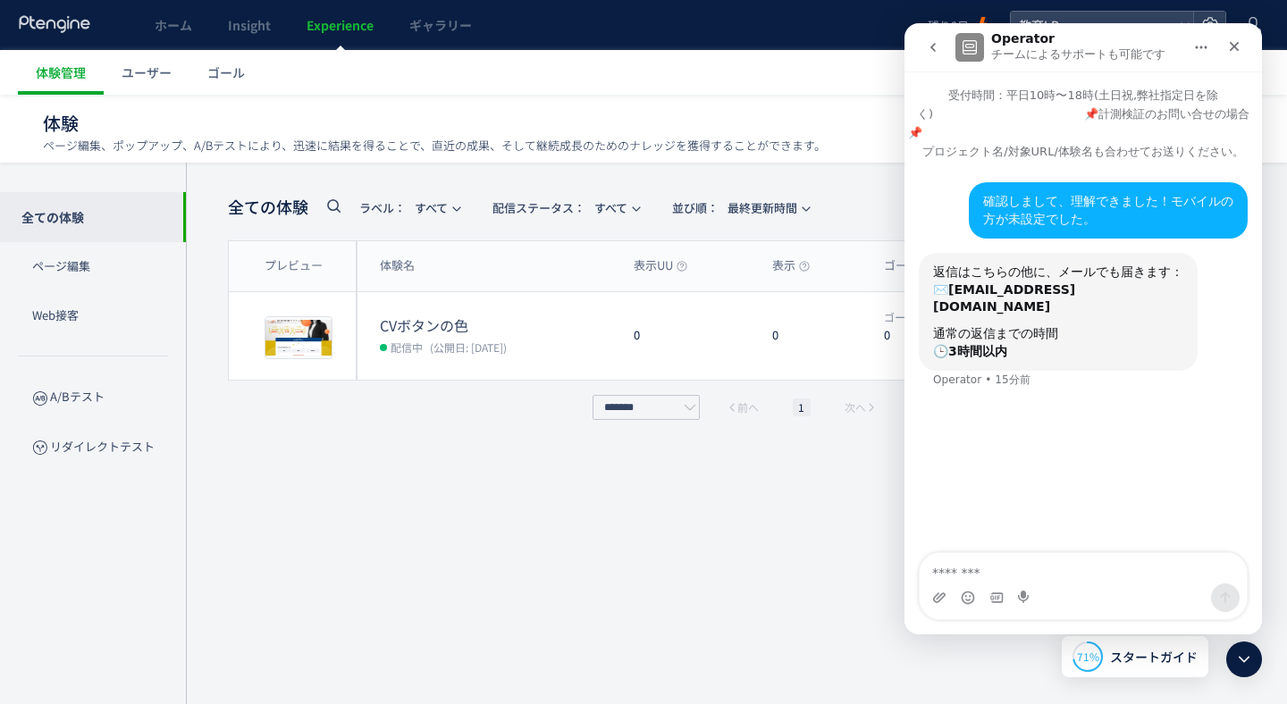
scroll to position [1, 0]
click at [932, 43] on icon "go back" at bounding box center [933, 47] width 14 height 14
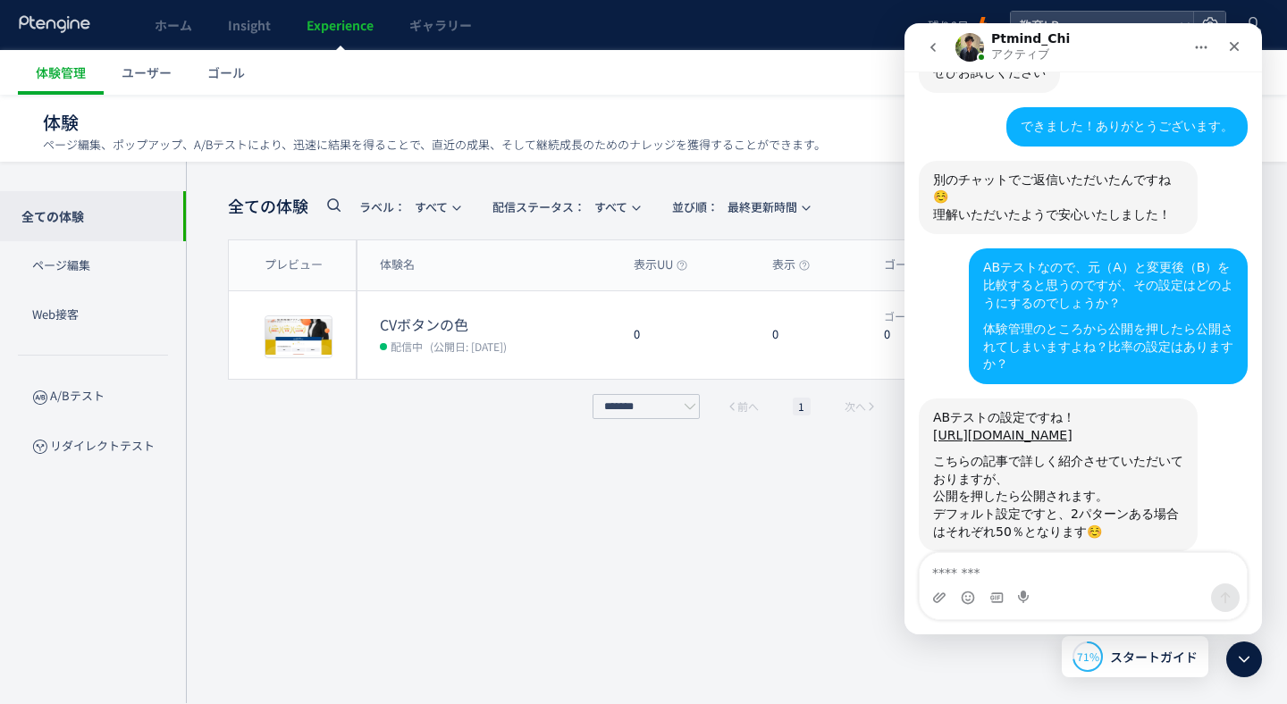
scroll to position [831, 0]
click at [1004, 565] on textarea "メッセージ..." at bounding box center [1082, 568] width 327 height 30
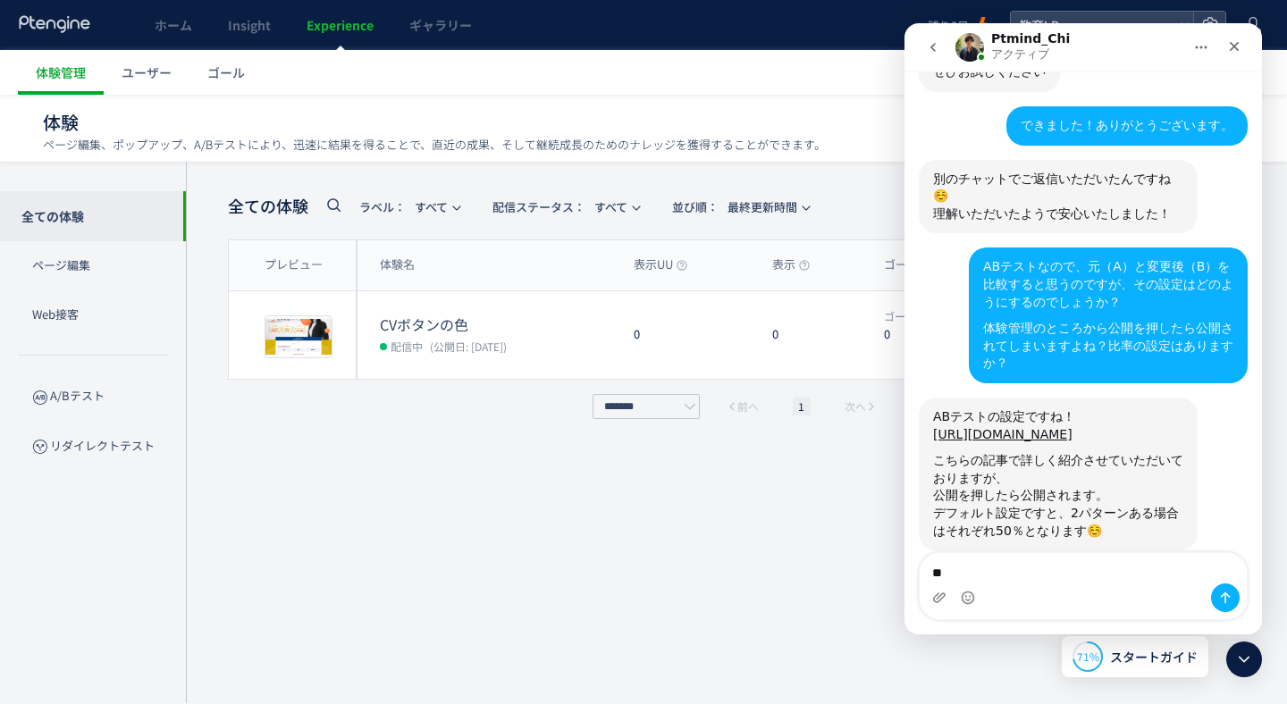
type textarea "*"
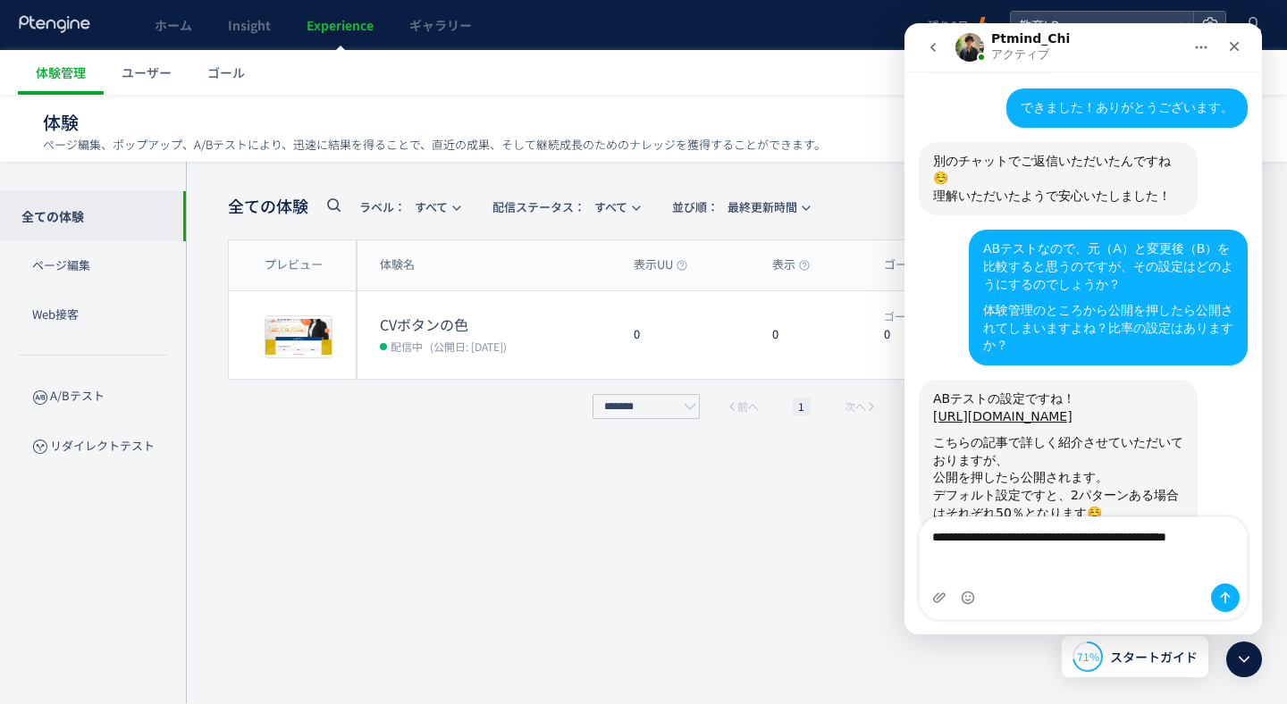
scroll to position [867, 0]
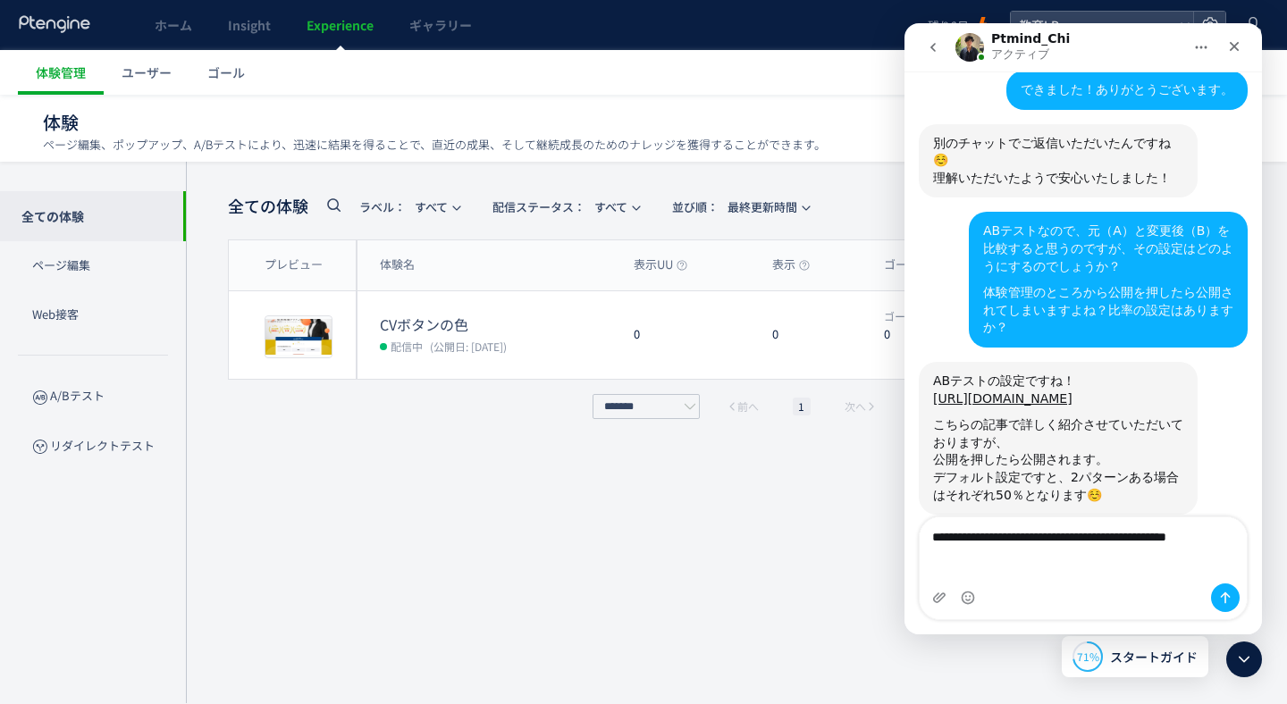
type textarea "**********"
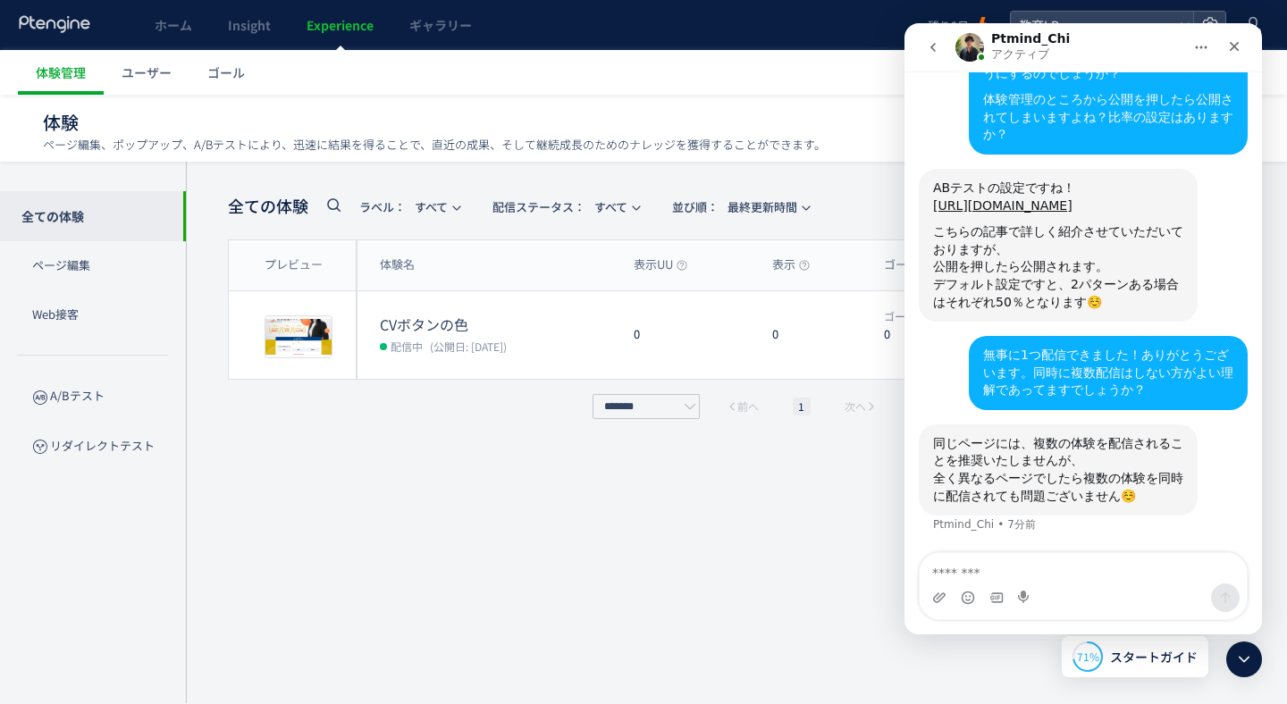
scroll to position [1025, 0]
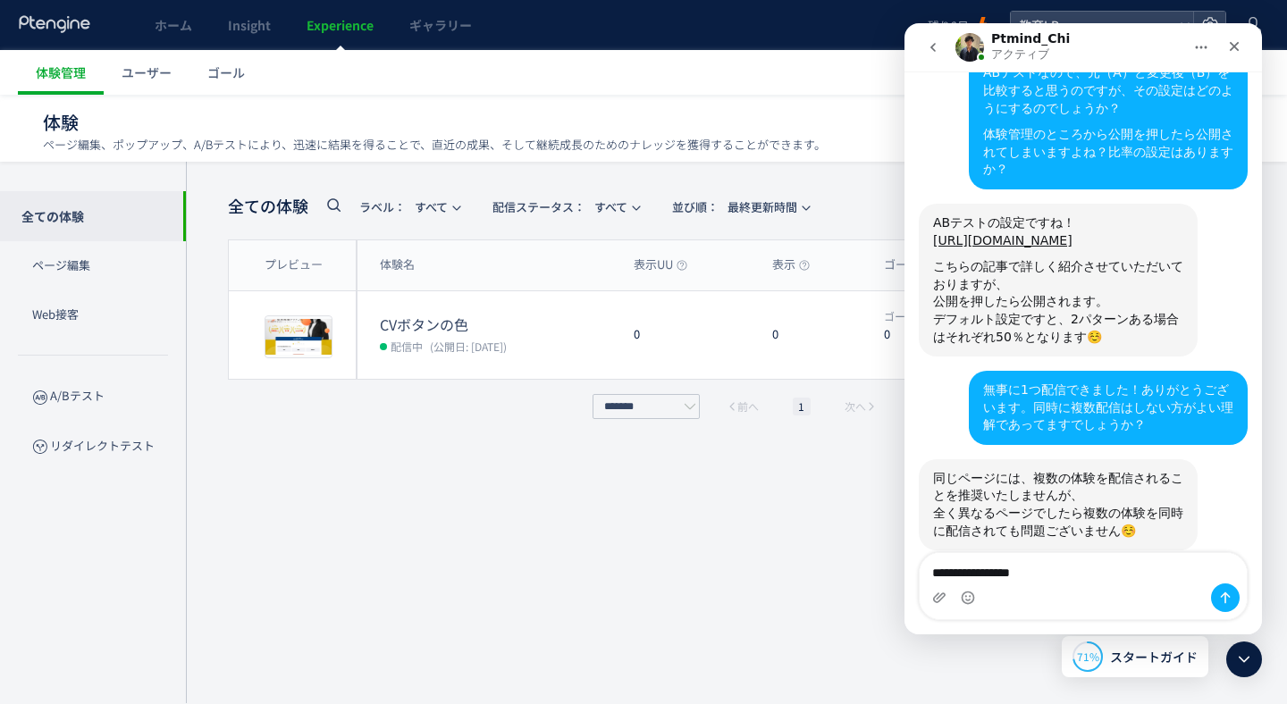
type textarea "**********"
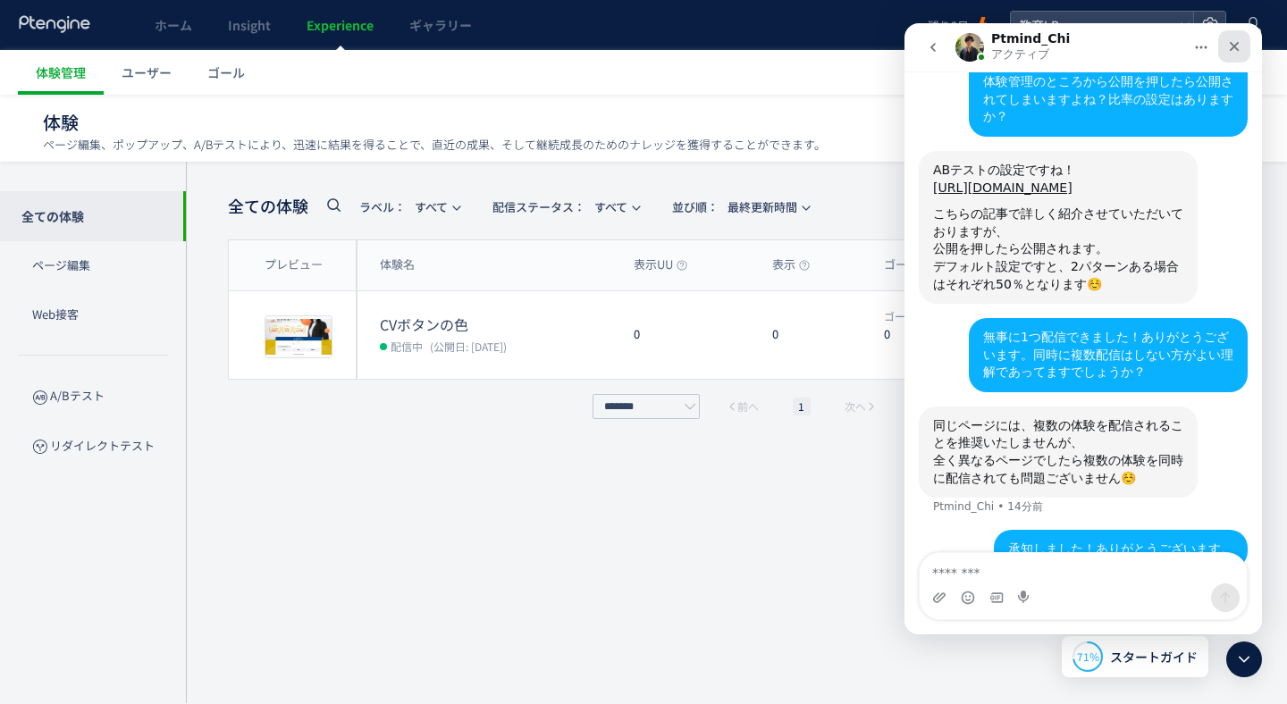
click at [1237, 43] on icon "クローズ" at bounding box center [1234, 47] width 10 height 10
